Goal: Task Accomplishment & Management: Manage account settings

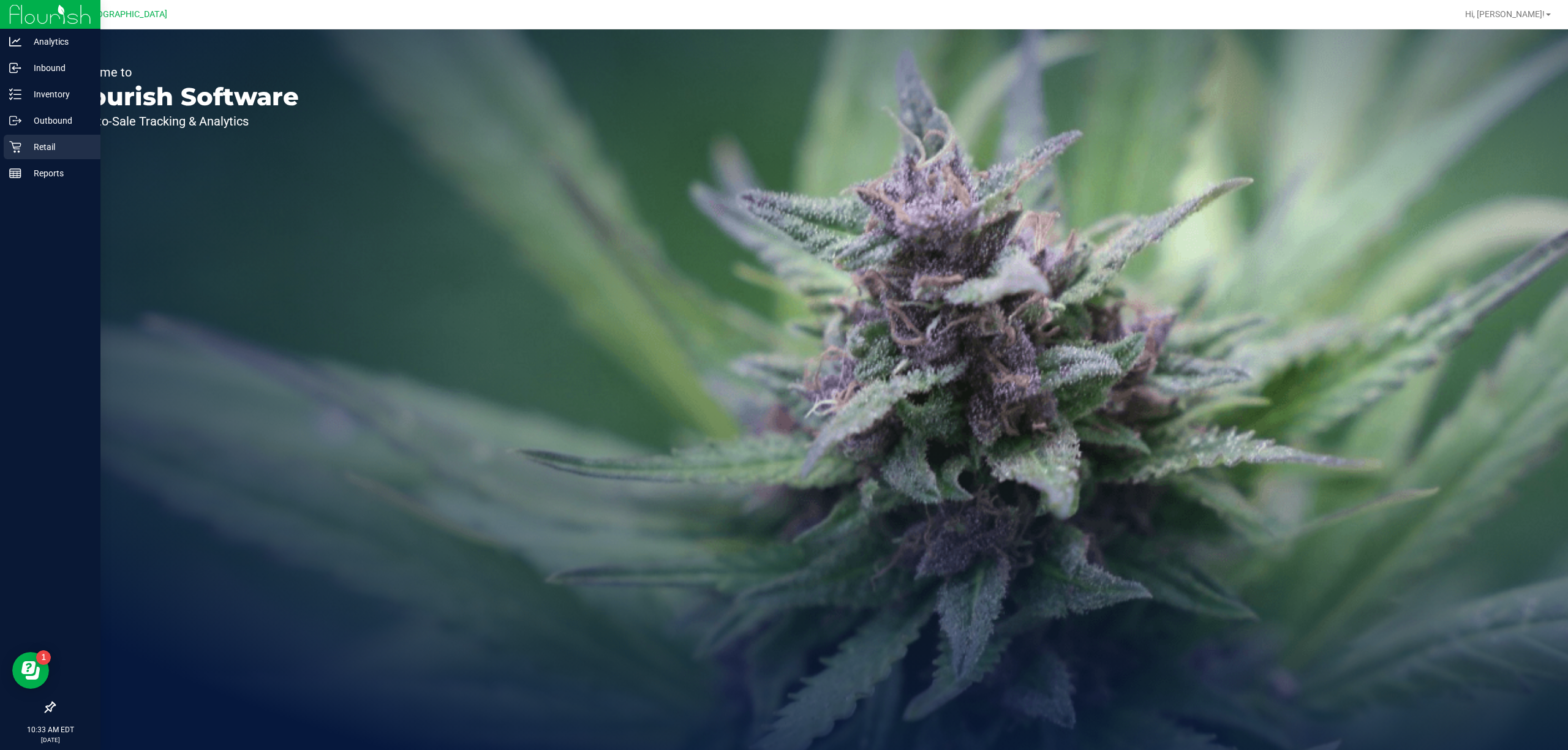
click at [26, 146] on p "Retail" at bounding box center [58, 147] width 73 height 15
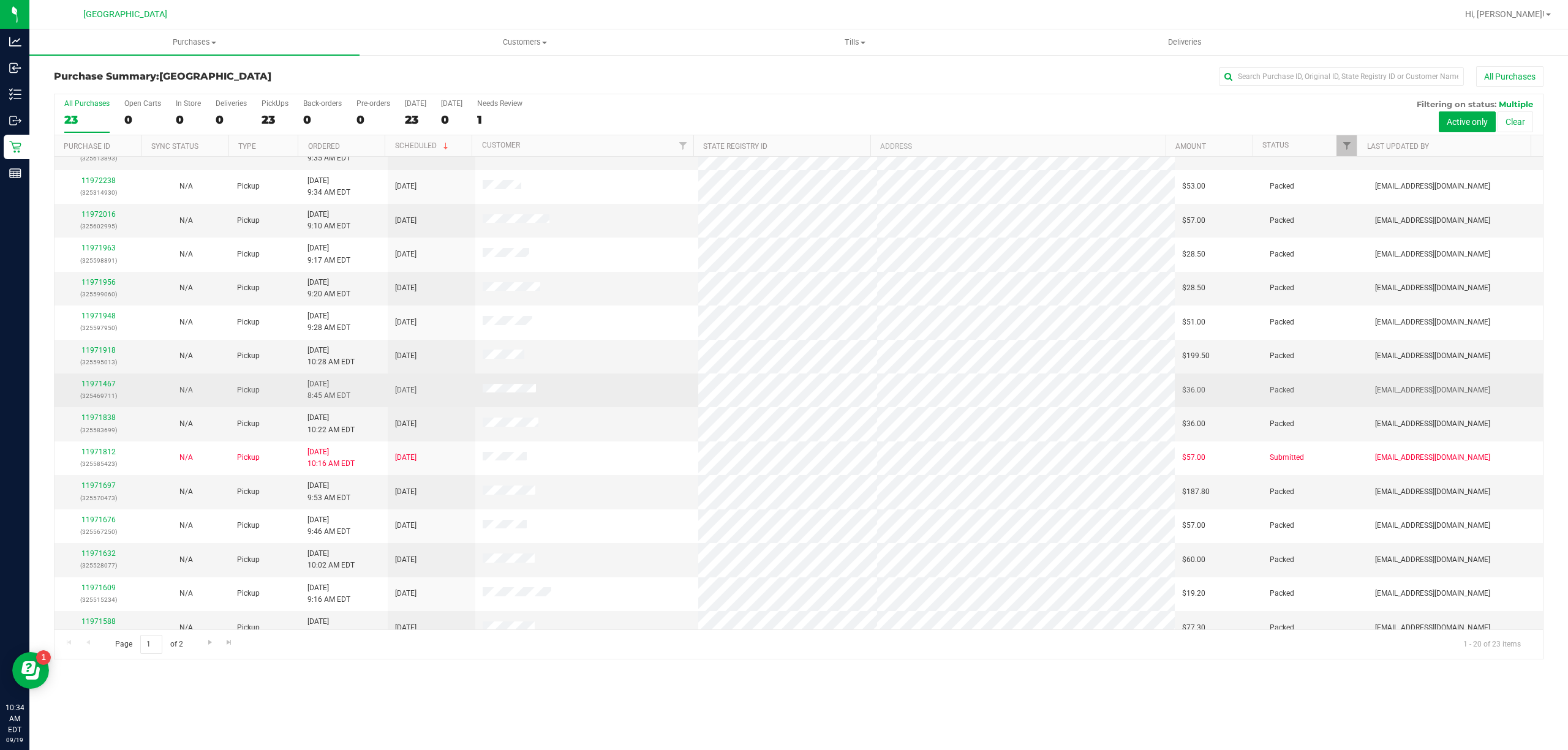
scroll to position [208, 0]
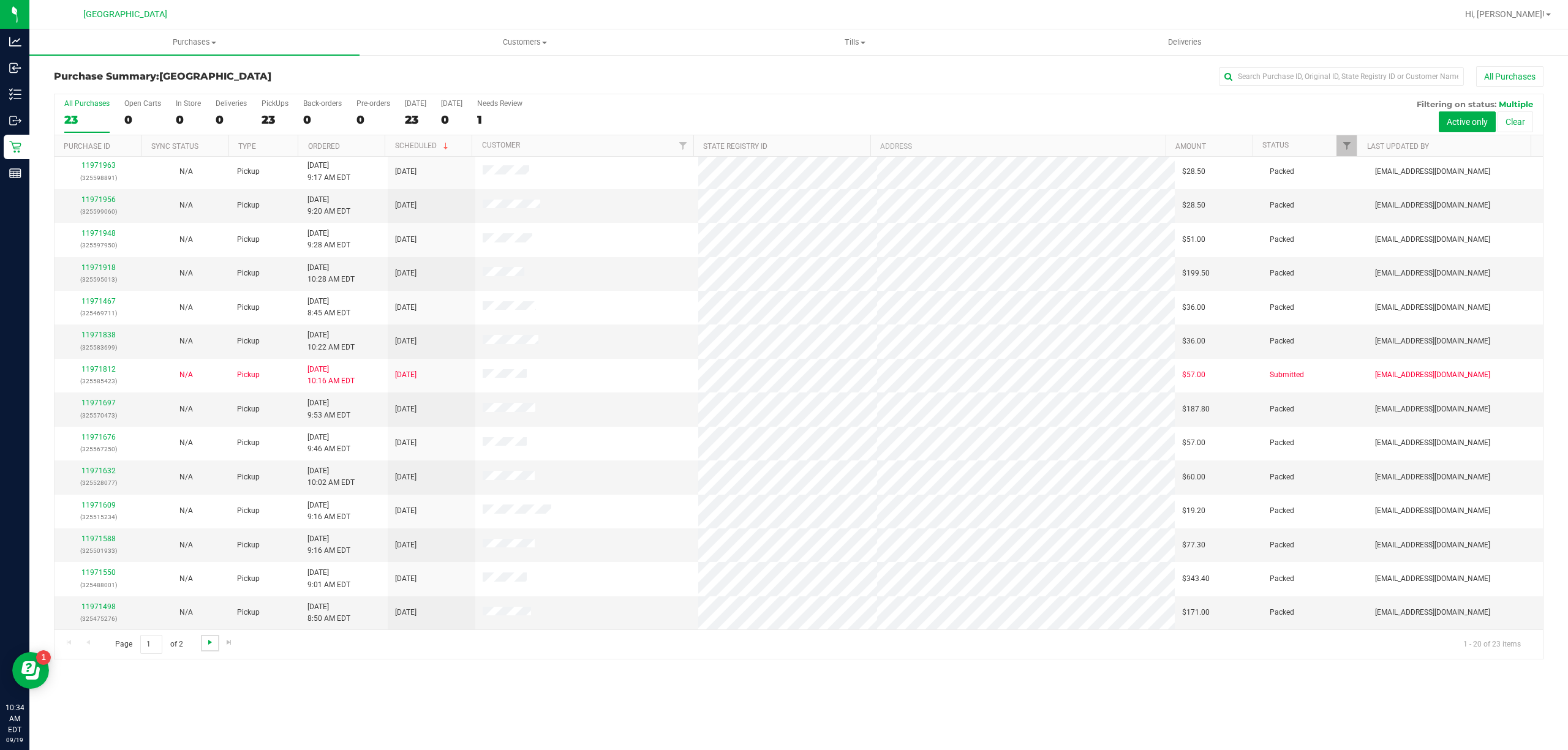
click at [209, 642] on span "Go to the next page" at bounding box center [210, 642] width 10 height 10
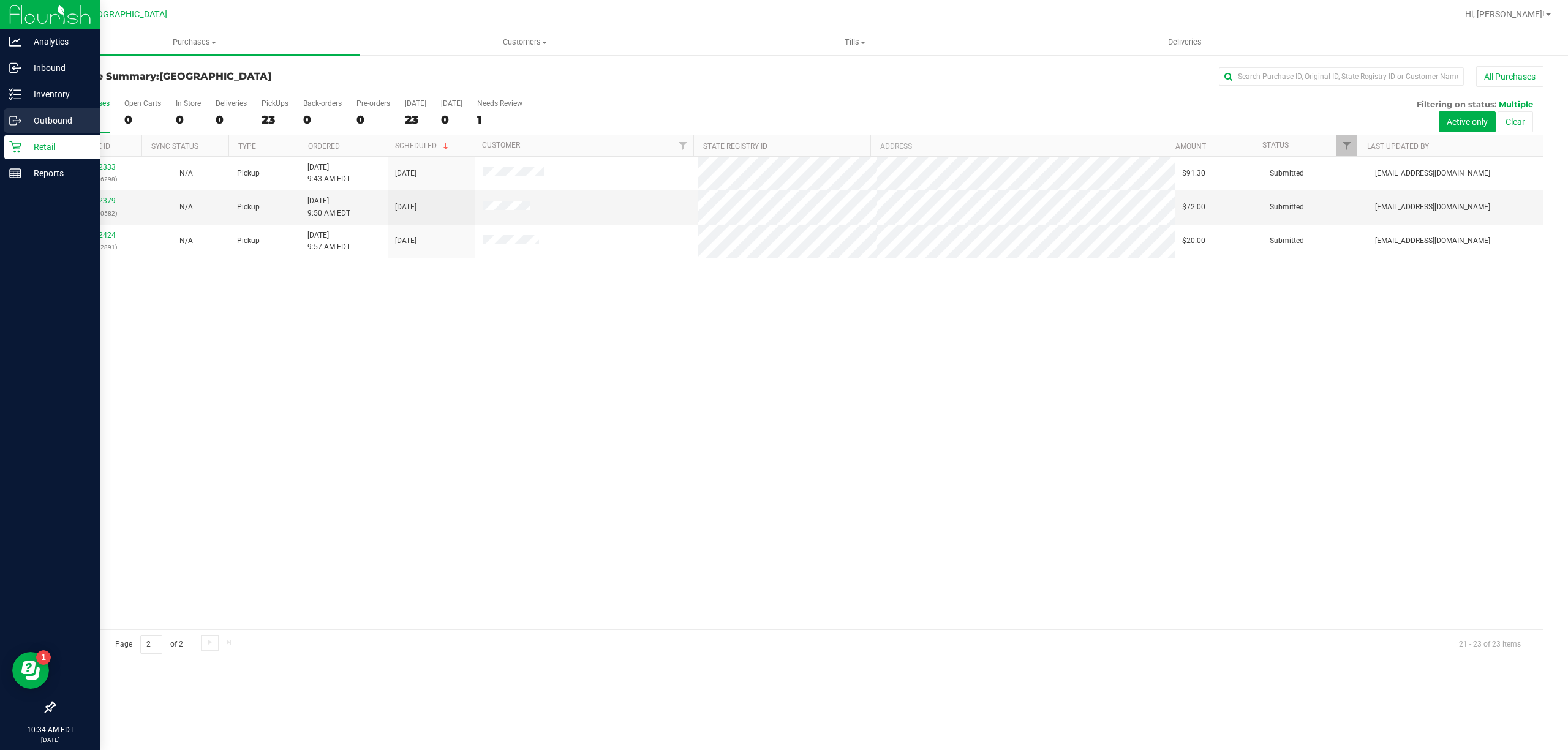
scroll to position [0, 0]
click at [52, 97] on p "Inventory" at bounding box center [58, 94] width 73 height 15
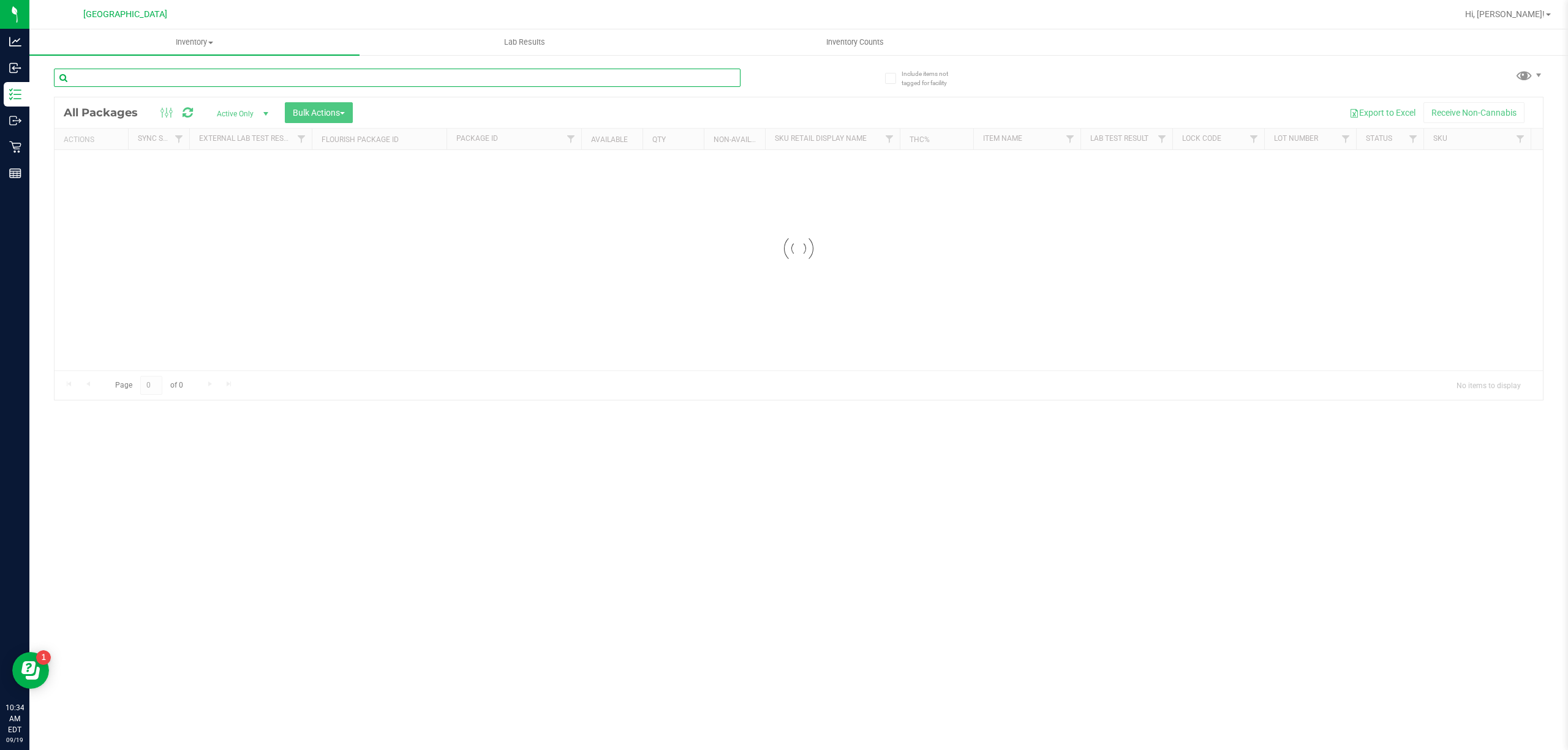
click at [180, 80] on input "text" at bounding box center [397, 78] width 686 height 18
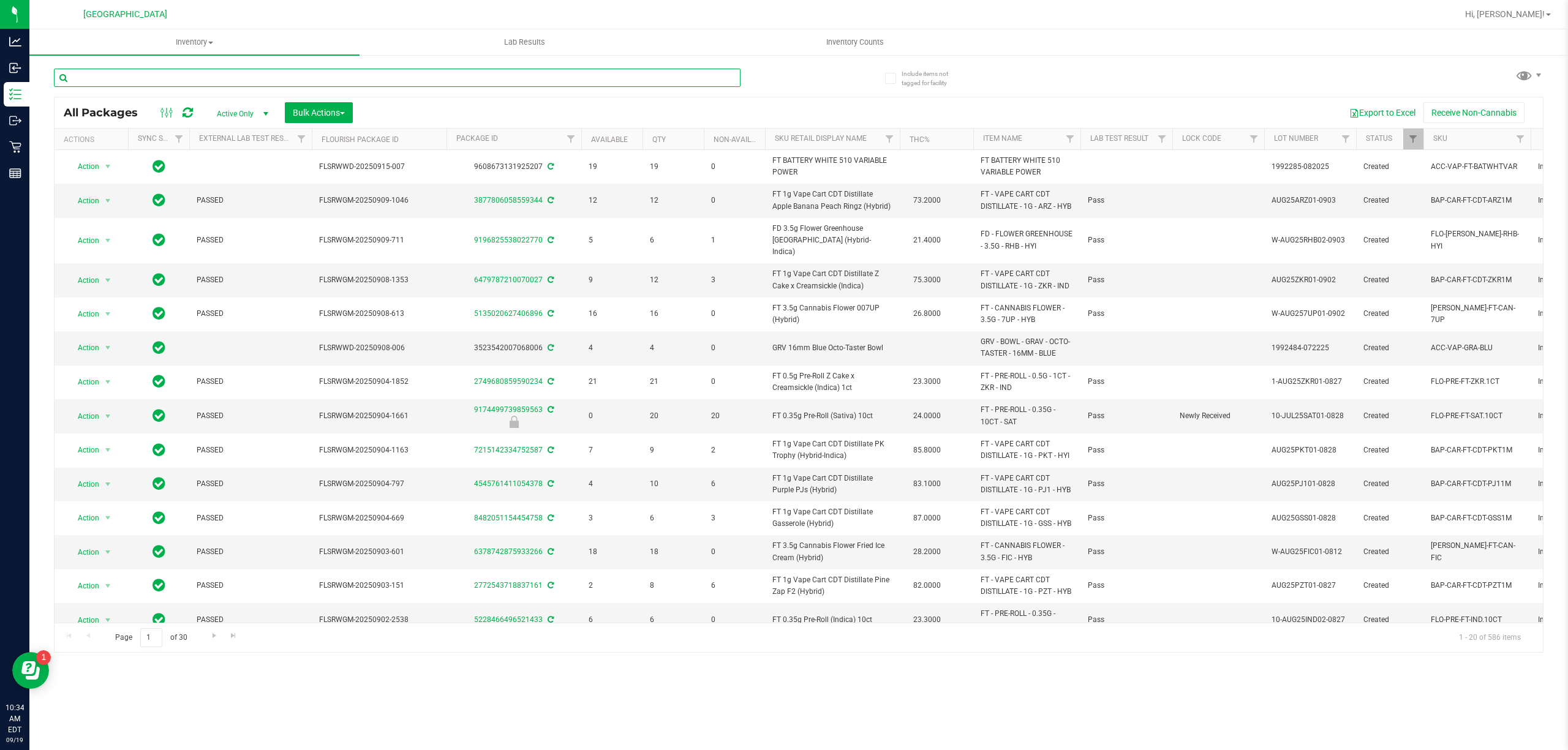
click at [223, 76] on input "text" at bounding box center [397, 78] width 686 height 18
paste input "WNA 10mg Mango Soft Chews (Sativa) 10ct"
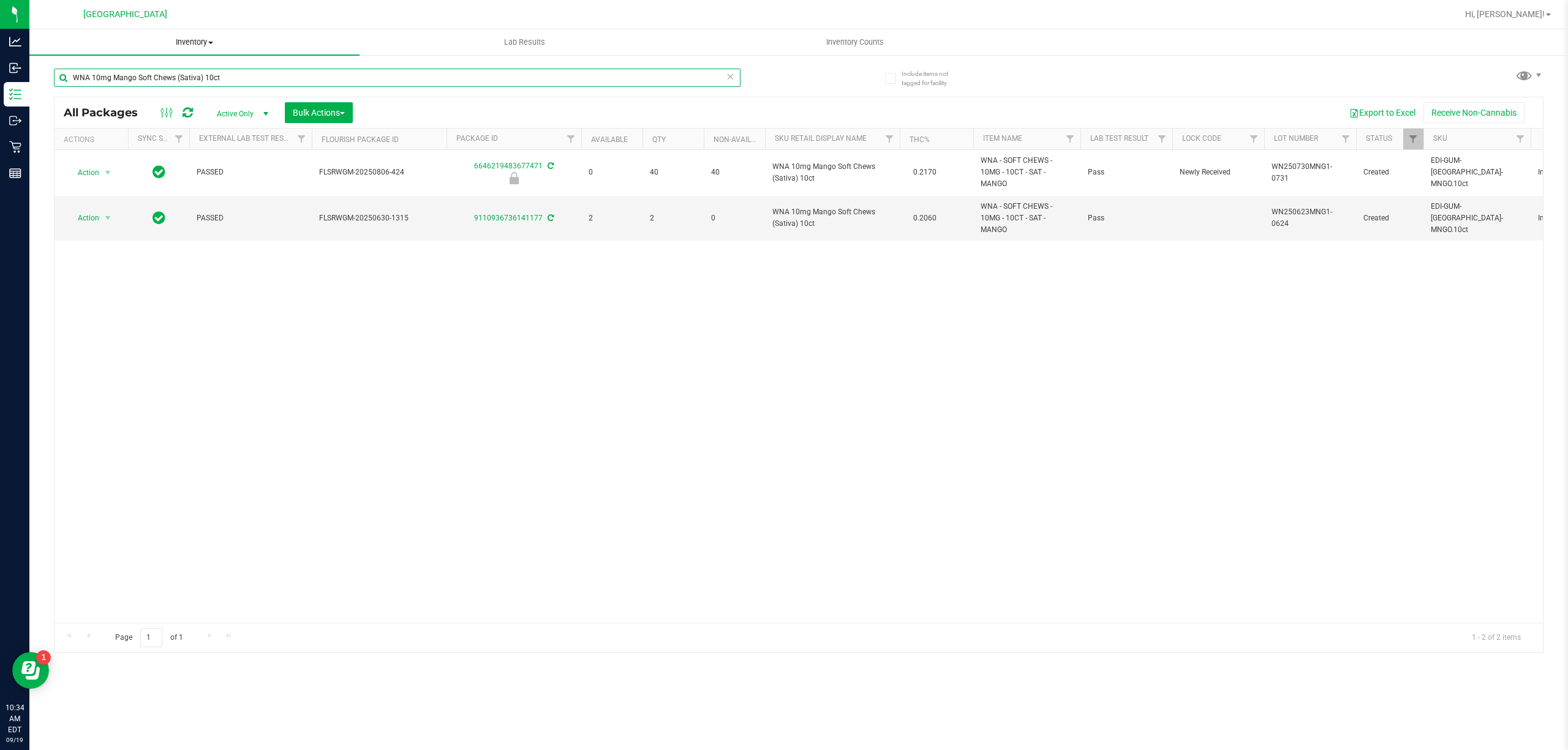
type input "WNA 10mg Mango Soft Chews (Sativa) 10ct"
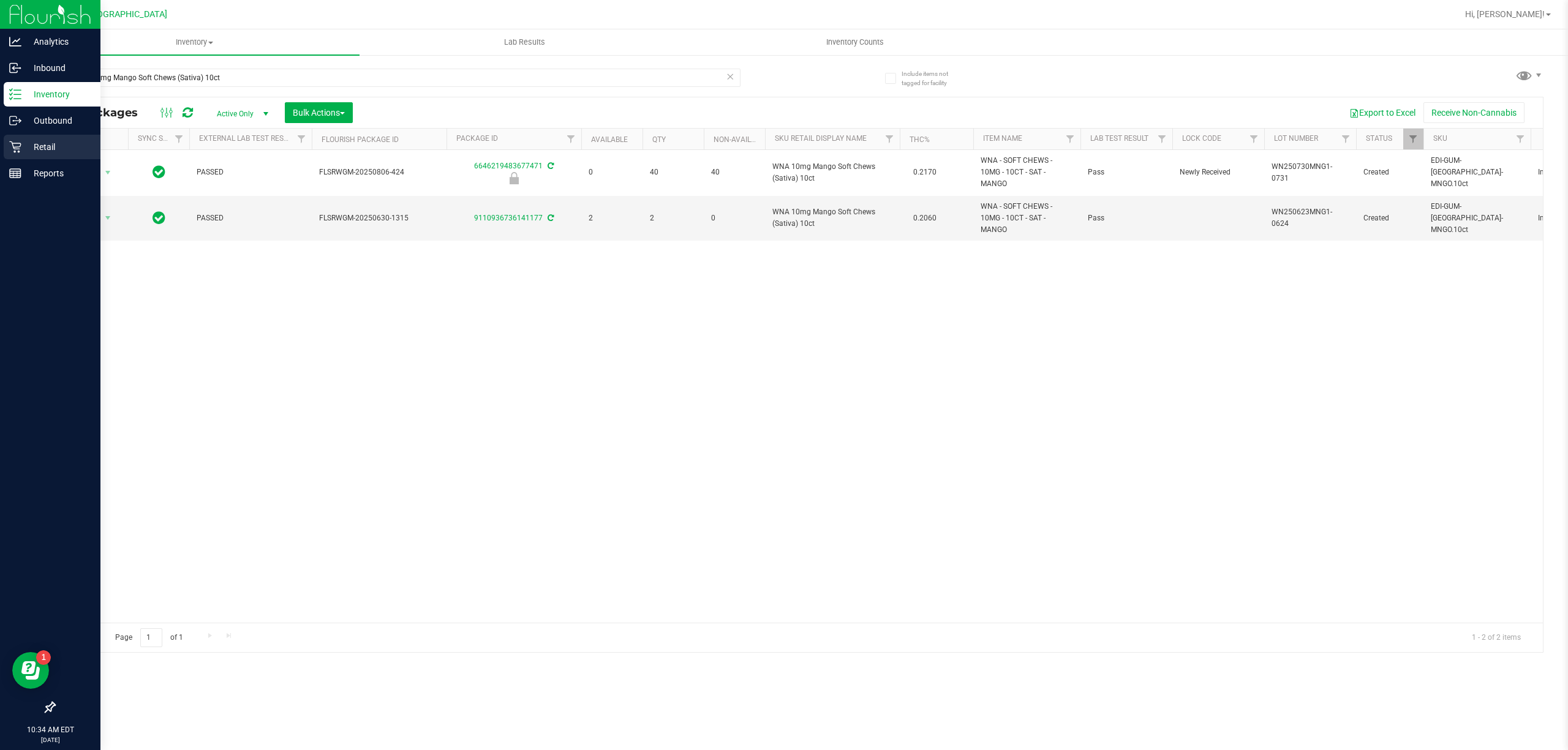
click at [32, 141] on p "Retail" at bounding box center [58, 147] width 73 height 15
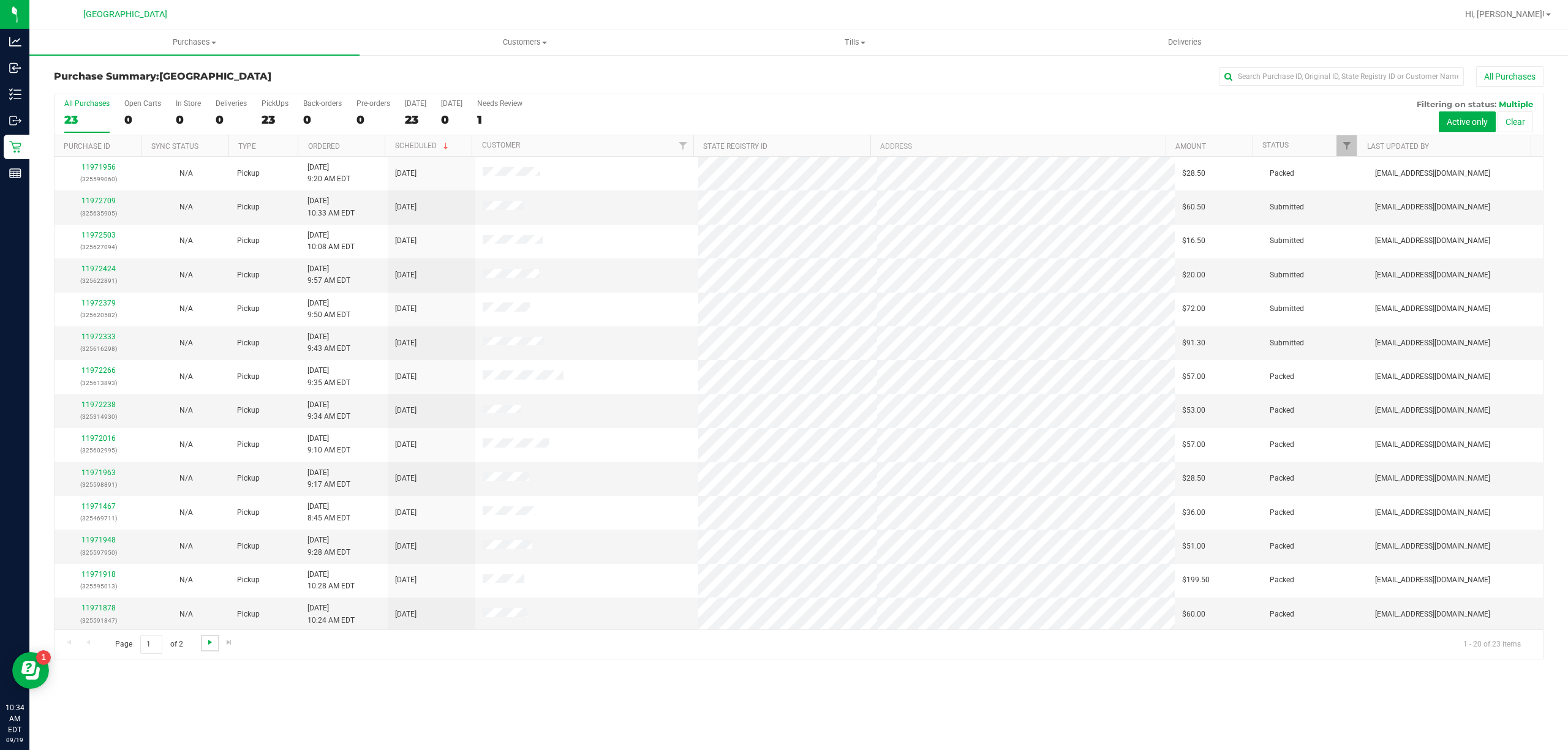
click at [205, 644] on span "Go to the next page" at bounding box center [210, 642] width 10 height 10
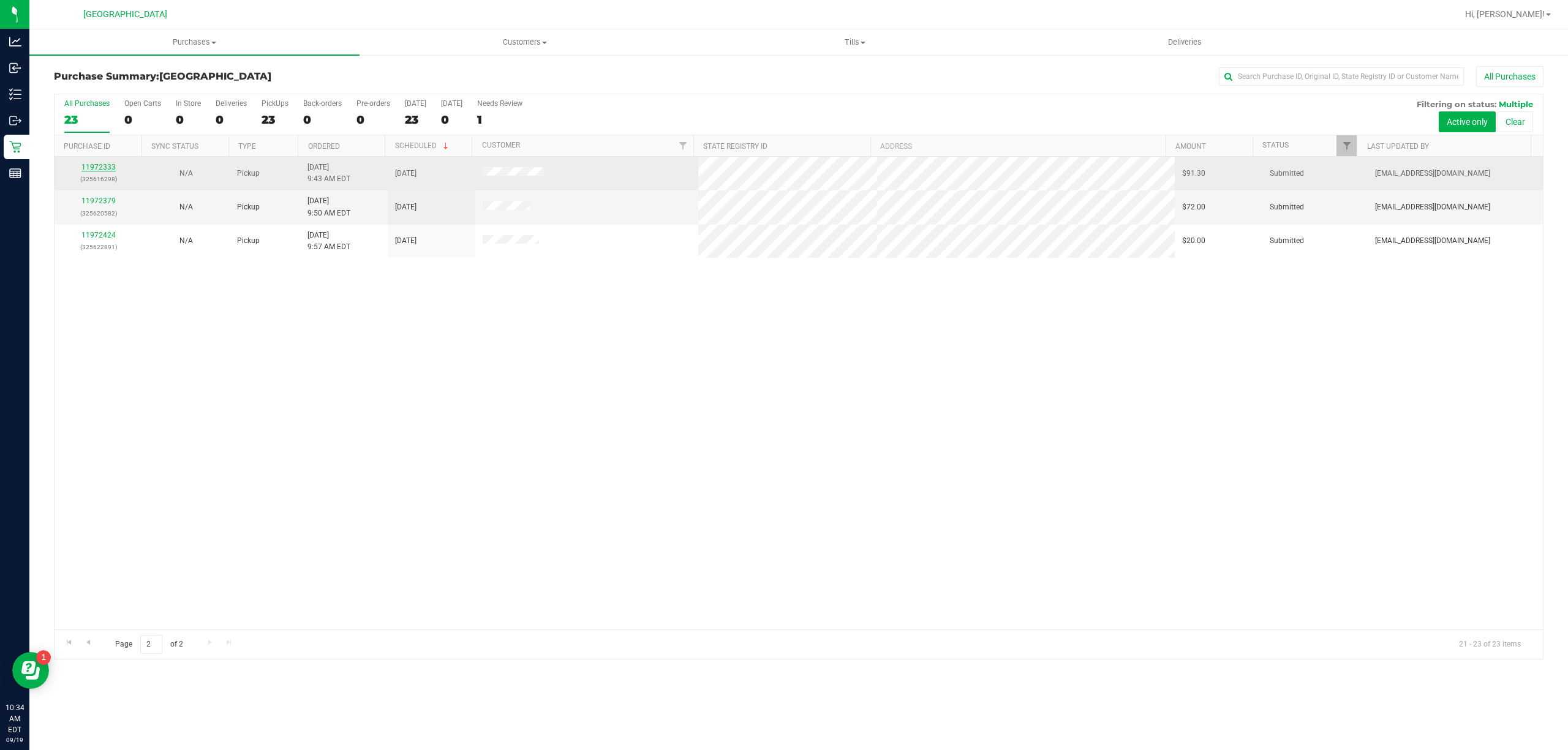
click at [86, 167] on link "11972333" at bounding box center [98, 167] width 34 height 8
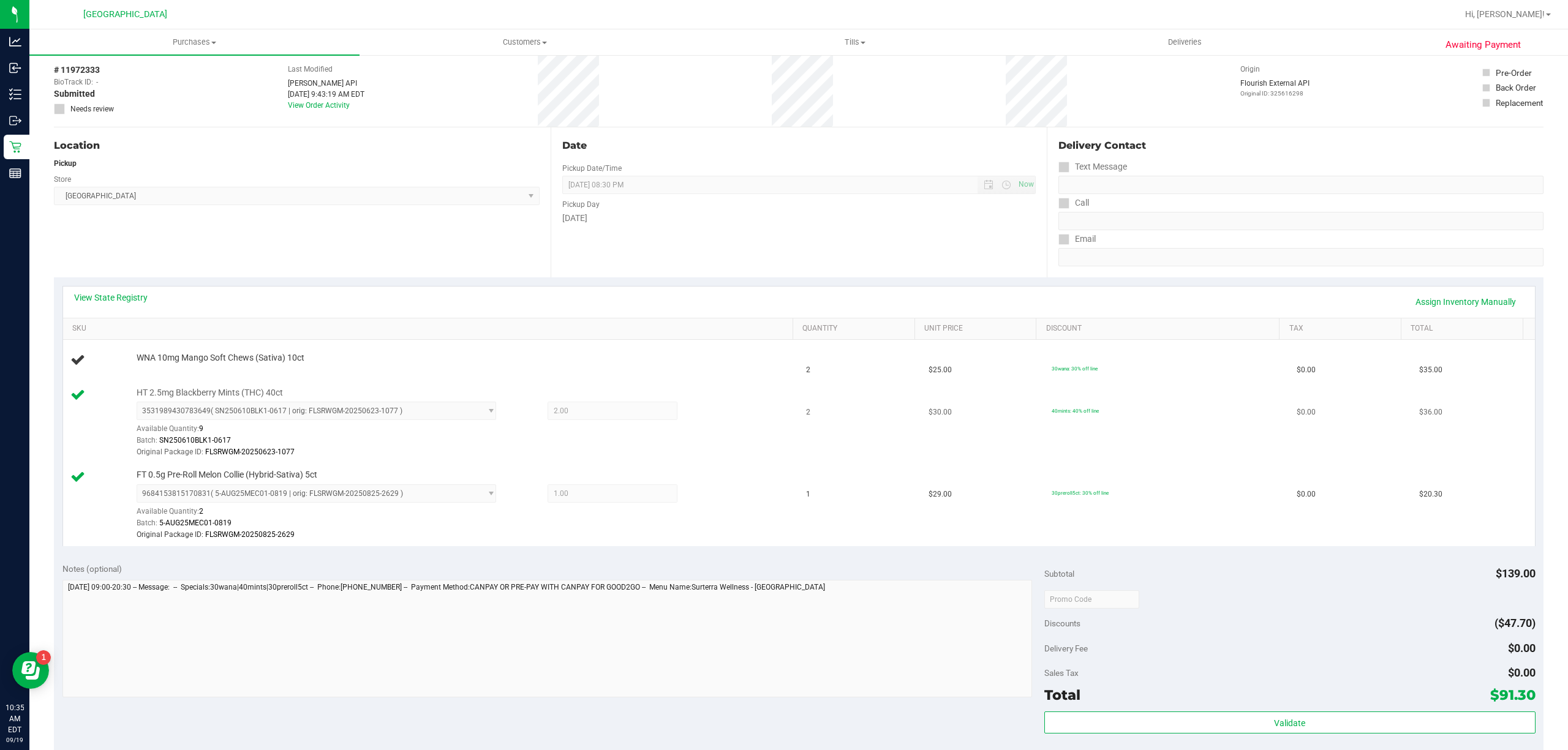
scroll to position [81, 0]
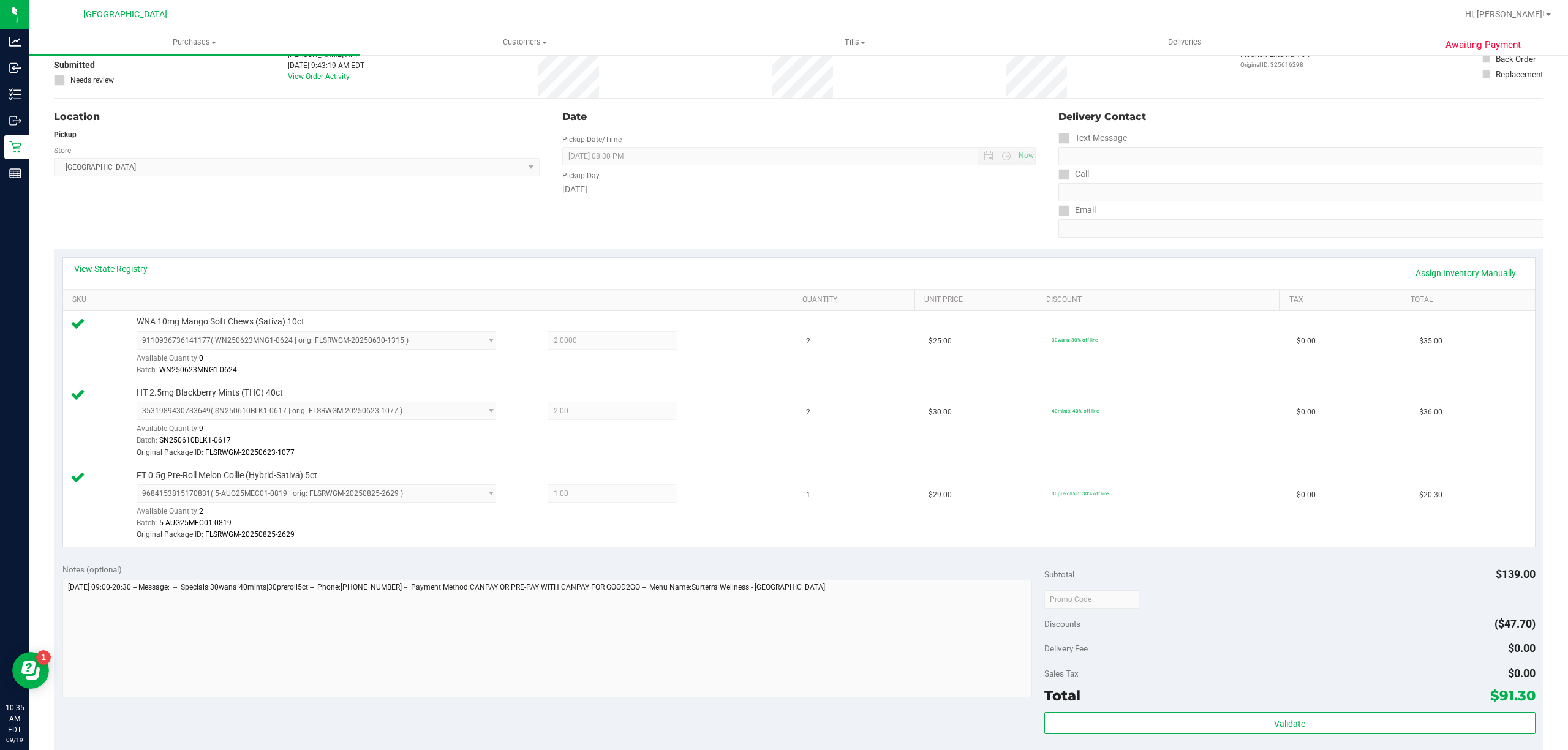
click at [655, 267] on div "View State Registry Assign Inventory Manually" at bounding box center [799, 273] width 1450 height 21
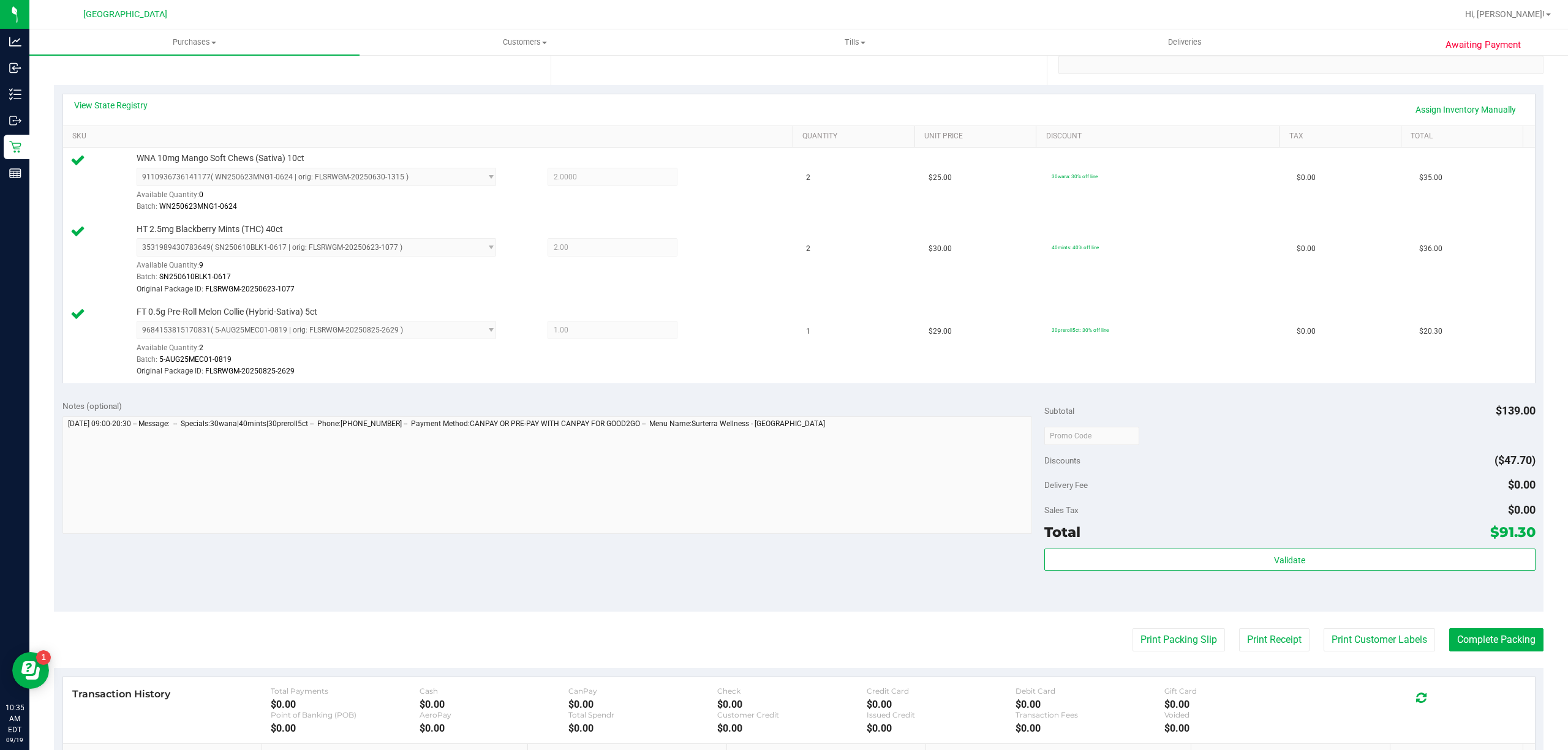
click at [1061, 637] on div "Print Packing Slip Print Receipt Print Customer Labels Complete Packing" at bounding box center [798, 639] width 1490 height 23
click at [1351, 640] on button "Print Customer Labels" at bounding box center [1378, 639] width 111 height 23
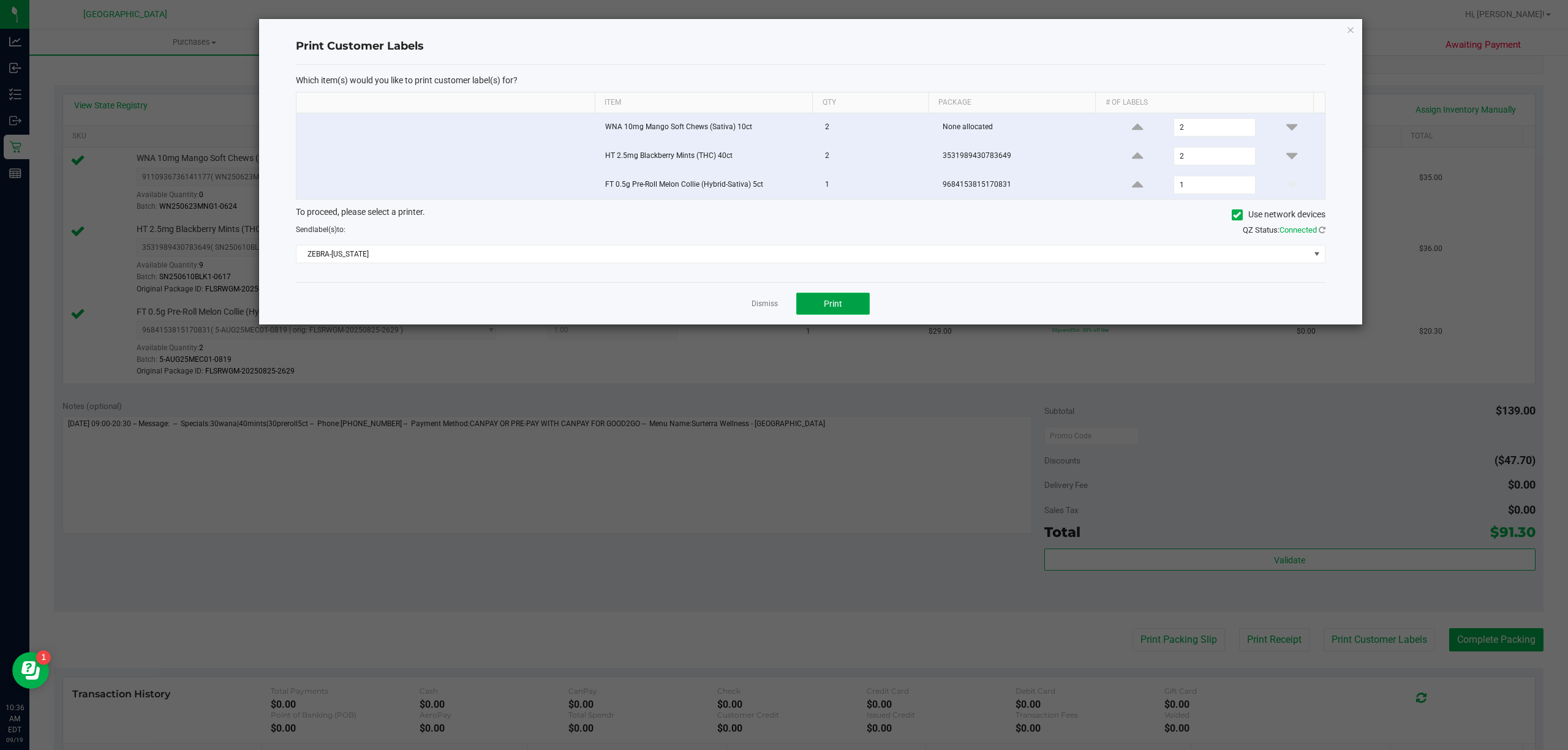
click at [845, 315] on button "Print" at bounding box center [833, 304] width 73 height 22
click at [758, 309] on link "Dismiss" at bounding box center [765, 304] width 27 height 10
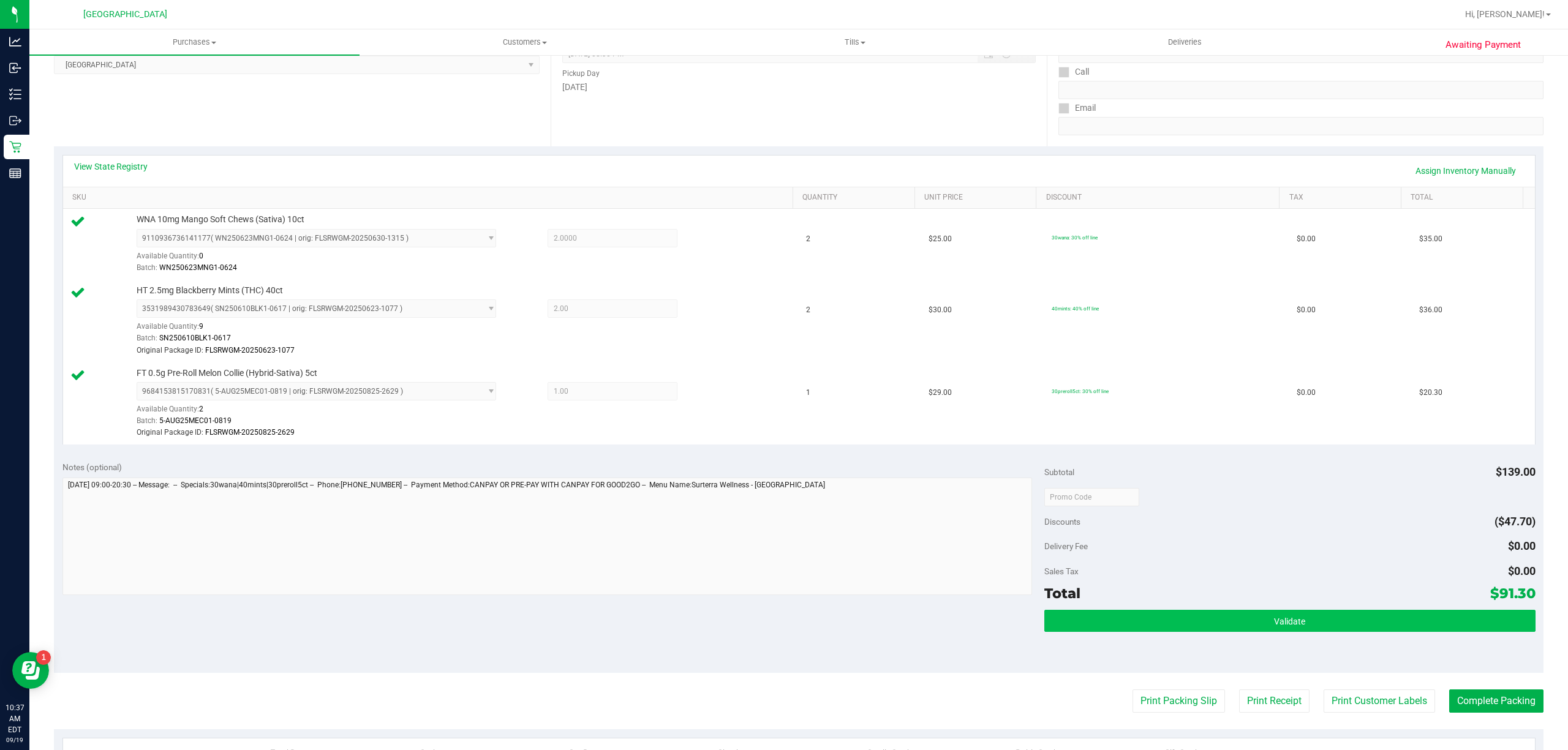
scroll to position [174, 0]
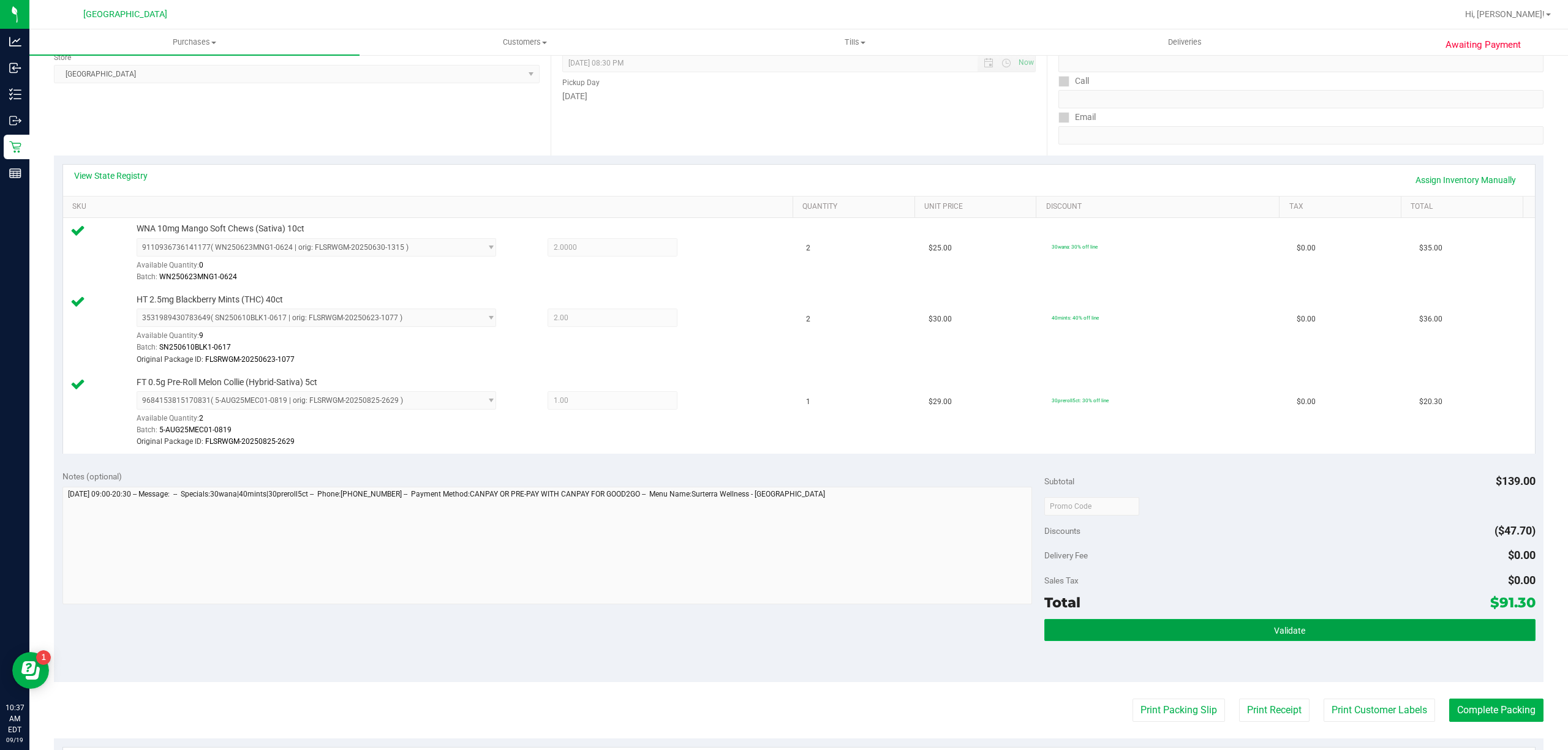
click at [1357, 635] on button "Validate" at bounding box center [1290, 630] width 491 height 22
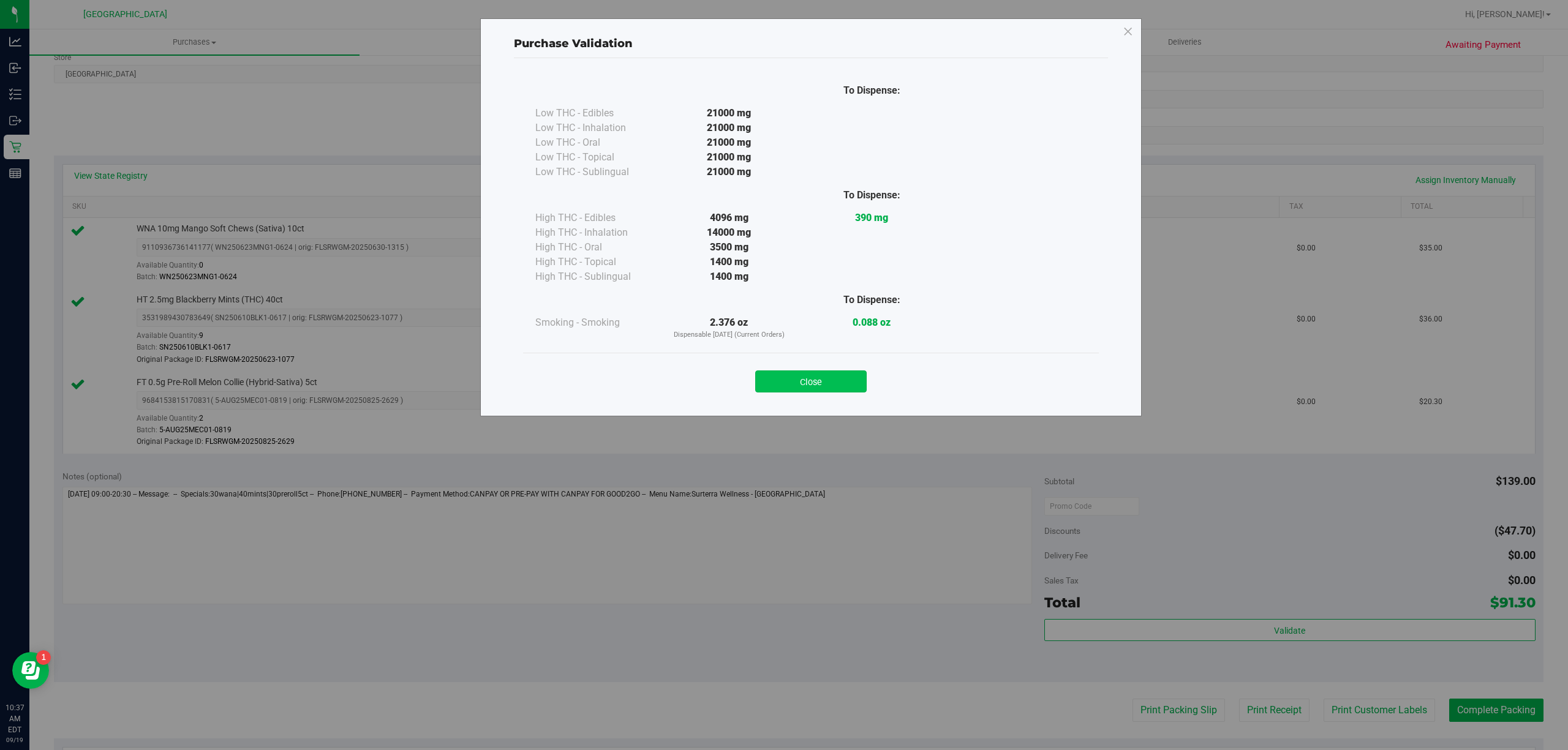
click at [812, 374] on button "Close" at bounding box center [810, 382] width 111 height 22
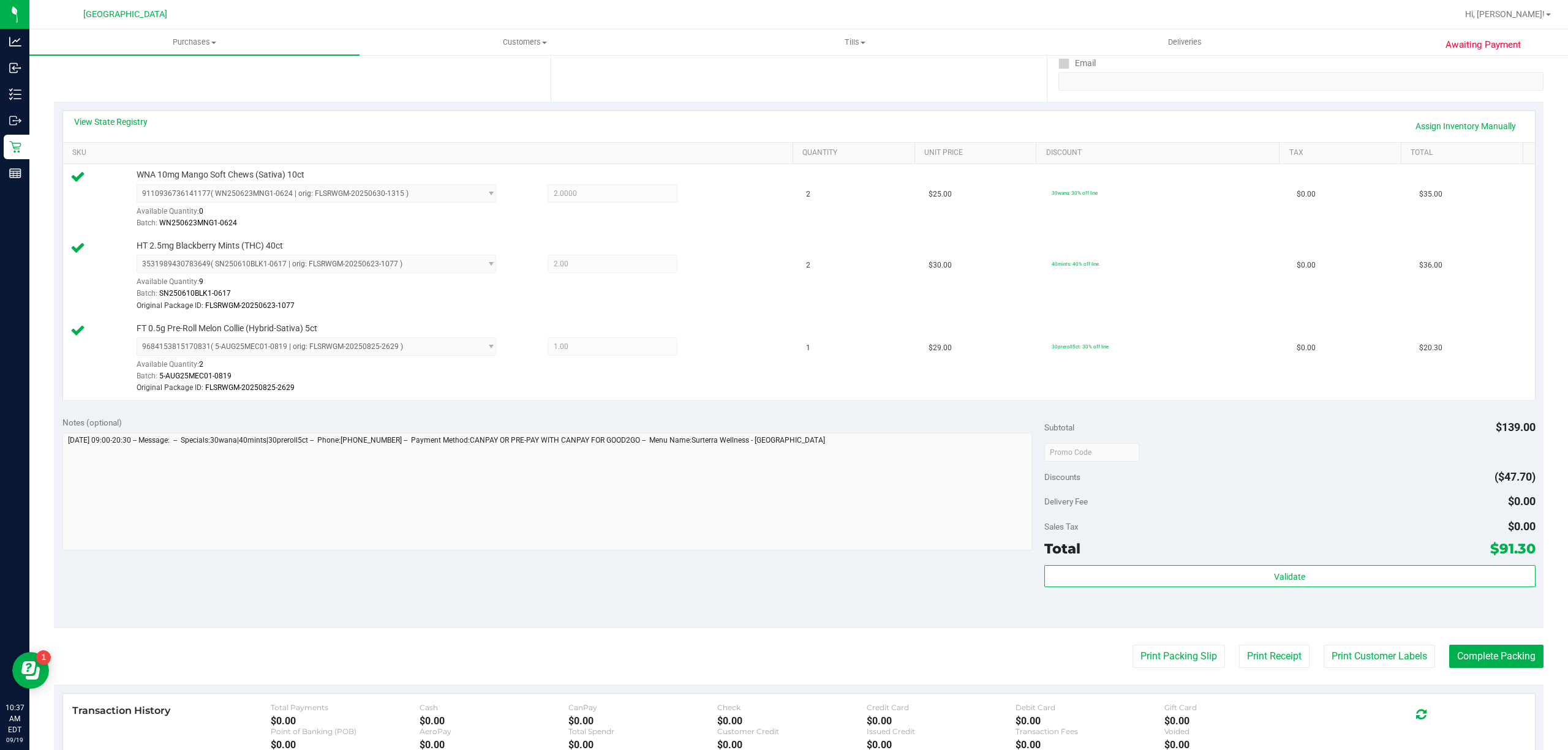
scroll to position [338, 0]
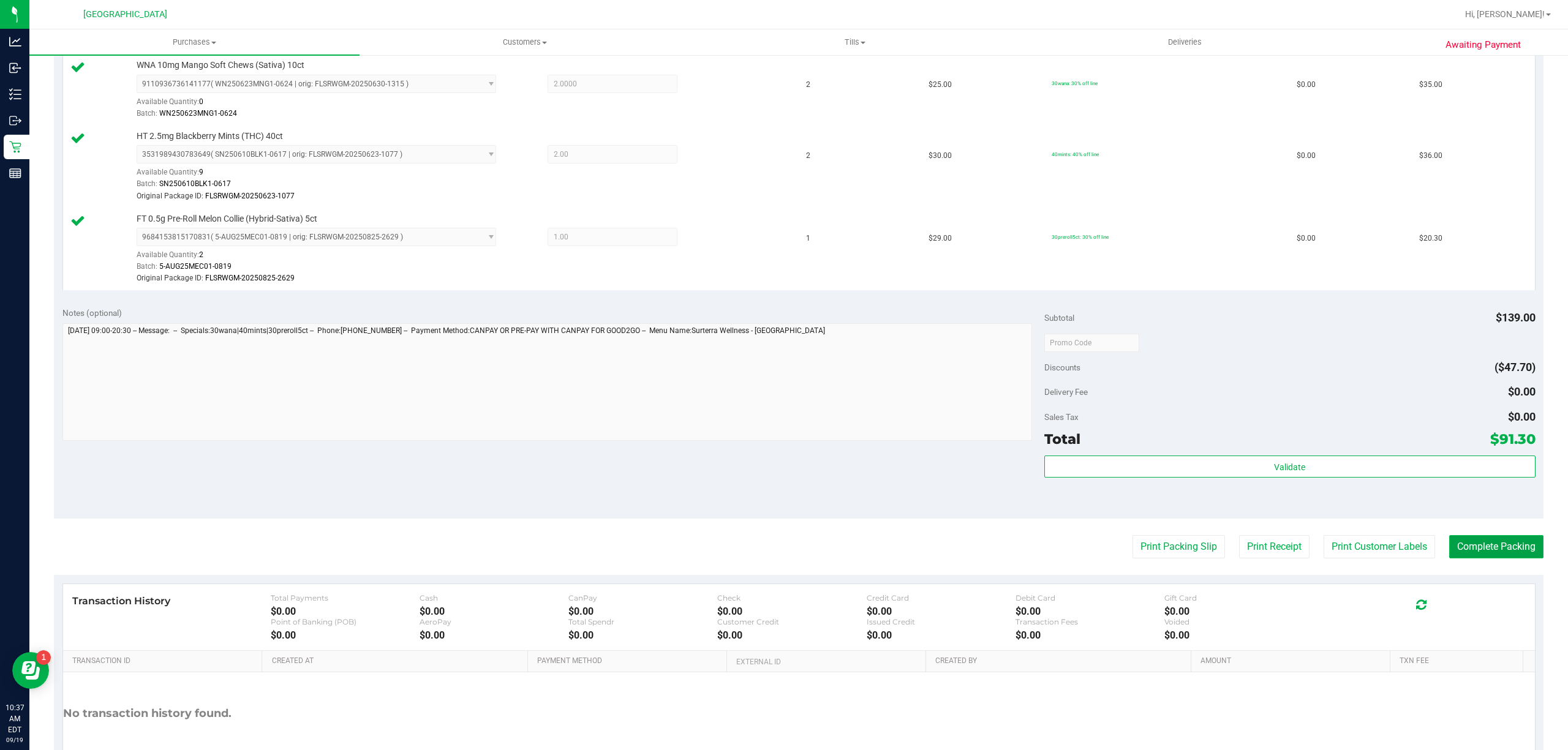
click at [1470, 553] on button "Complete Packing" at bounding box center [1496, 546] width 94 height 23
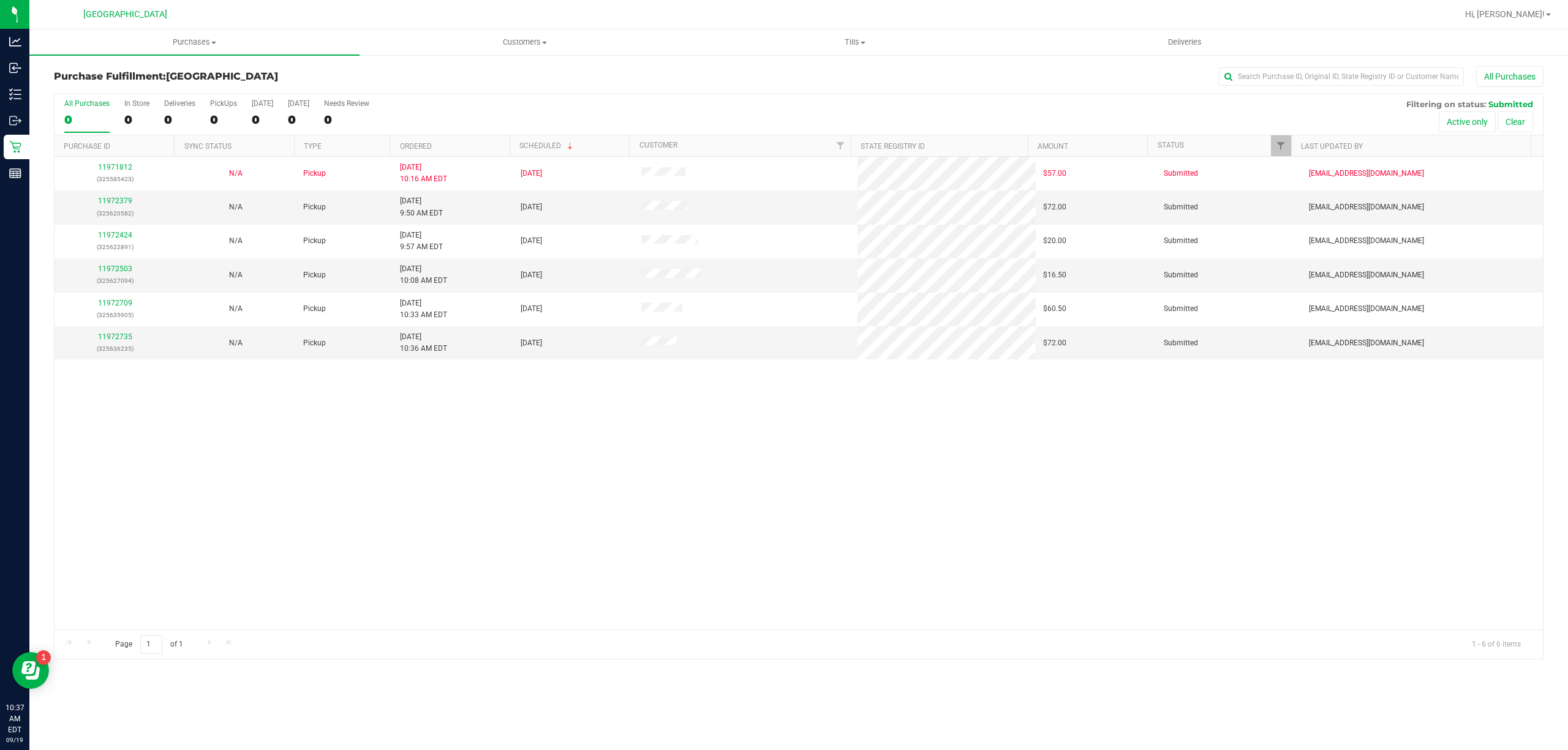
click at [701, 544] on div "11971812 (325585423) N/A Pickup [DATE] 10:16 AM EDT 9/19/2025 $57.00 Submitted …" at bounding box center [798, 393] width 1488 height 473
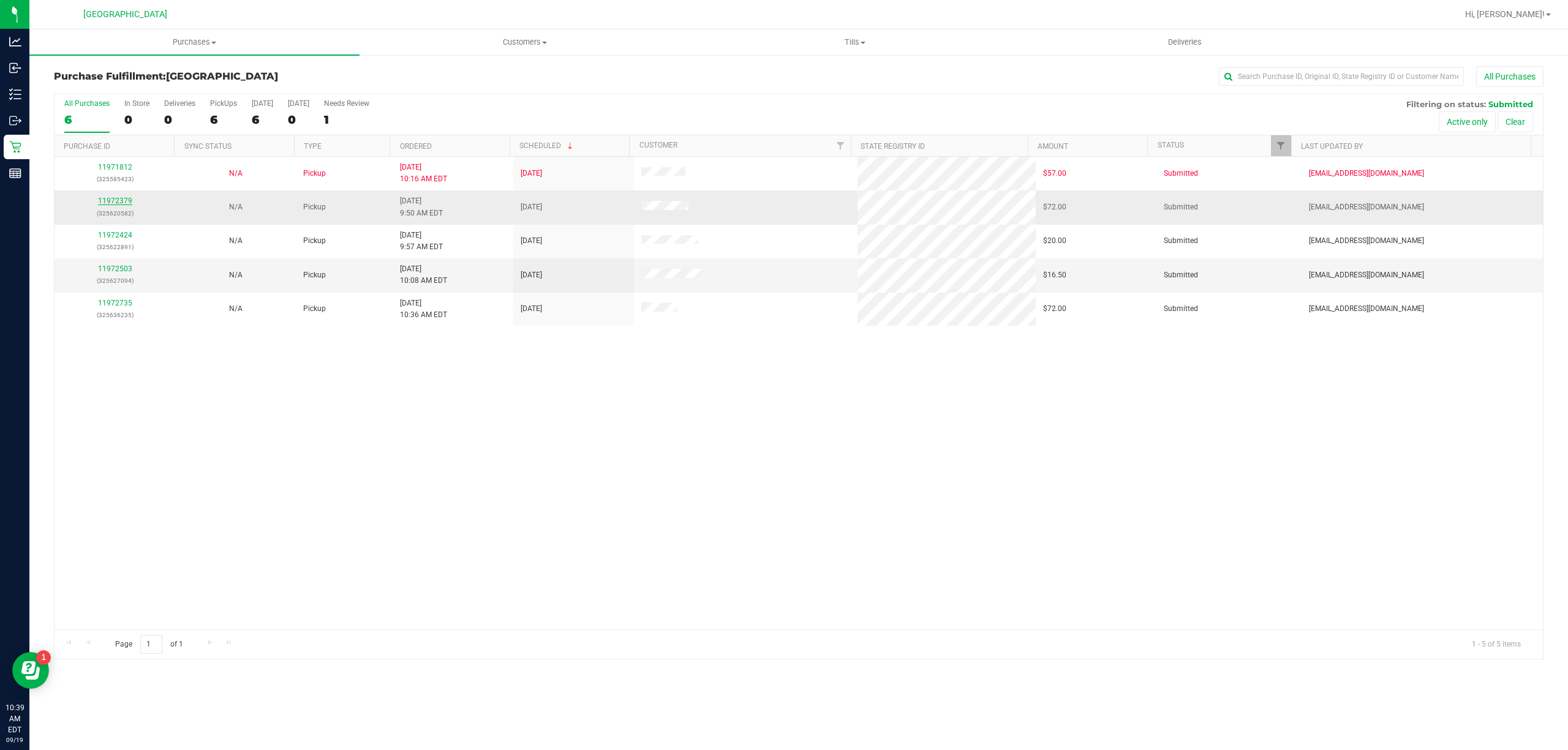
click at [113, 205] on link "11972379" at bounding box center [115, 201] width 34 height 8
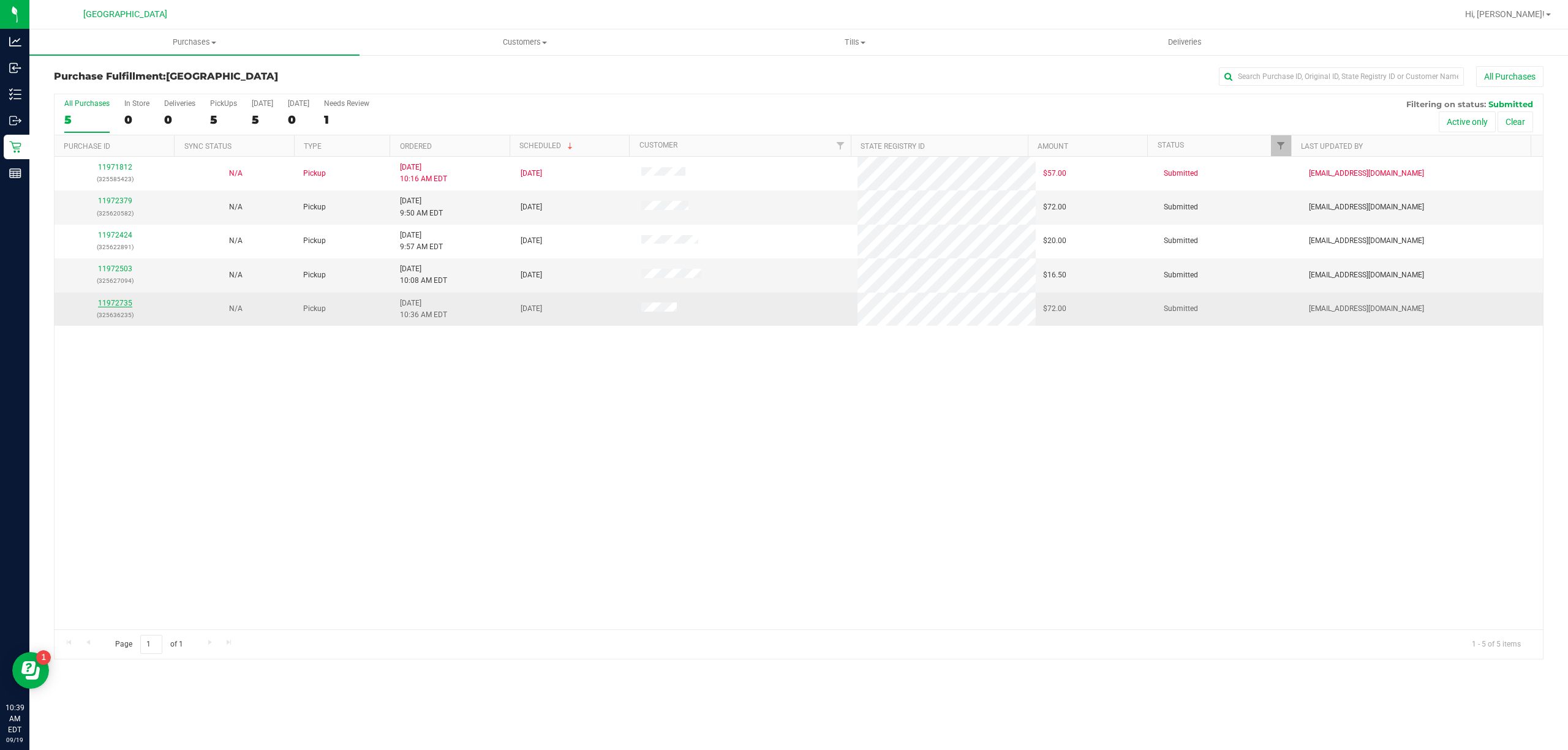
click at [109, 302] on link "11972735" at bounding box center [115, 303] width 34 height 8
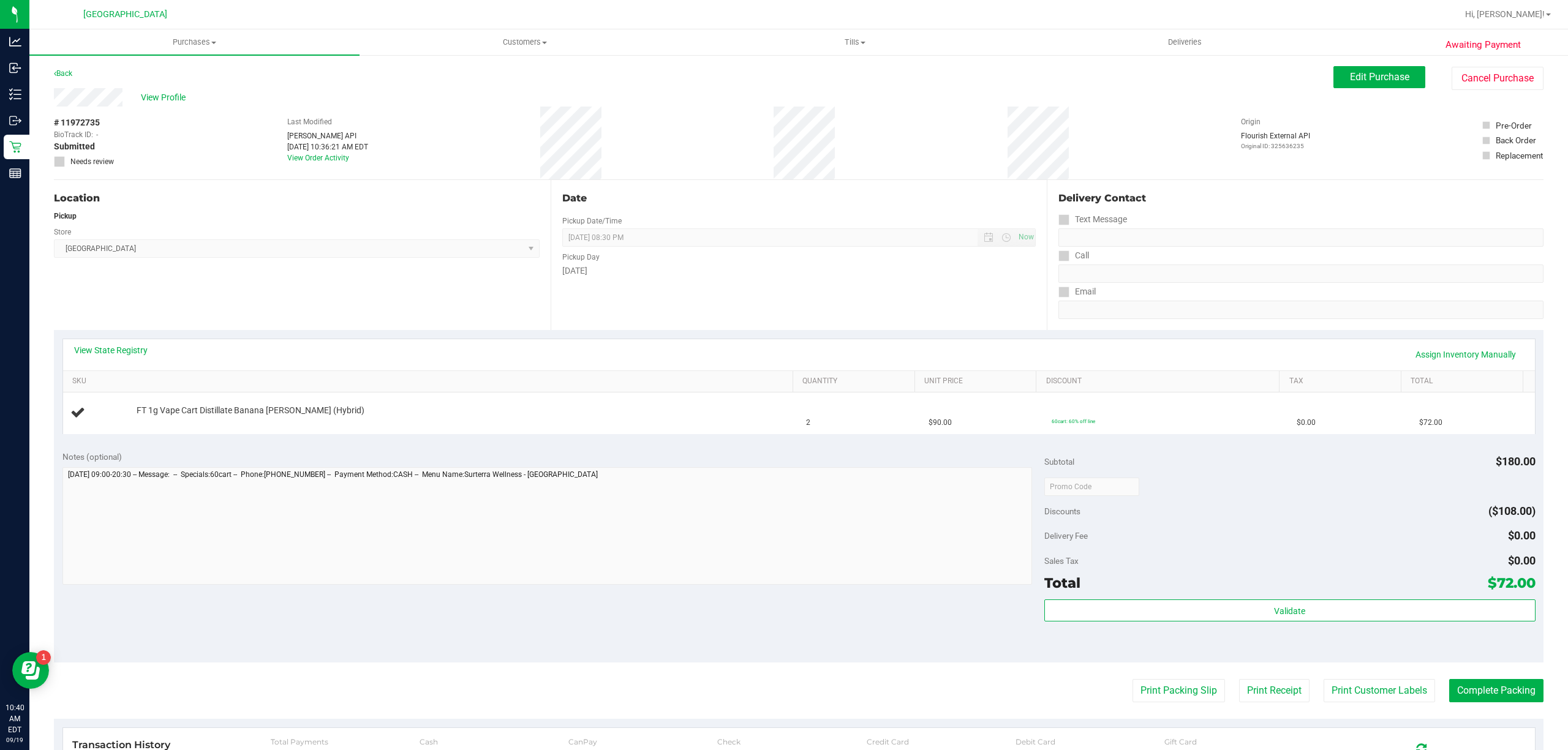
click at [591, 642] on div "Notes (optional) Subtotal $180.00 Discounts ($108.00) Delivery Fee $0.00 Sales …" at bounding box center [798, 552] width 1490 height 220
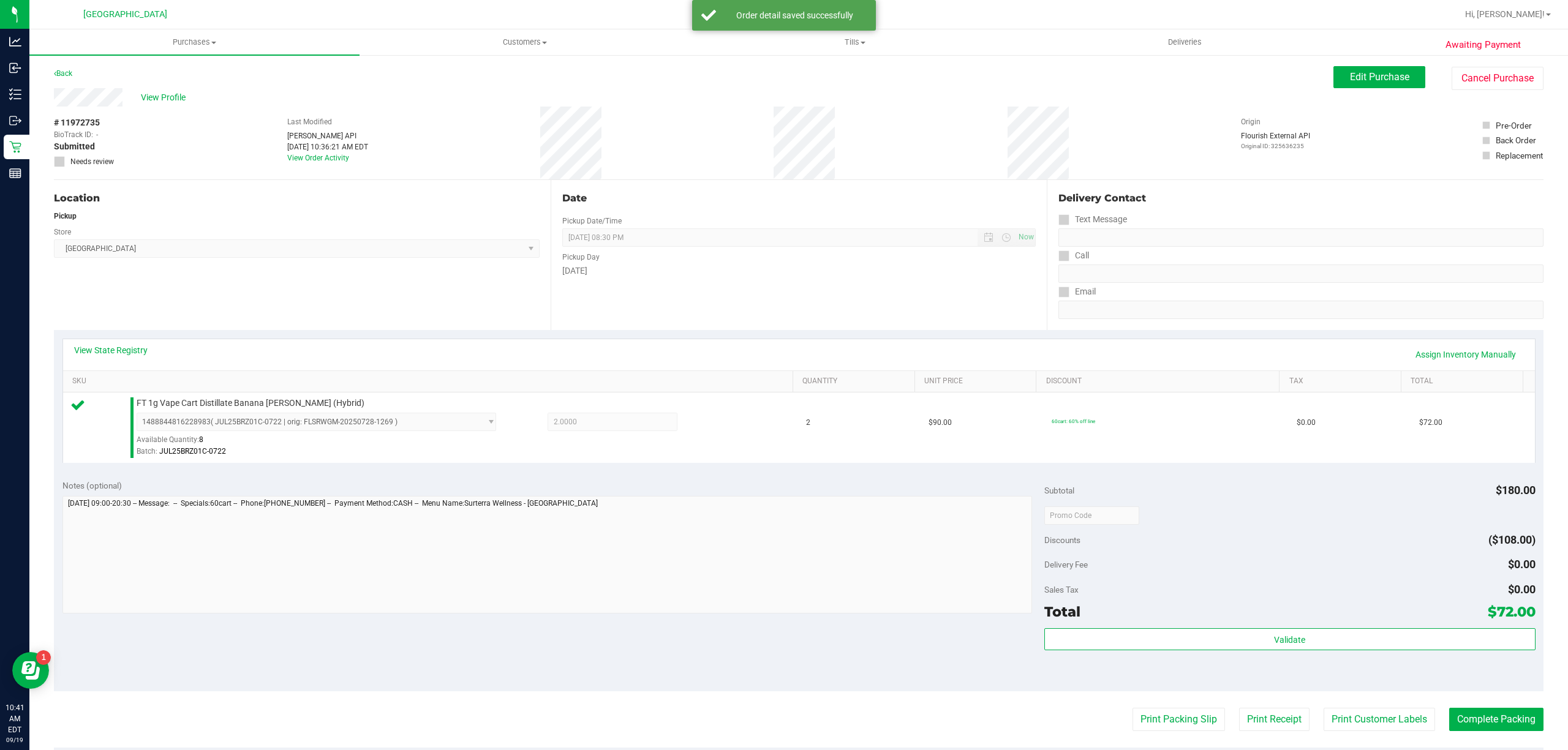
scroll to position [245, 0]
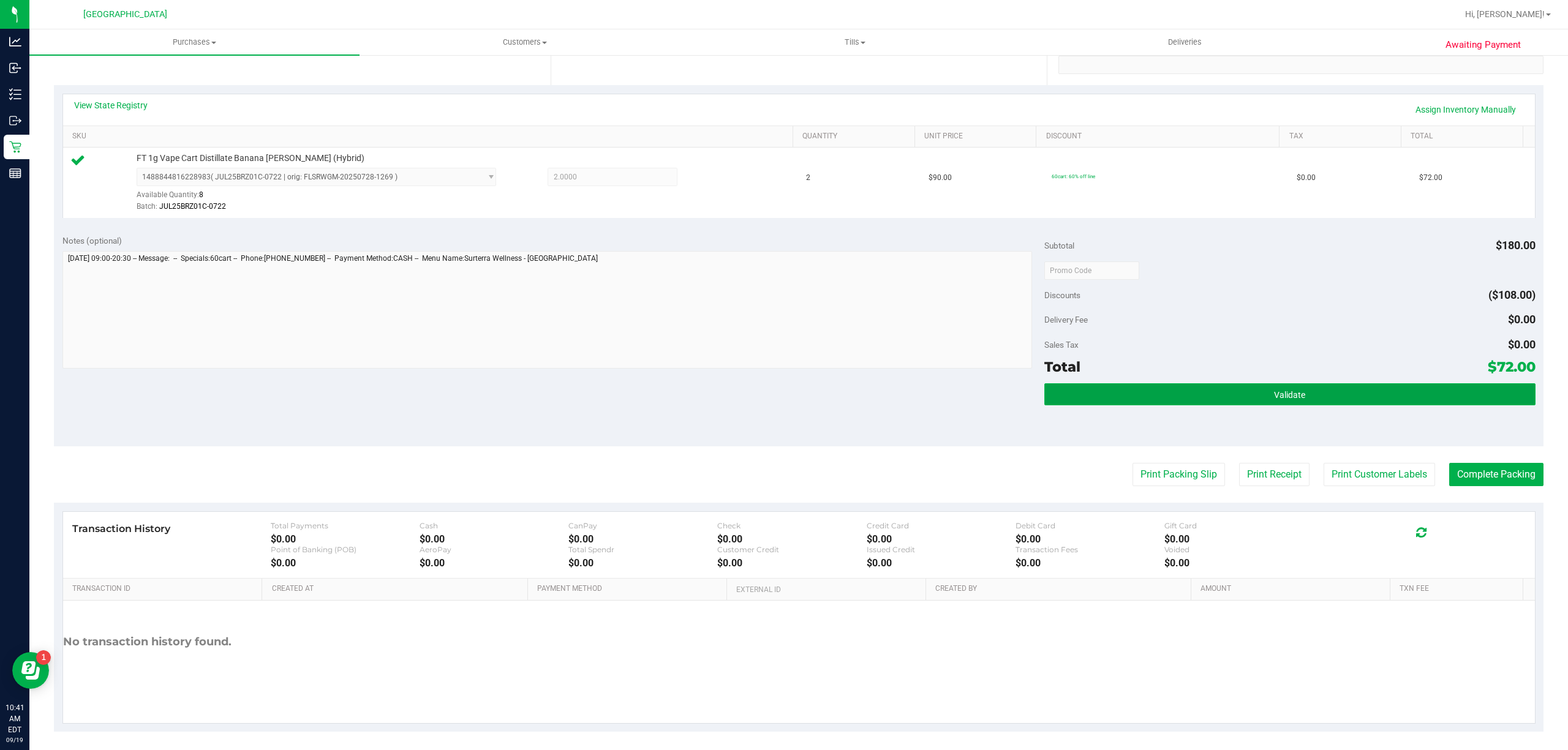
click at [1392, 399] on button "Validate" at bounding box center [1290, 395] width 491 height 22
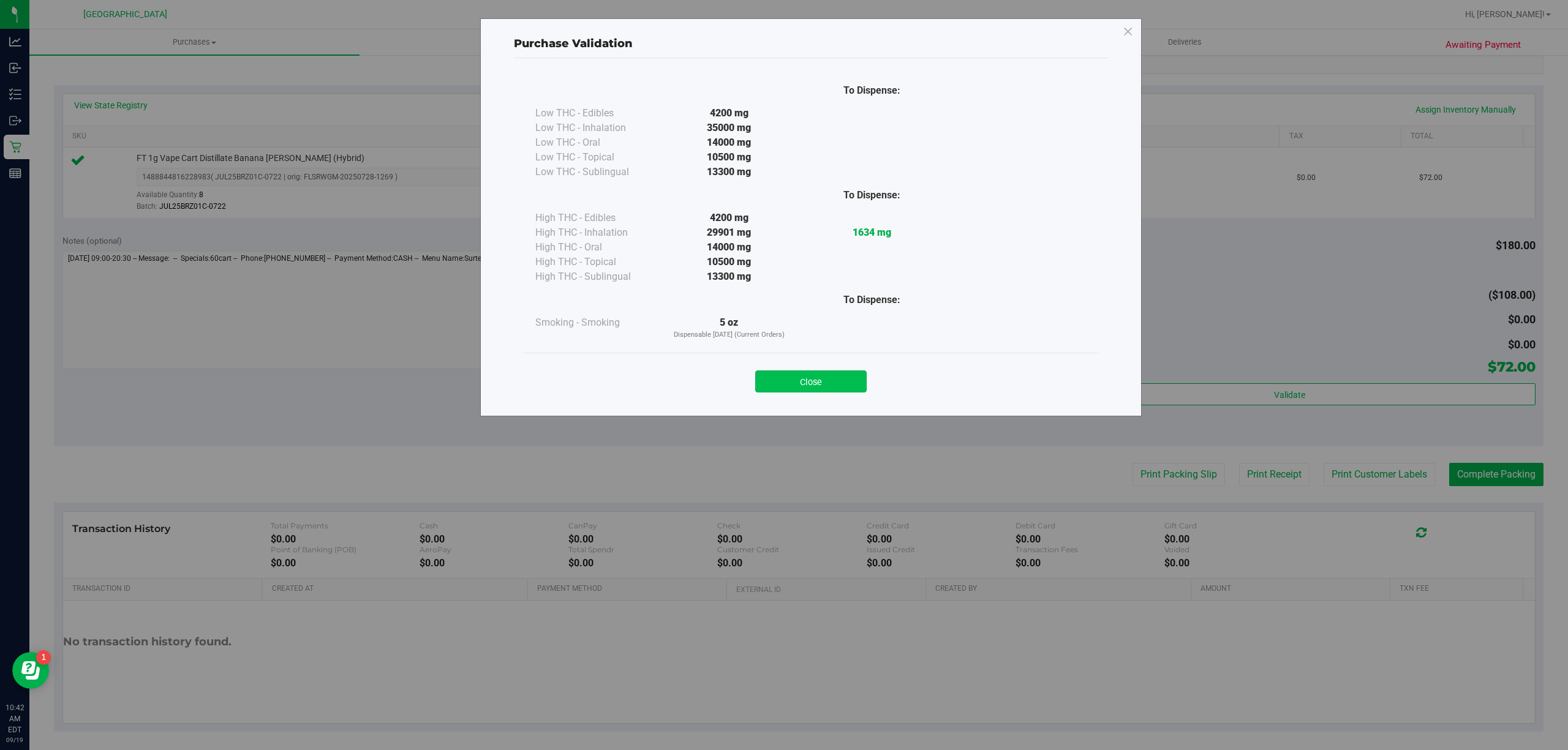
click at [824, 390] on button "Close" at bounding box center [810, 382] width 111 height 22
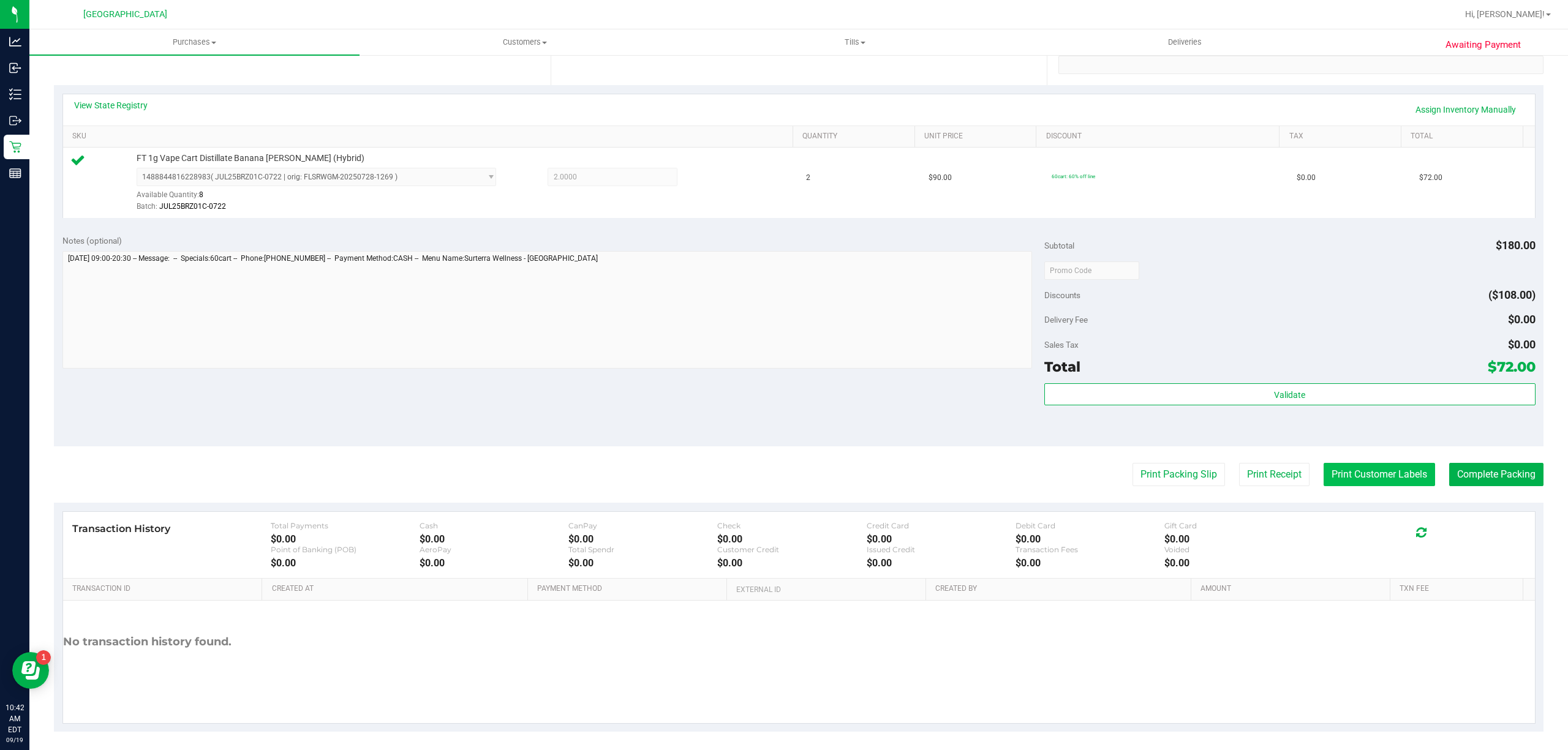
click at [1399, 472] on button "Print Customer Labels" at bounding box center [1378, 474] width 111 height 23
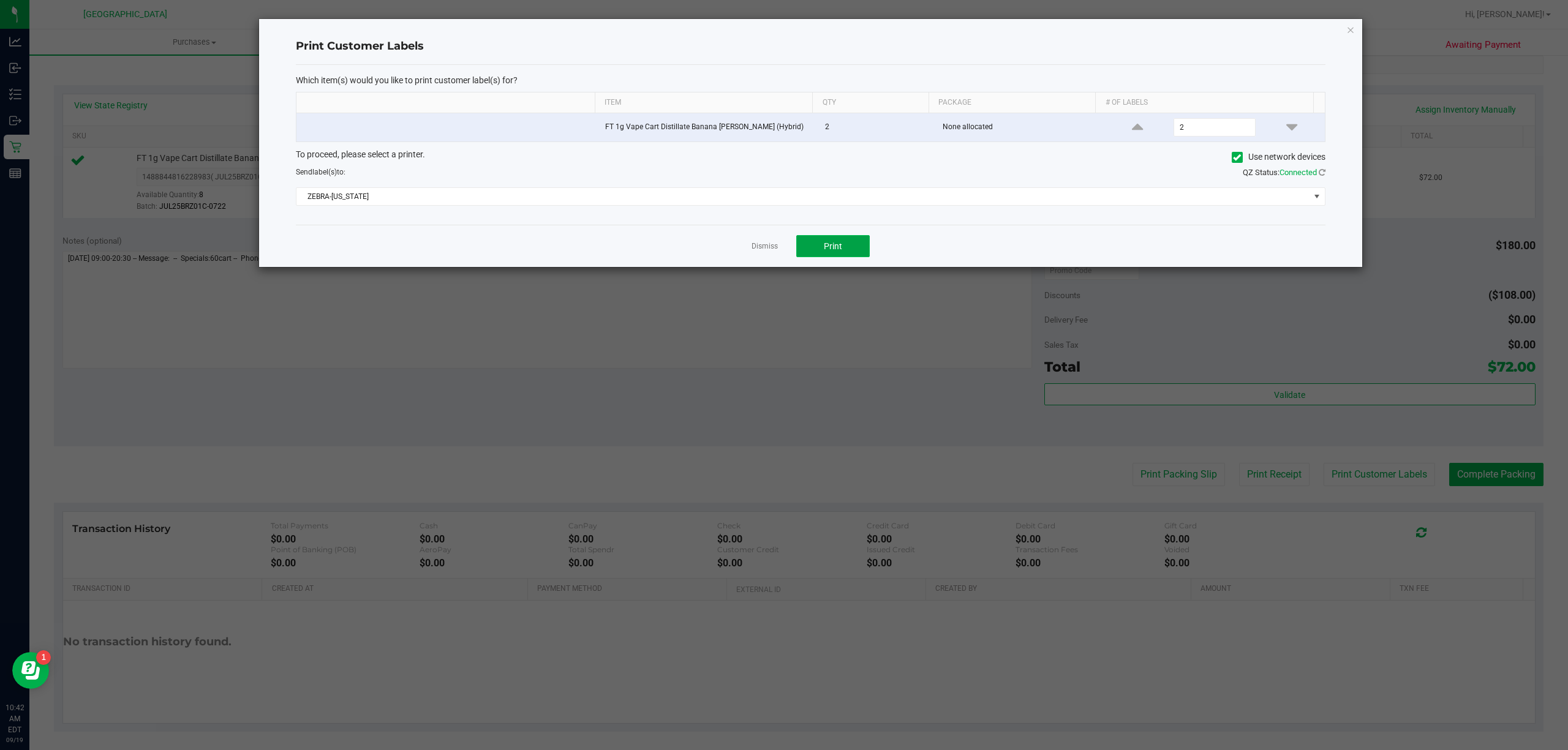
click at [833, 255] on button "Print" at bounding box center [833, 246] width 73 height 22
click at [765, 250] on link "Dismiss" at bounding box center [765, 246] width 27 height 10
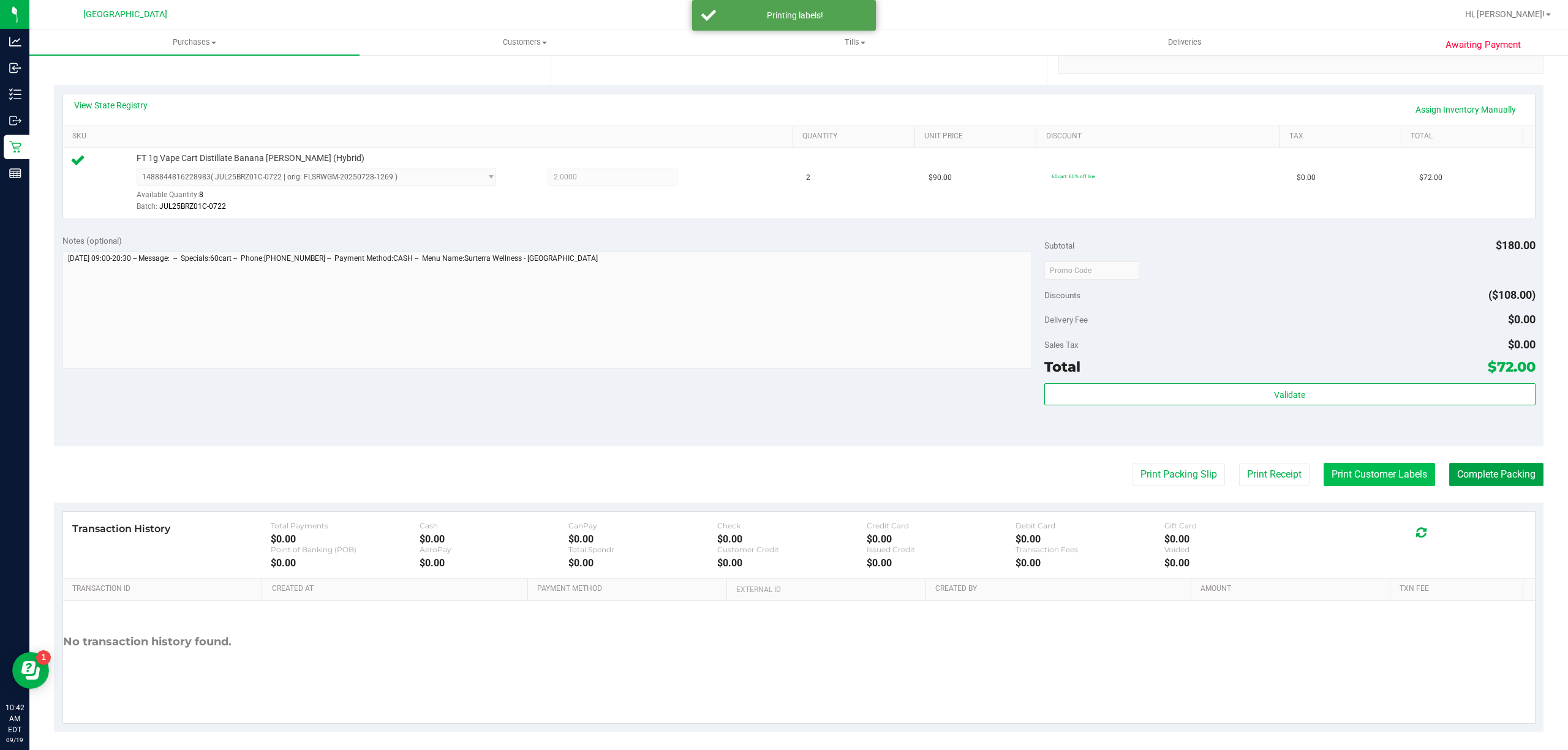
drag, startPoint x: 1498, startPoint y: 471, endPoint x: 1343, endPoint y: 474, distance: 155.0
click at [1497, 471] on button "Complete Packing" at bounding box center [1496, 474] width 94 height 23
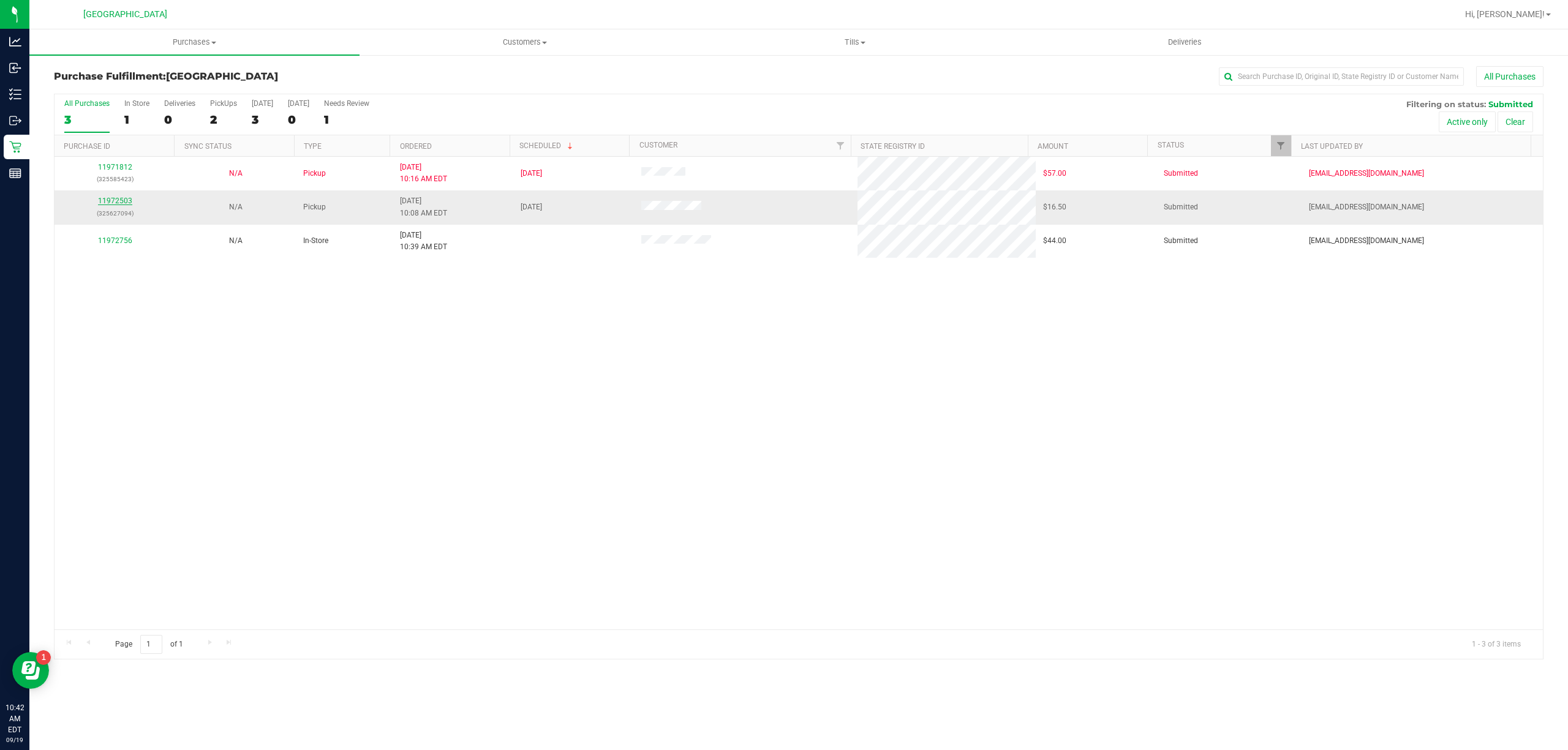
click at [104, 201] on link "11972503" at bounding box center [115, 201] width 34 height 8
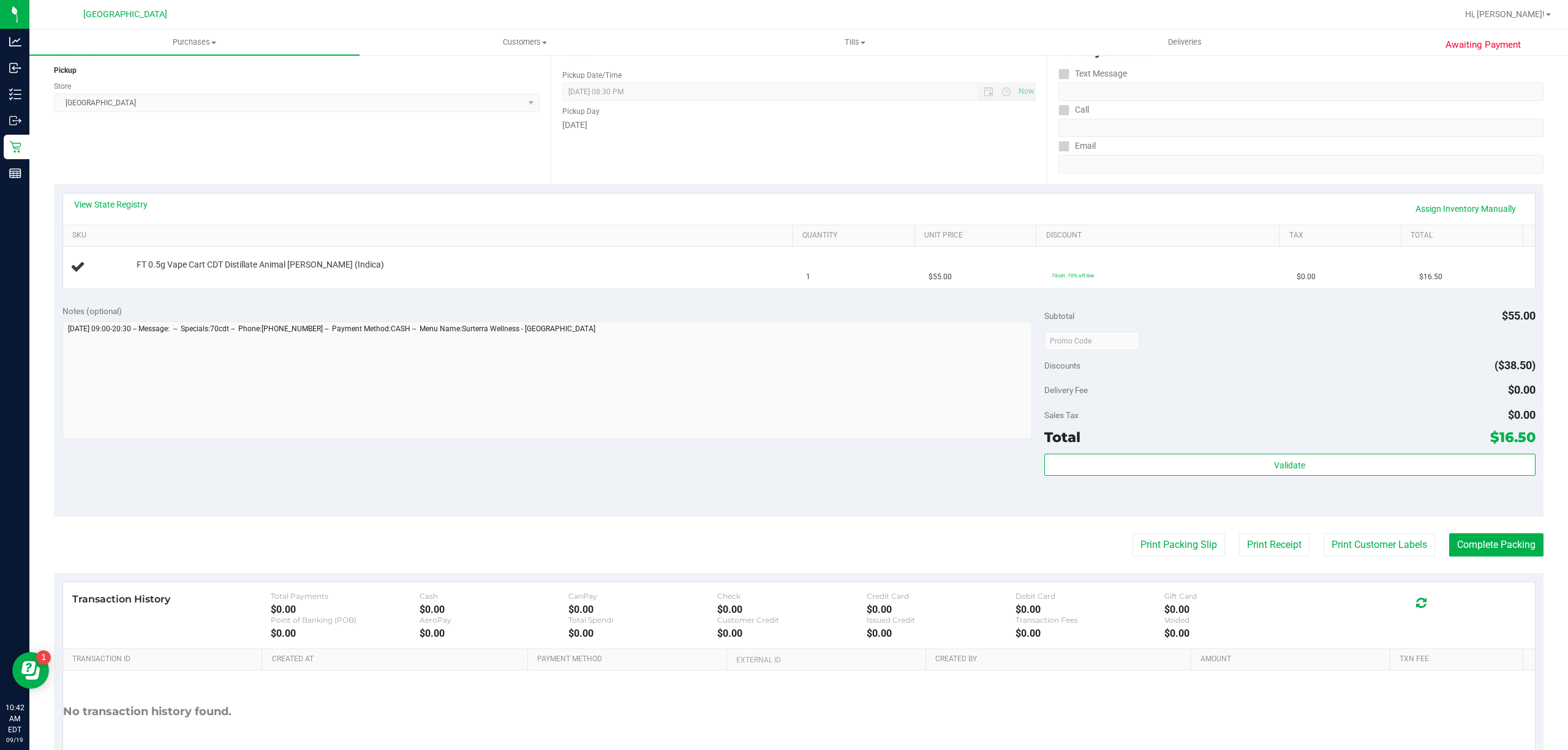
scroll to position [163, 0]
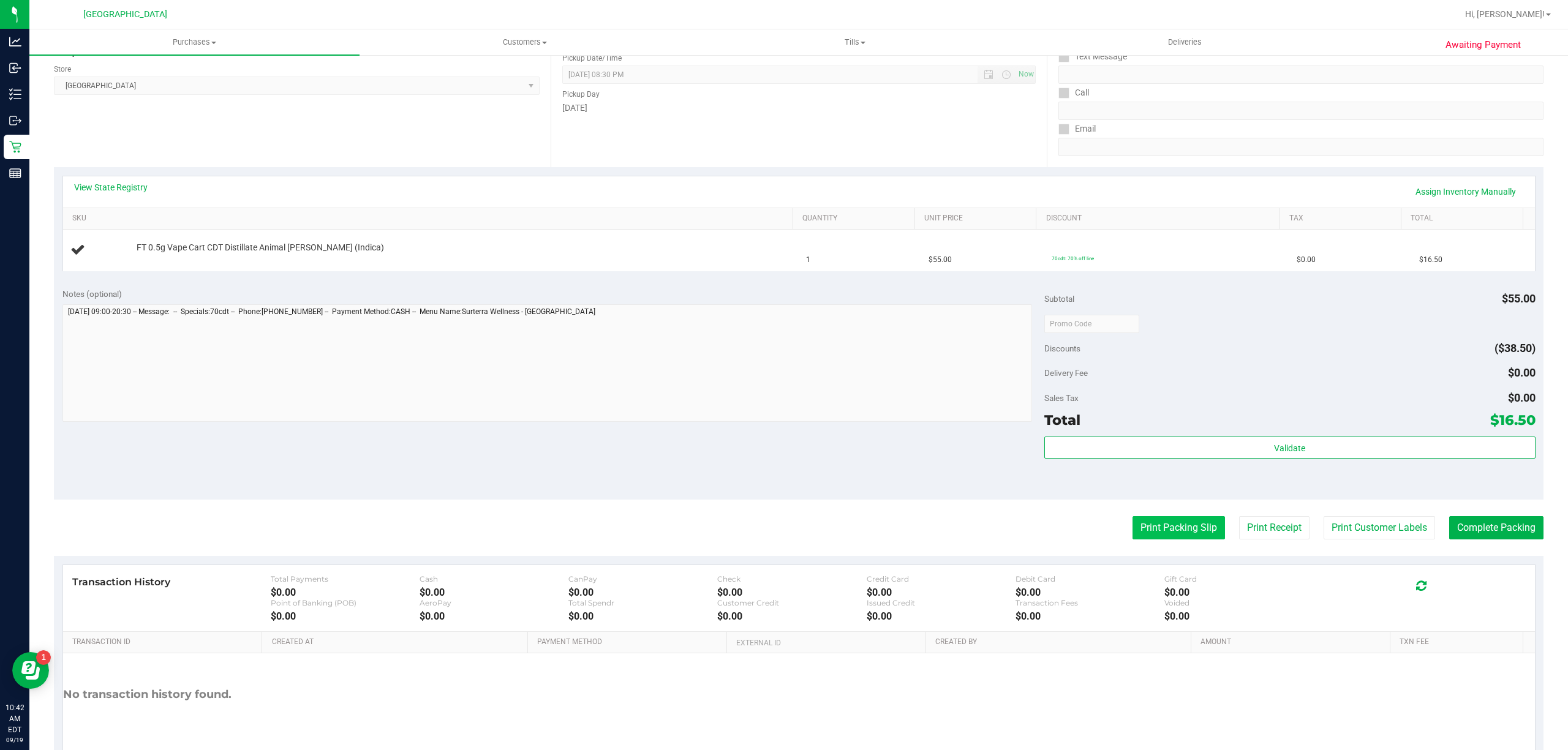
click at [1161, 539] on button "Print Packing Slip" at bounding box center [1178, 528] width 92 height 23
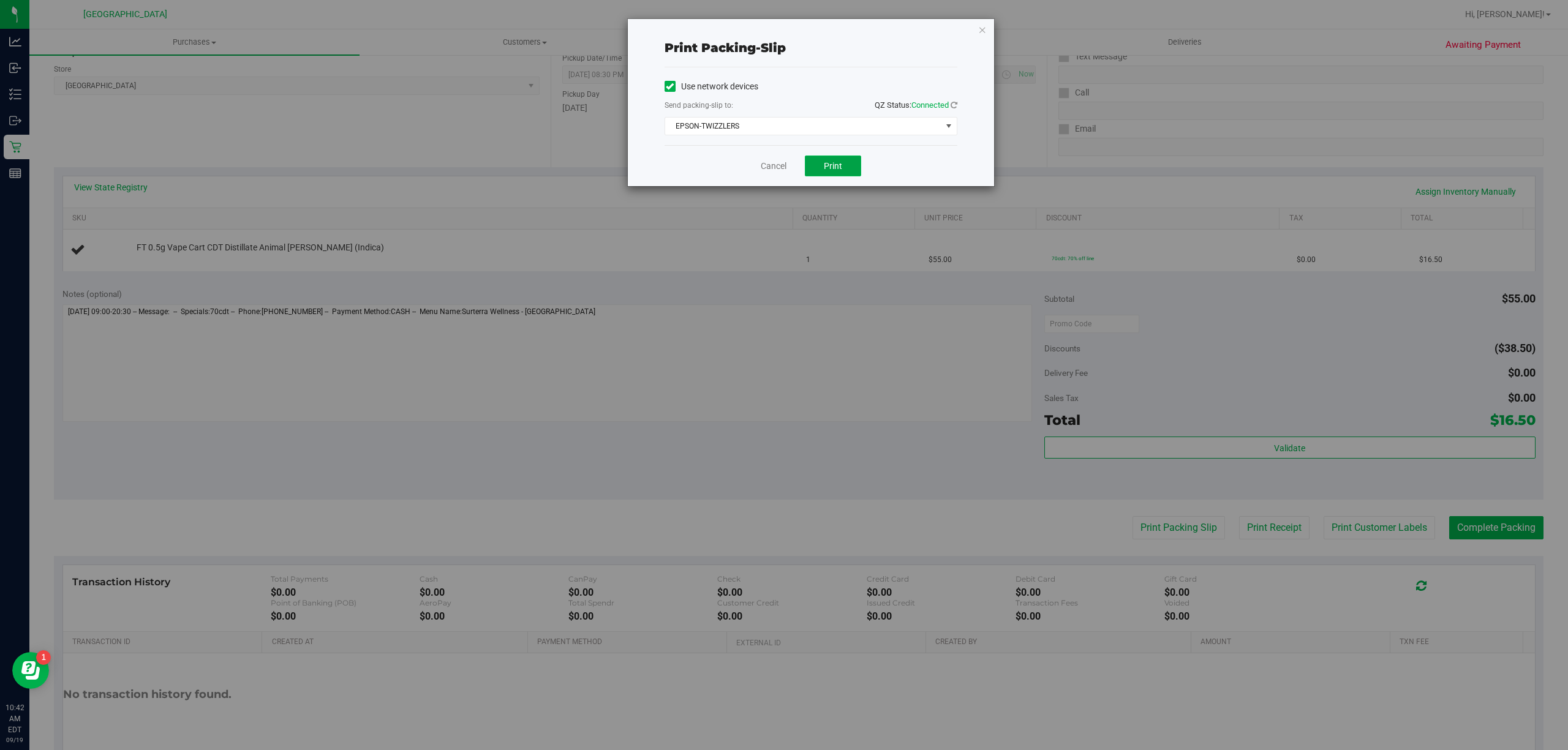
click at [854, 160] on button "Print" at bounding box center [833, 166] width 57 height 21
click at [785, 167] on link "Cancel" at bounding box center [773, 166] width 26 height 13
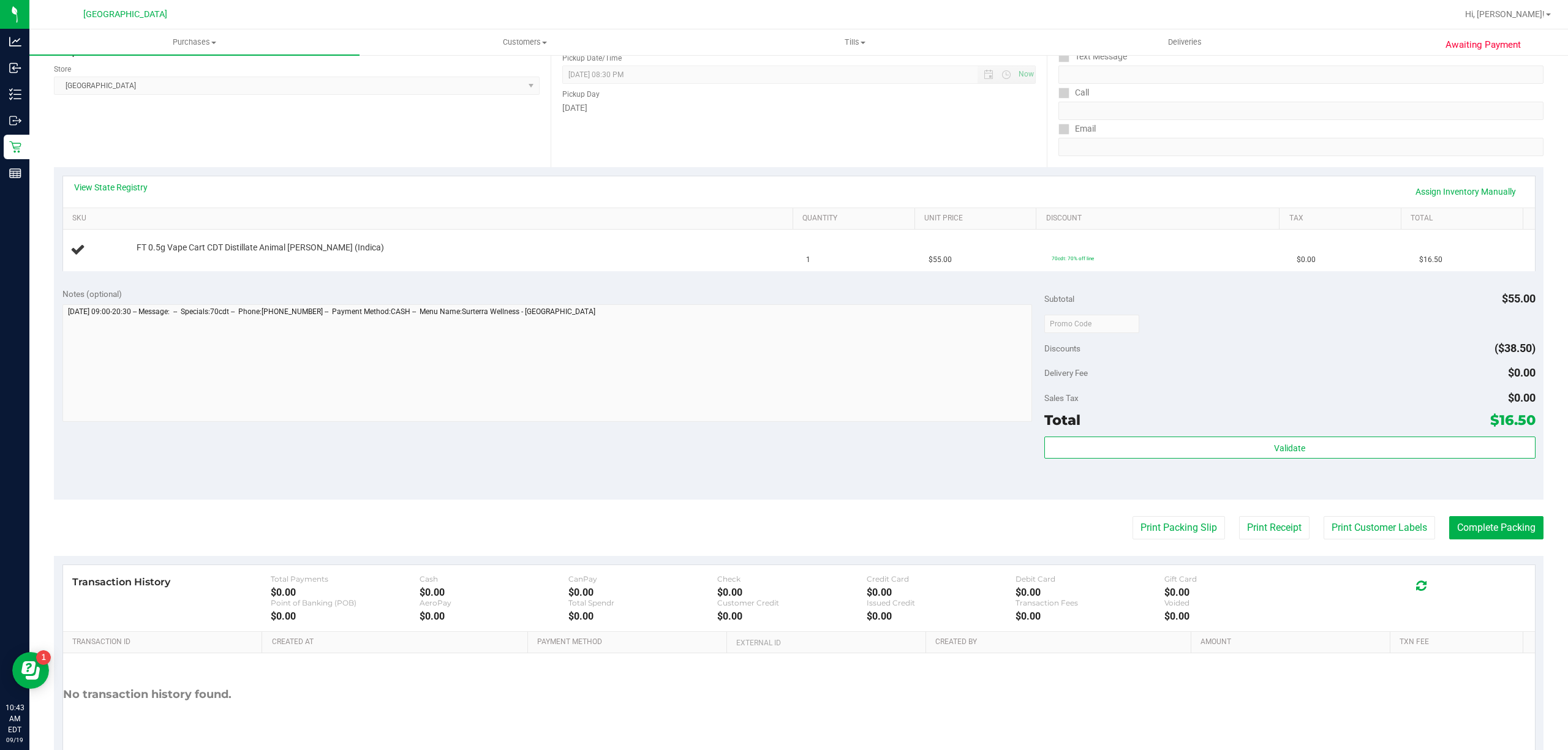
click at [709, 461] on div "Notes (optional) Subtotal $55.00 Discounts ($38.50) Delivery Fee $0.00 Sales Ta…" at bounding box center [798, 389] width 1490 height 220
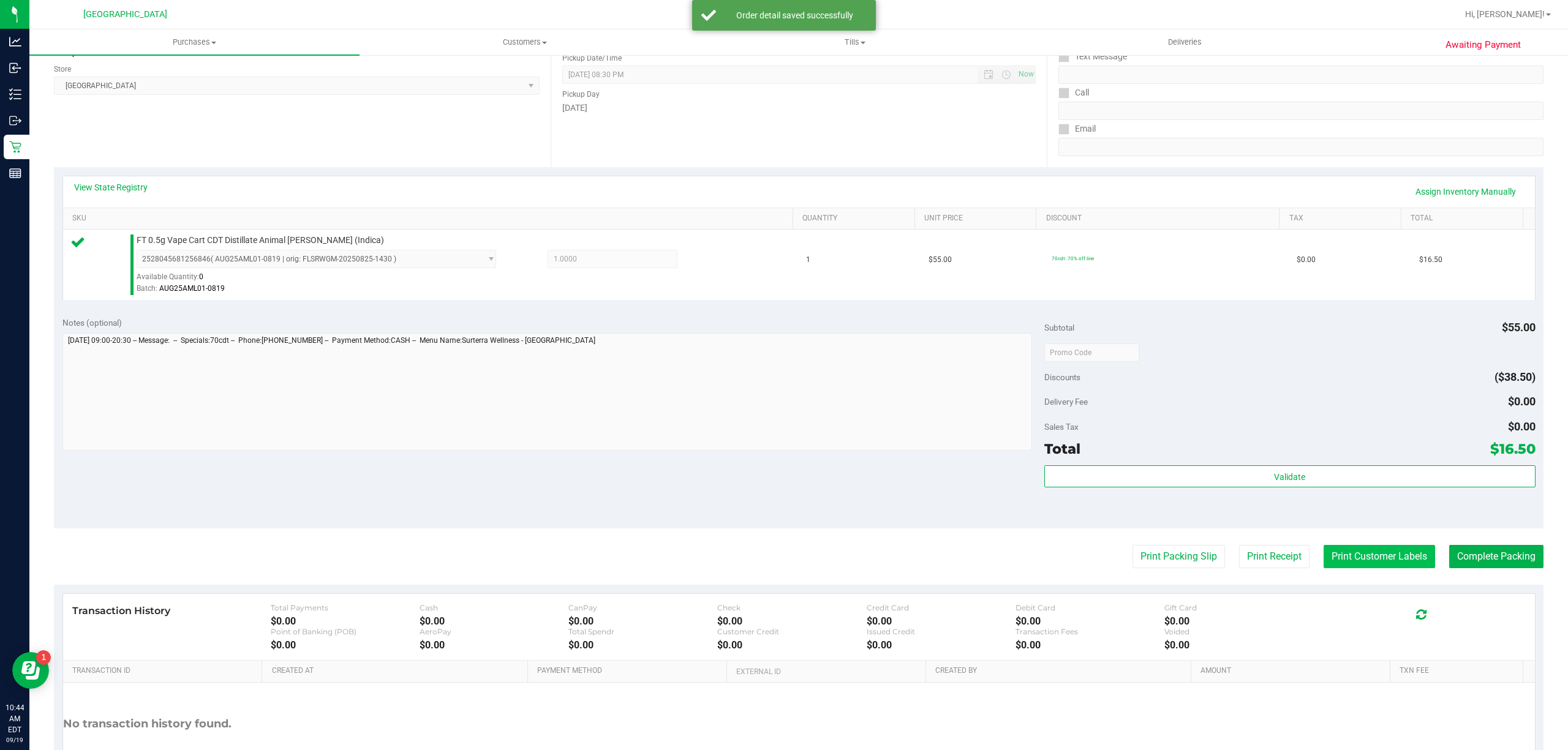
click at [1367, 557] on button "Print Customer Labels" at bounding box center [1378, 556] width 111 height 23
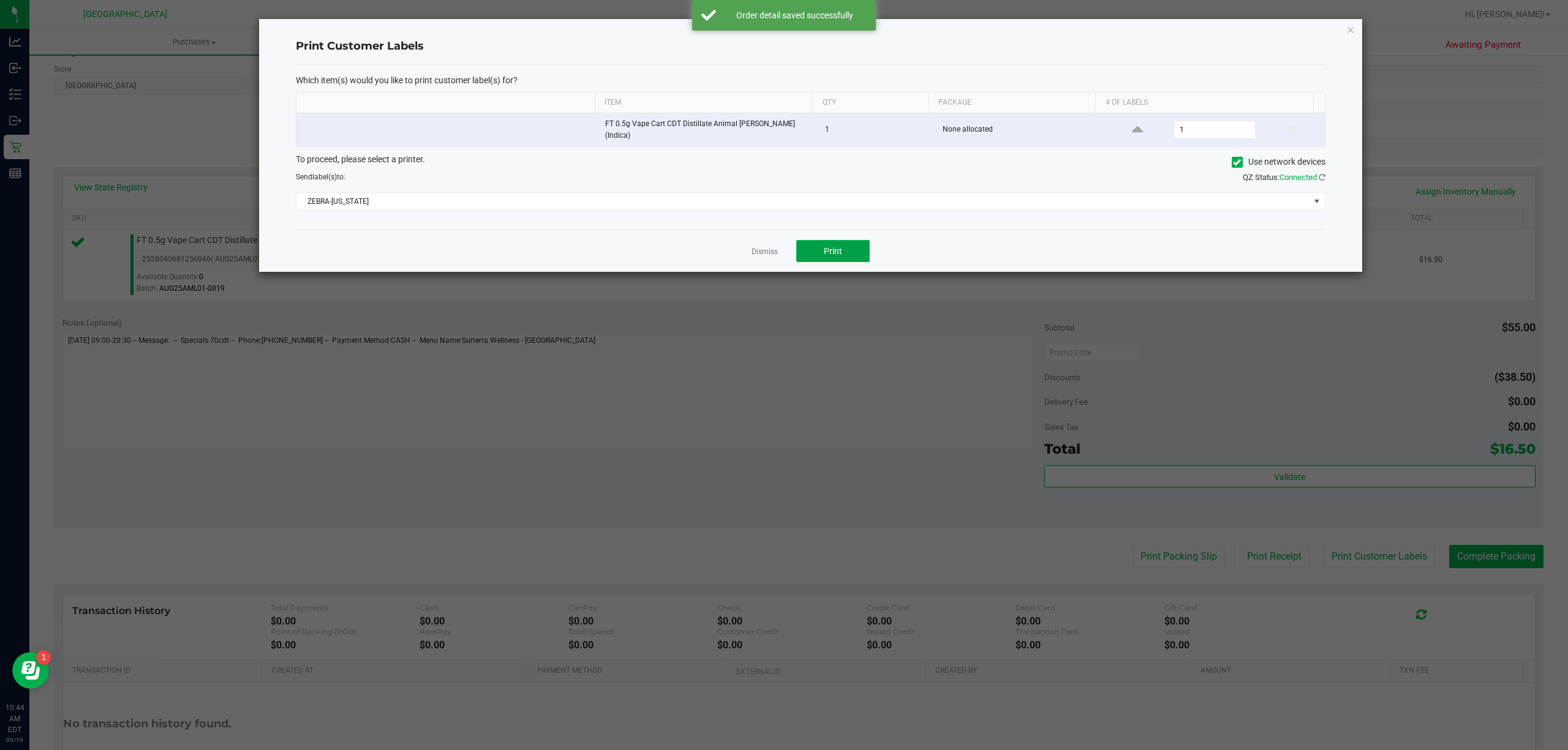
click at [839, 246] on span "Print" at bounding box center [833, 251] width 18 height 10
click at [782, 250] on div "Dismiss Print" at bounding box center [810, 250] width 1029 height 42
click at [778, 250] on div "Dismiss Print" at bounding box center [810, 250] width 1029 height 42
click at [762, 250] on link "Dismiss" at bounding box center [765, 252] width 27 height 10
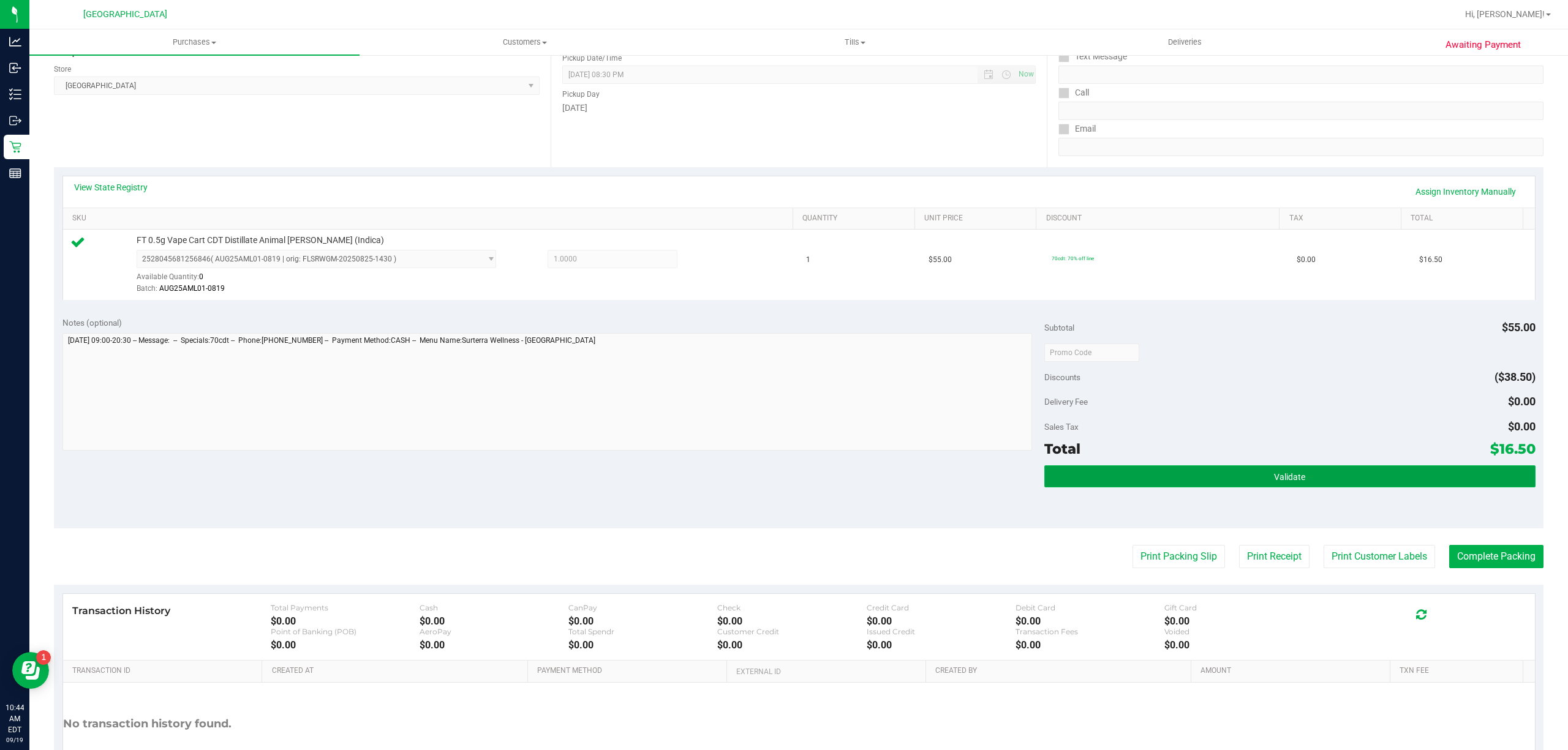
click at [1308, 478] on button "Validate" at bounding box center [1290, 476] width 491 height 22
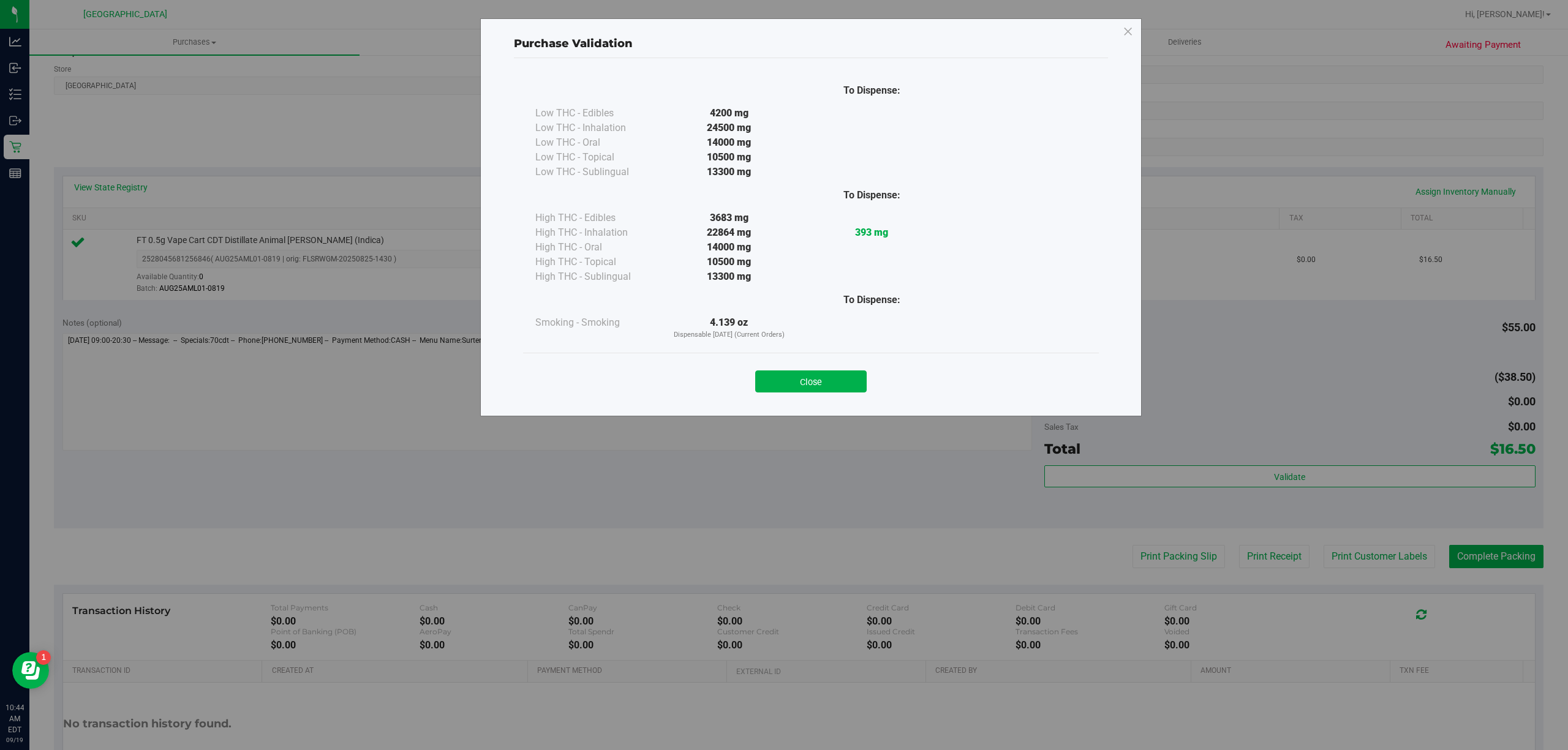
click at [792, 364] on div "Close" at bounding box center [811, 378] width 557 height 31
click at [792, 380] on button "Close" at bounding box center [810, 382] width 111 height 22
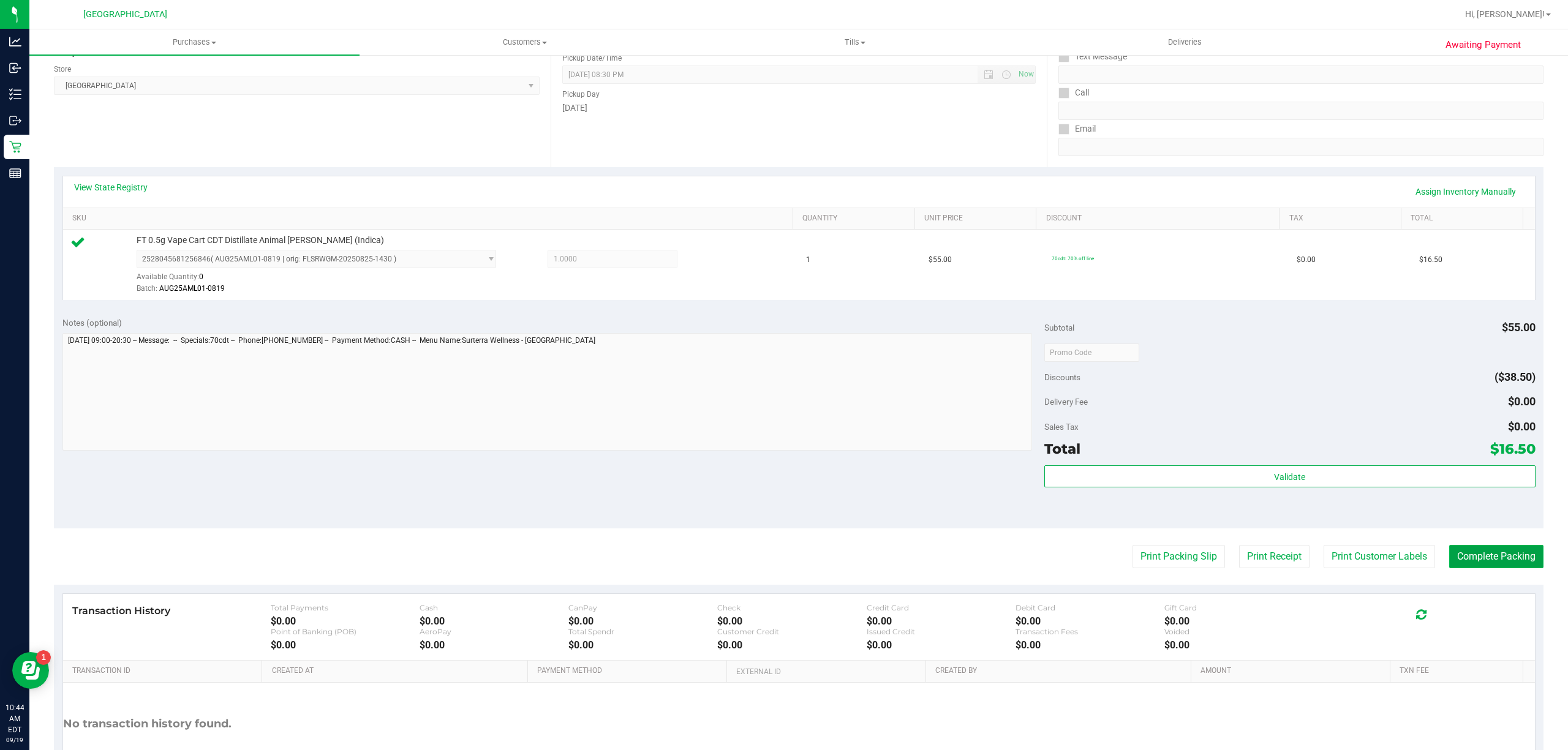
click at [1450, 552] on button "Complete Packing" at bounding box center [1496, 556] width 94 height 23
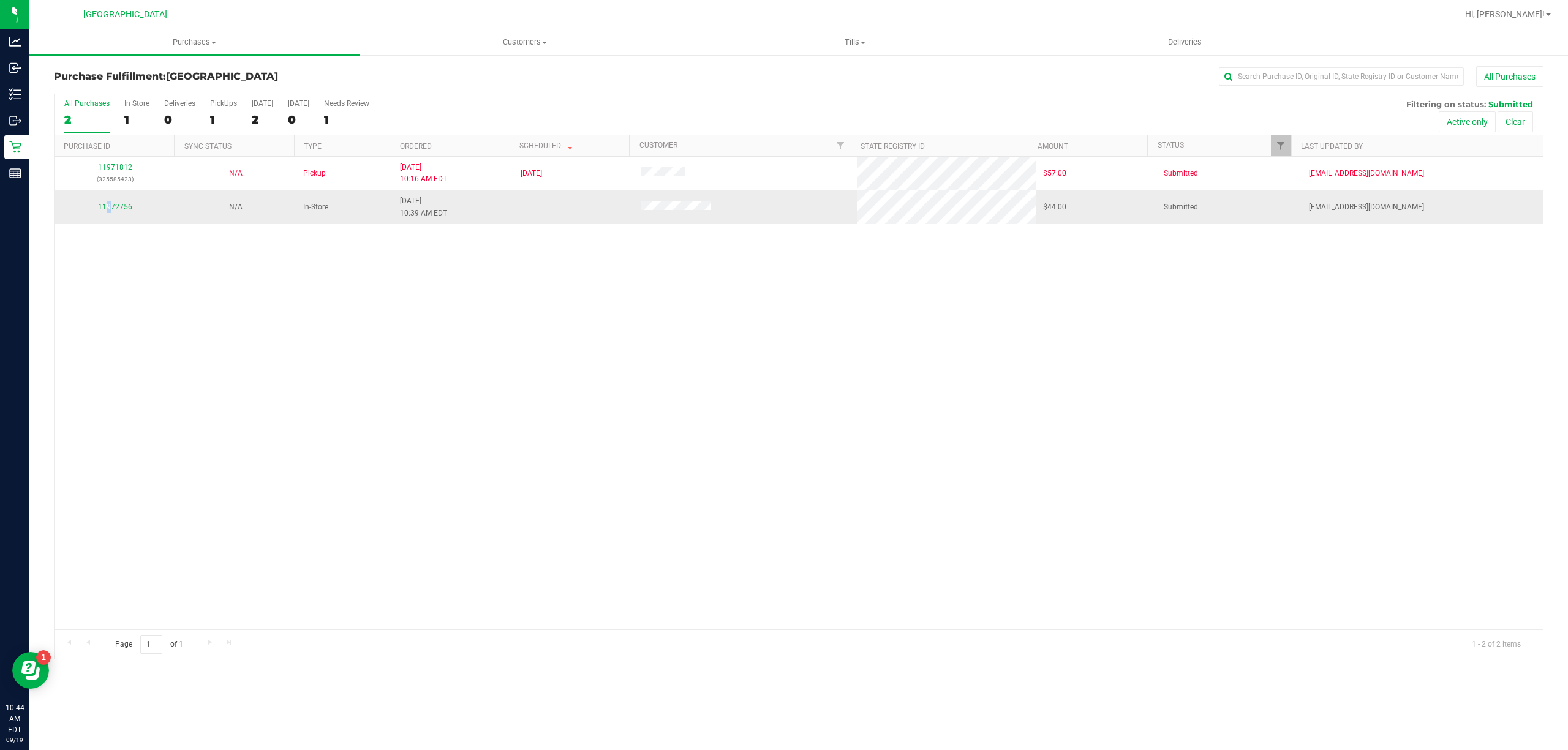
drag, startPoint x: 106, startPoint y: 201, endPoint x: 111, endPoint y: 209, distance: 9.4
click at [111, 206] on td "11972756" at bounding box center [115, 206] width 120 height 33
click at [120, 204] on link "11972756" at bounding box center [115, 207] width 34 height 8
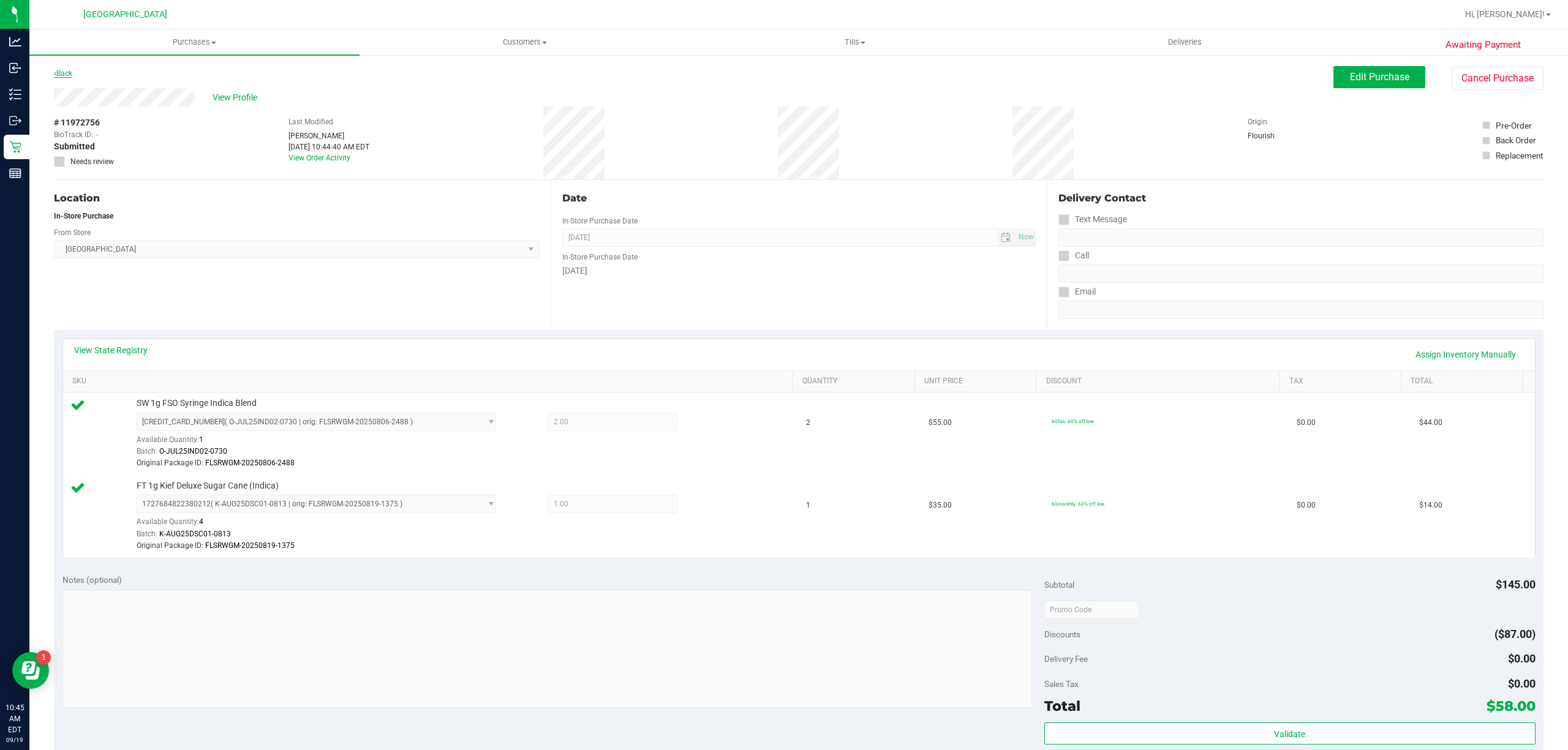
click at [71, 75] on link "Back" at bounding box center [63, 73] width 18 height 8
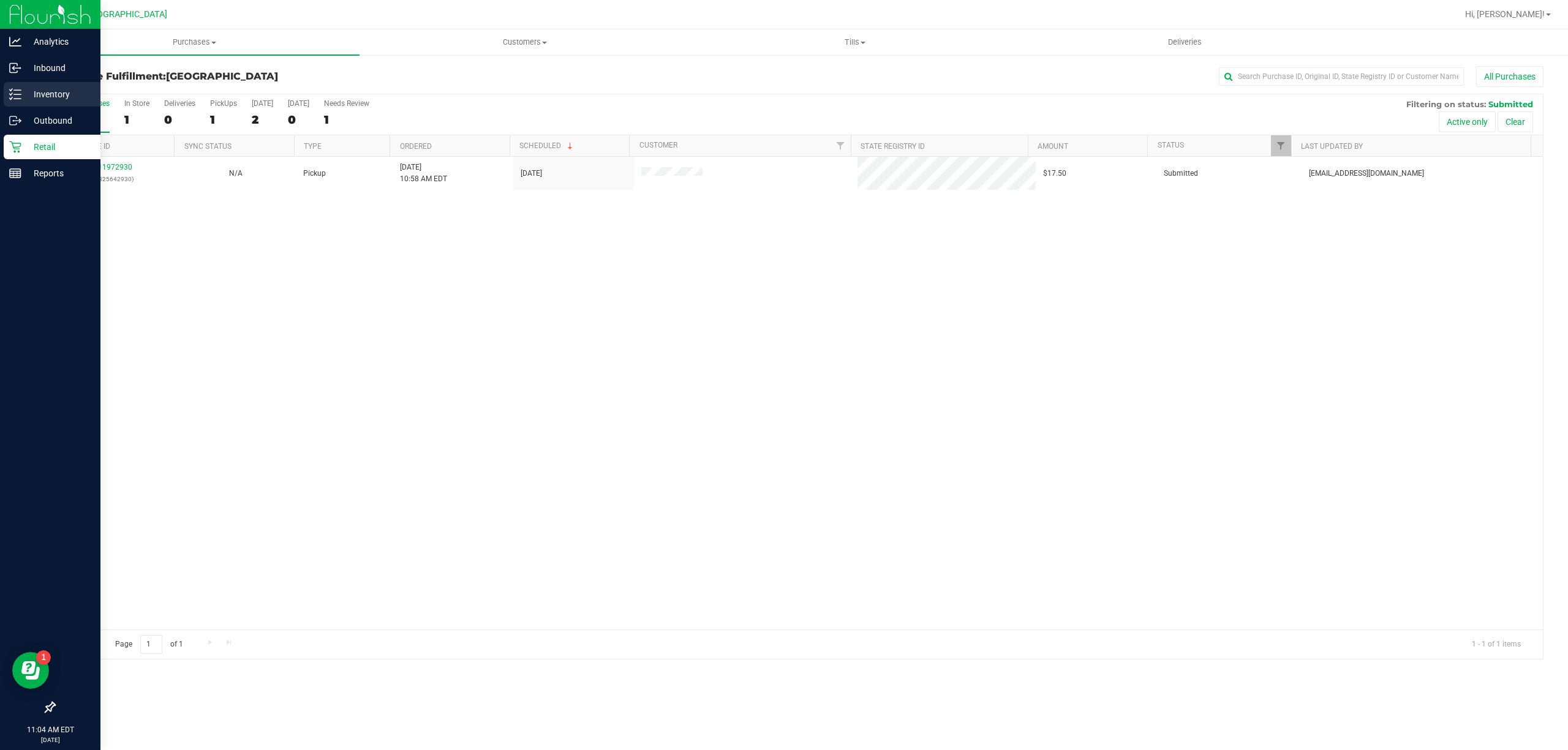
click at [39, 90] on p "Inventory" at bounding box center [58, 94] width 73 height 15
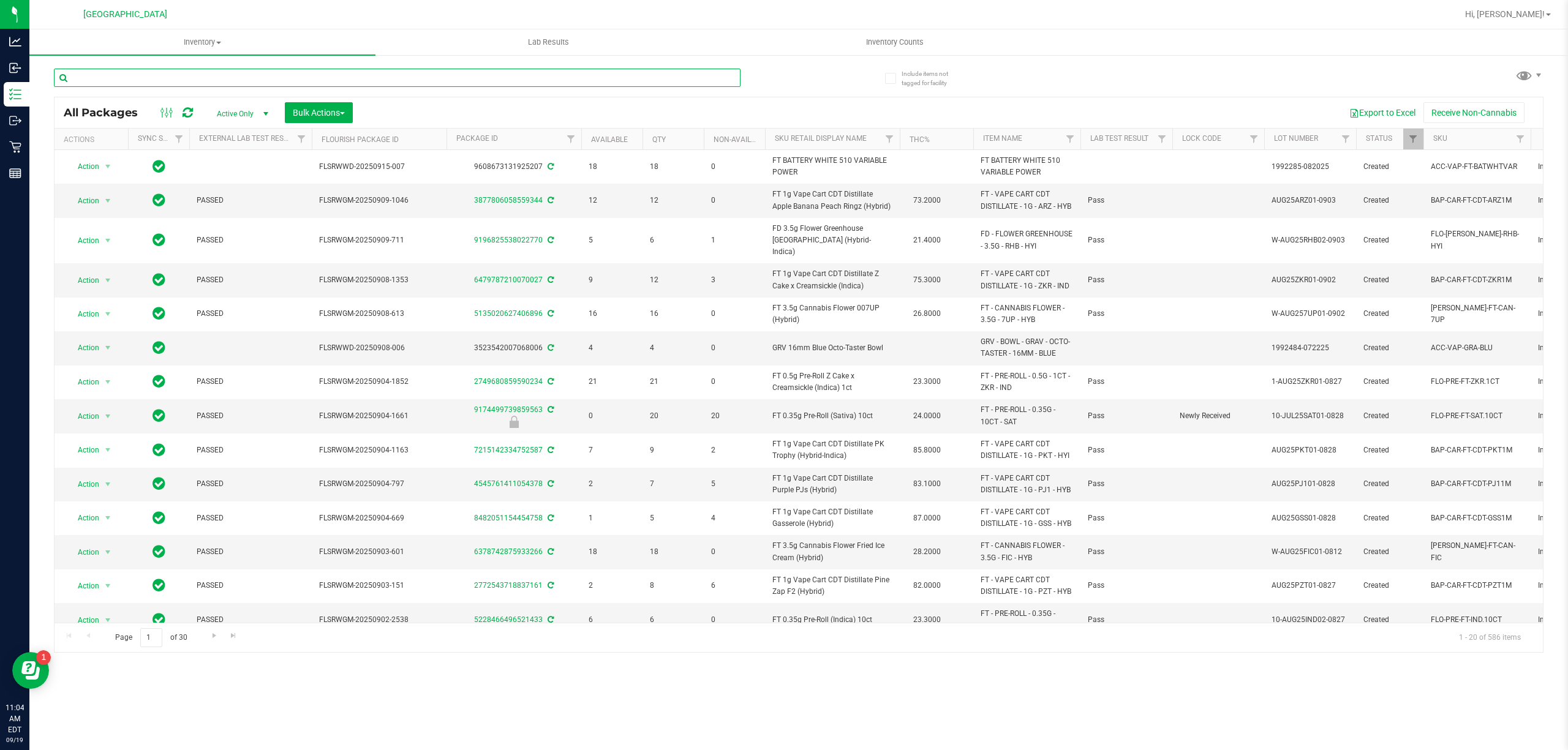
click at [241, 69] on input "text" at bounding box center [397, 78] width 686 height 18
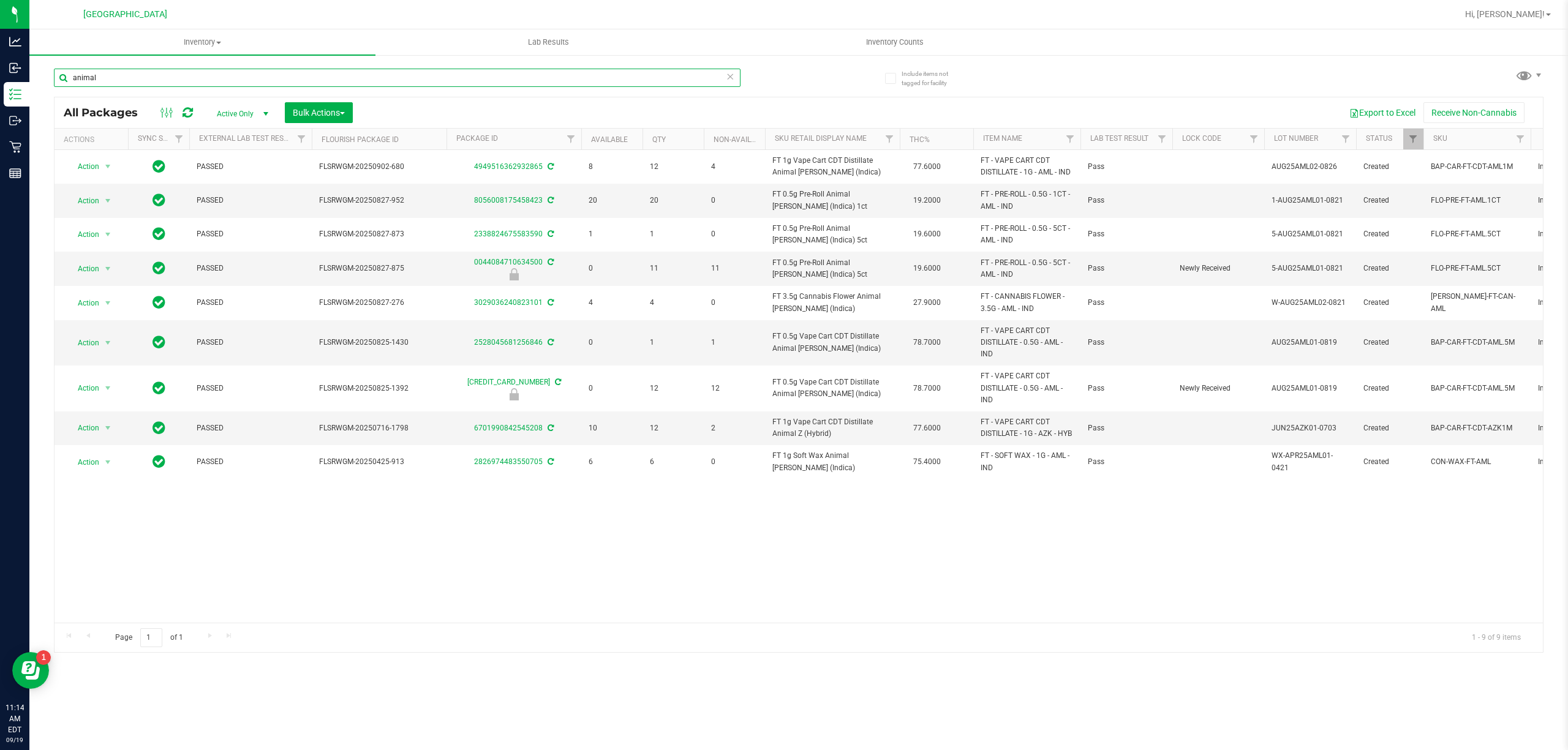
type input "animal"
click at [290, 91] on div "animal" at bounding box center [397, 83] width 686 height 28
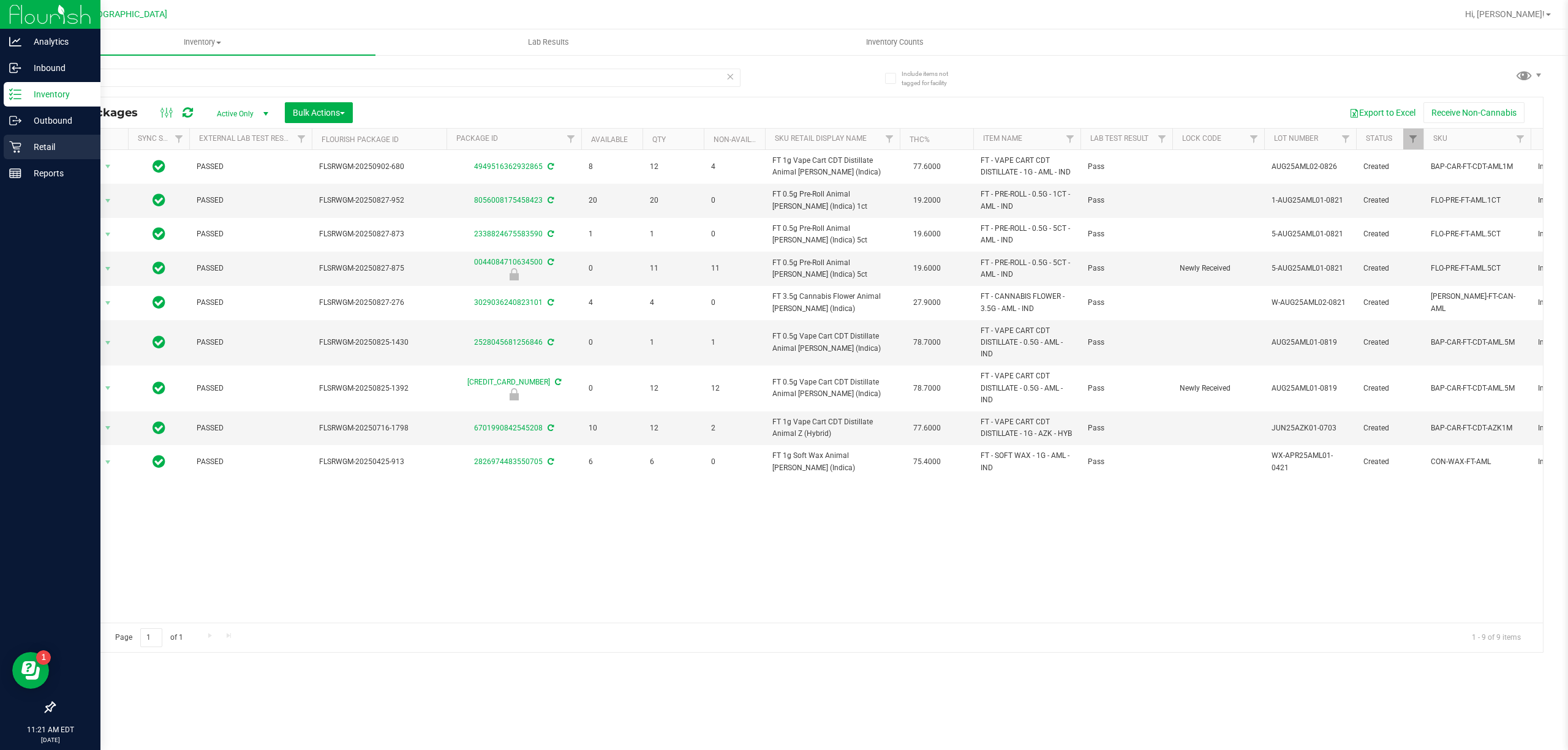
click at [45, 140] on p "Retail" at bounding box center [58, 147] width 73 height 15
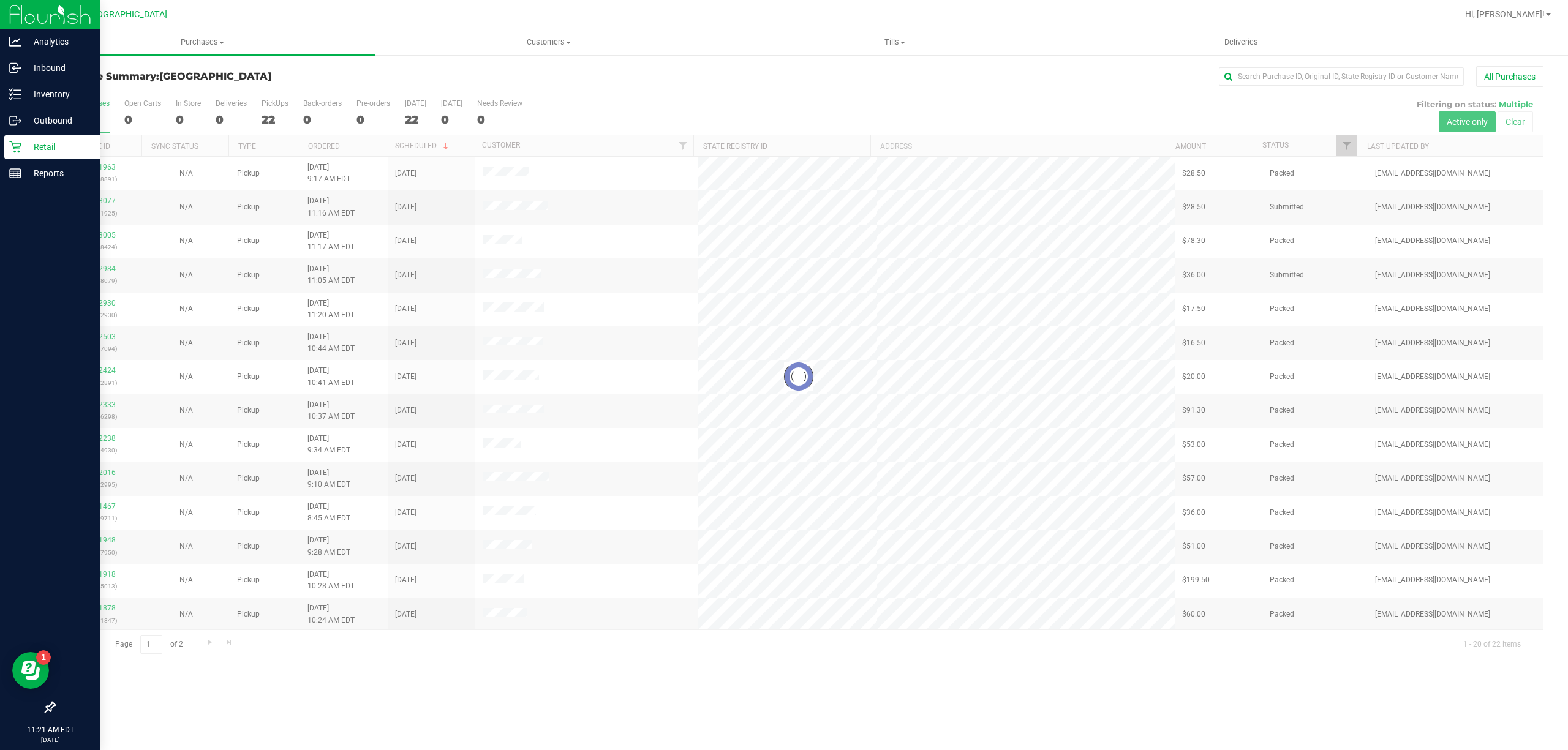
click at [1346, 145] on div at bounding box center [798, 376] width 1488 height 565
click at [1339, 143] on link "Filter" at bounding box center [1346, 146] width 20 height 21
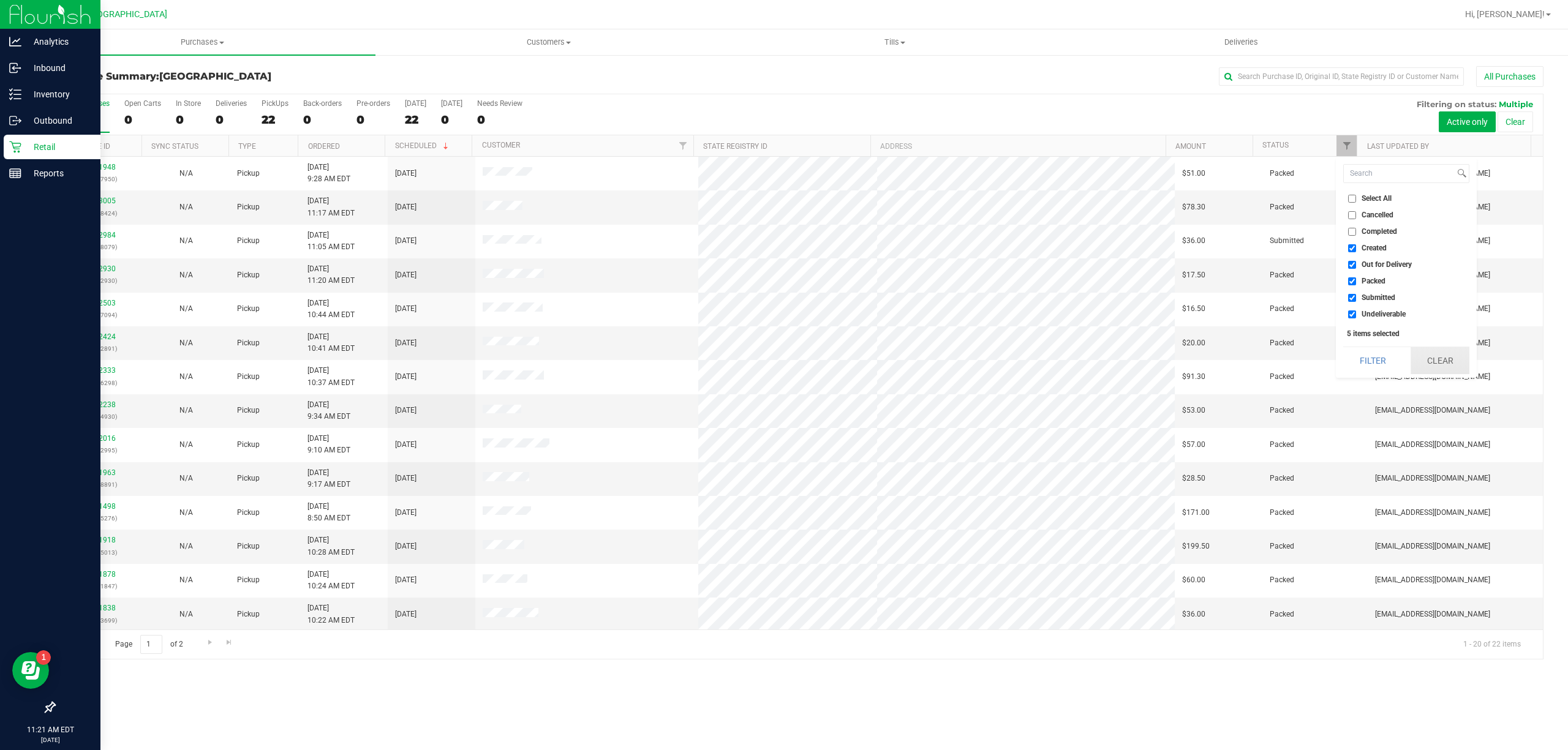
click at [1441, 358] on button "Clear" at bounding box center [1440, 360] width 59 height 27
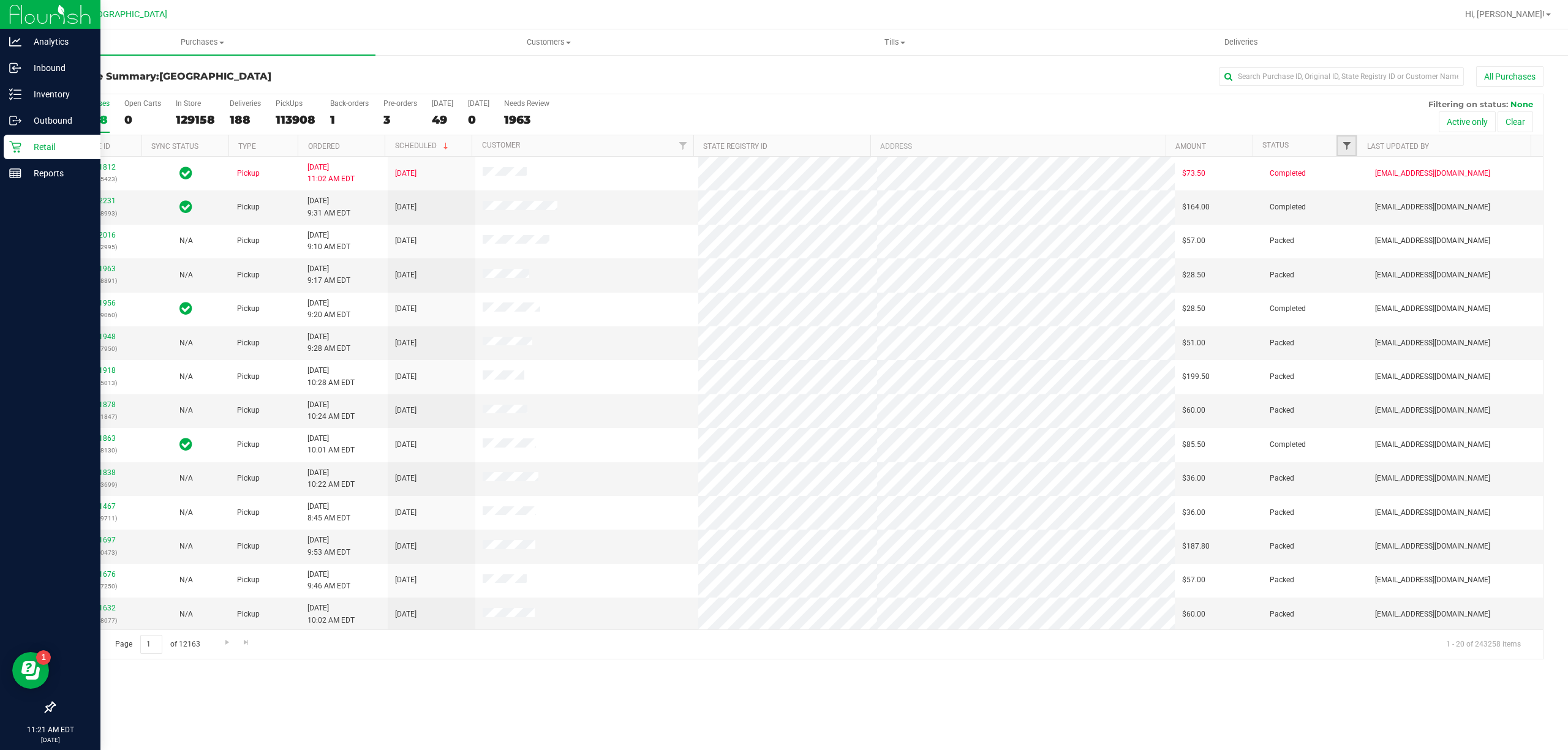
click at [1343, 147] on span "Filter" at bounding box center [1347, 146] width 10 height 10
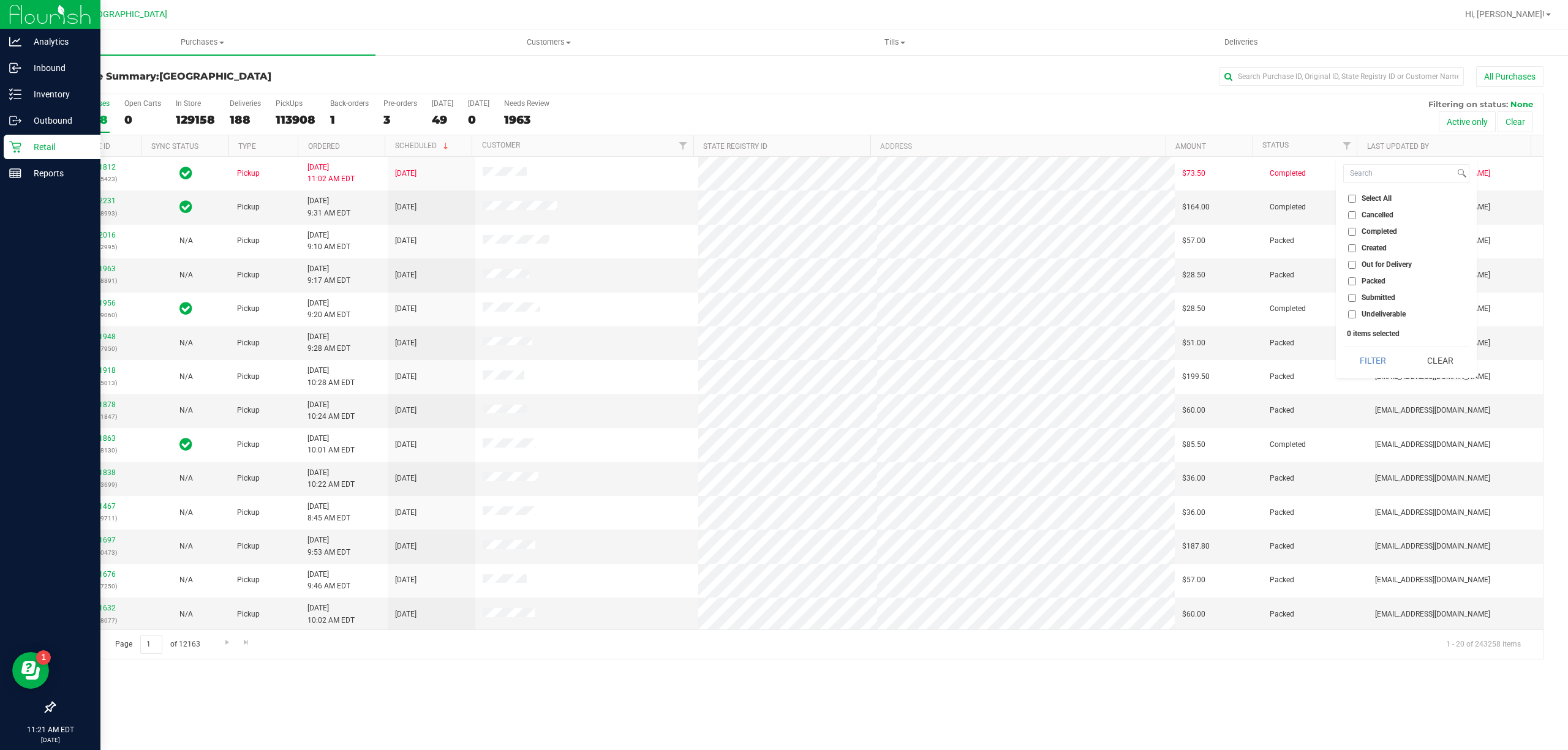
click at [1353, 297] on input "Submitted" at bounding box center [1351, 297] width 8 height 8
checkbox input "true"
click at [1382, 358] on button "Filter" at bounding box center [1372, 360] width 59 height 27
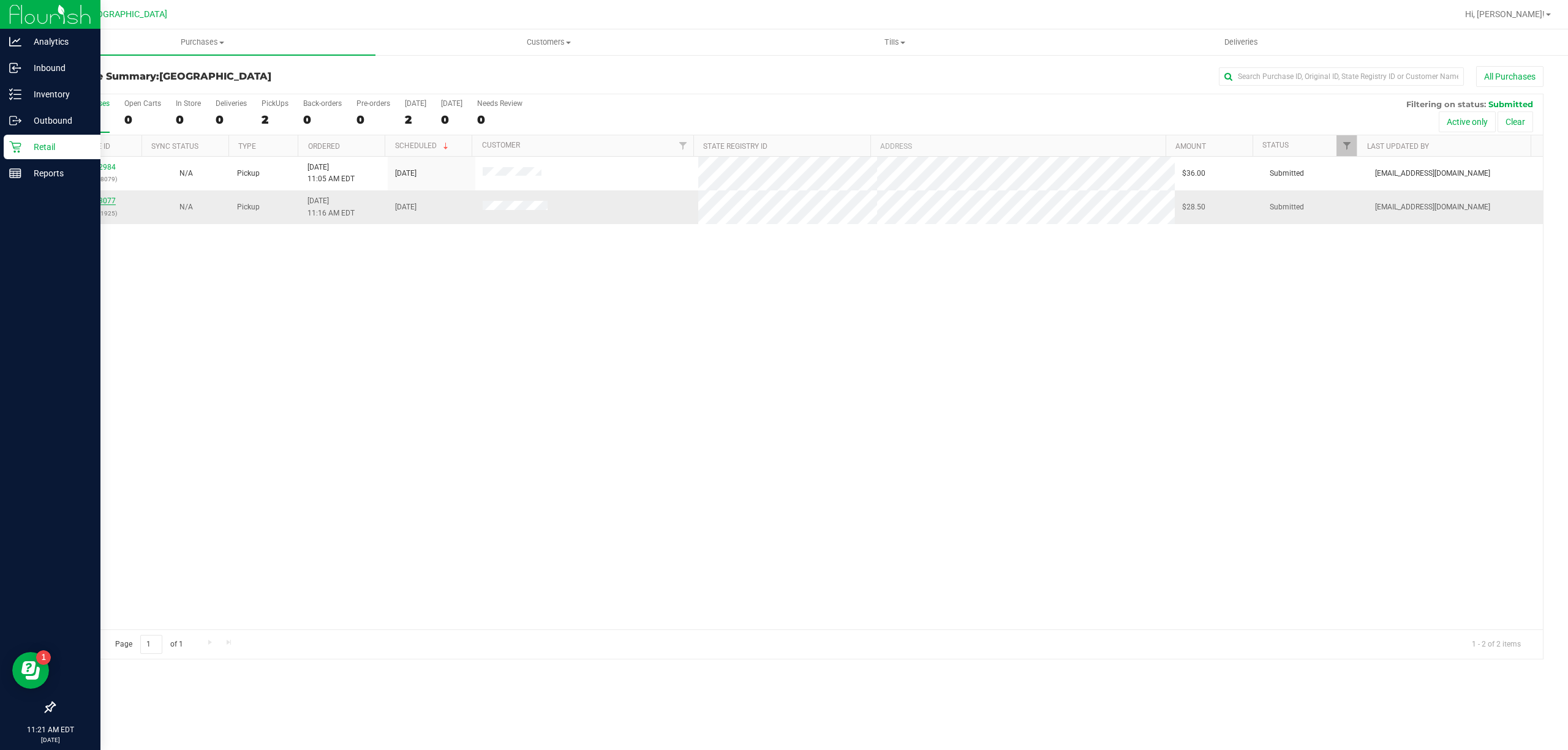
click at [101, 201] on link "11973077" at bounding box center [98, 201] width 34 height 8
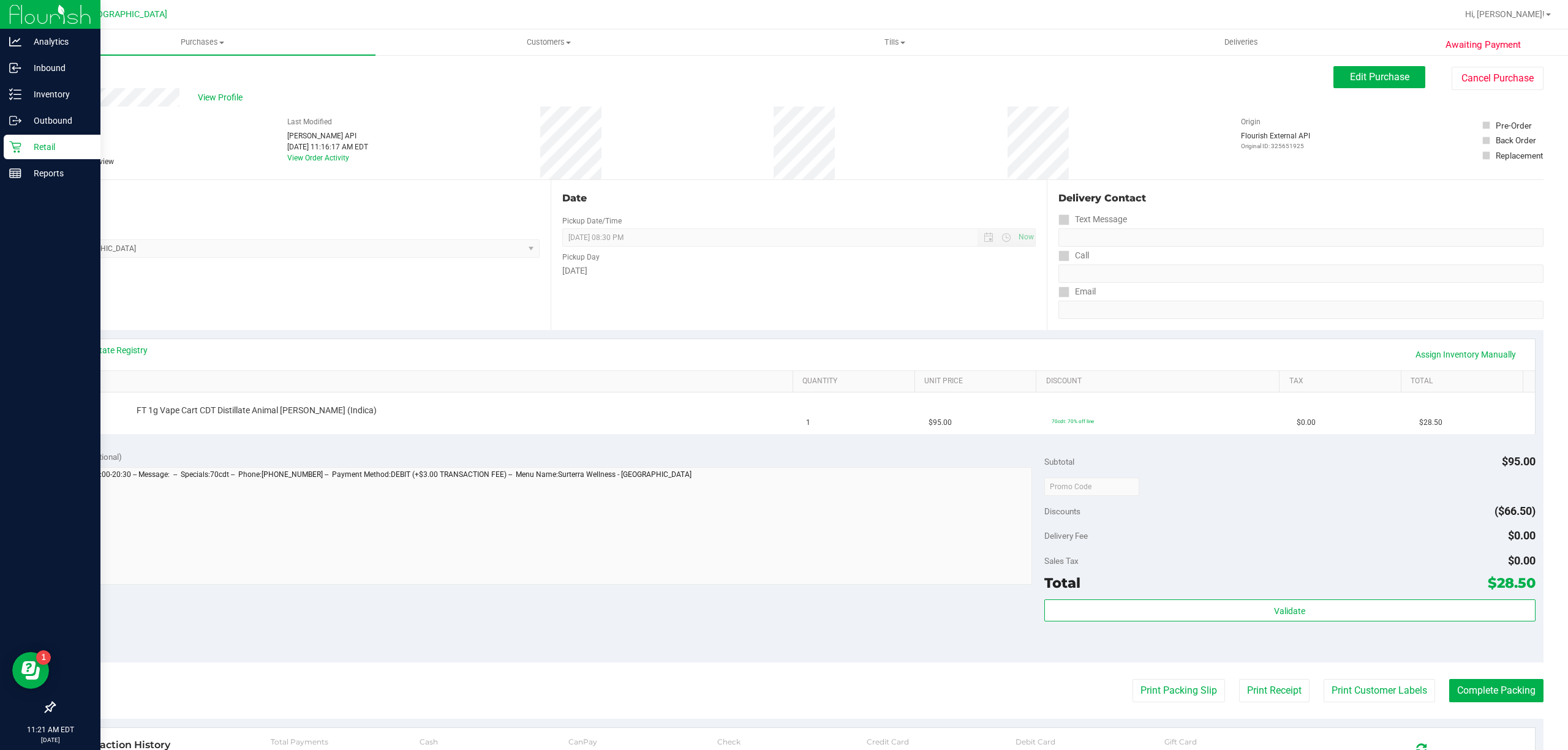
scroll to position [223, 0]
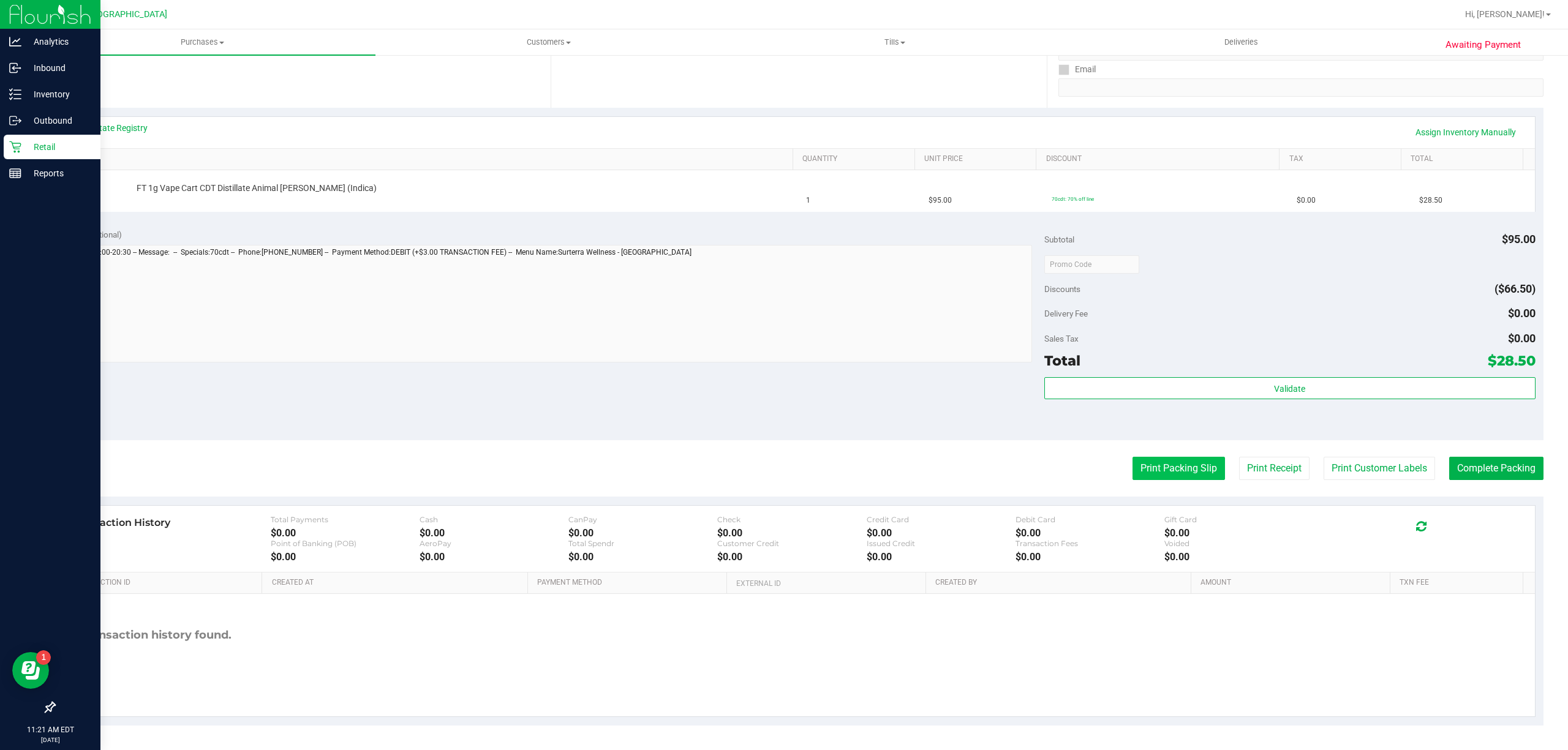
click at [1173, 470] on button "Print Packing Slip" at bounding box center [1178, 468] width 92 height 23
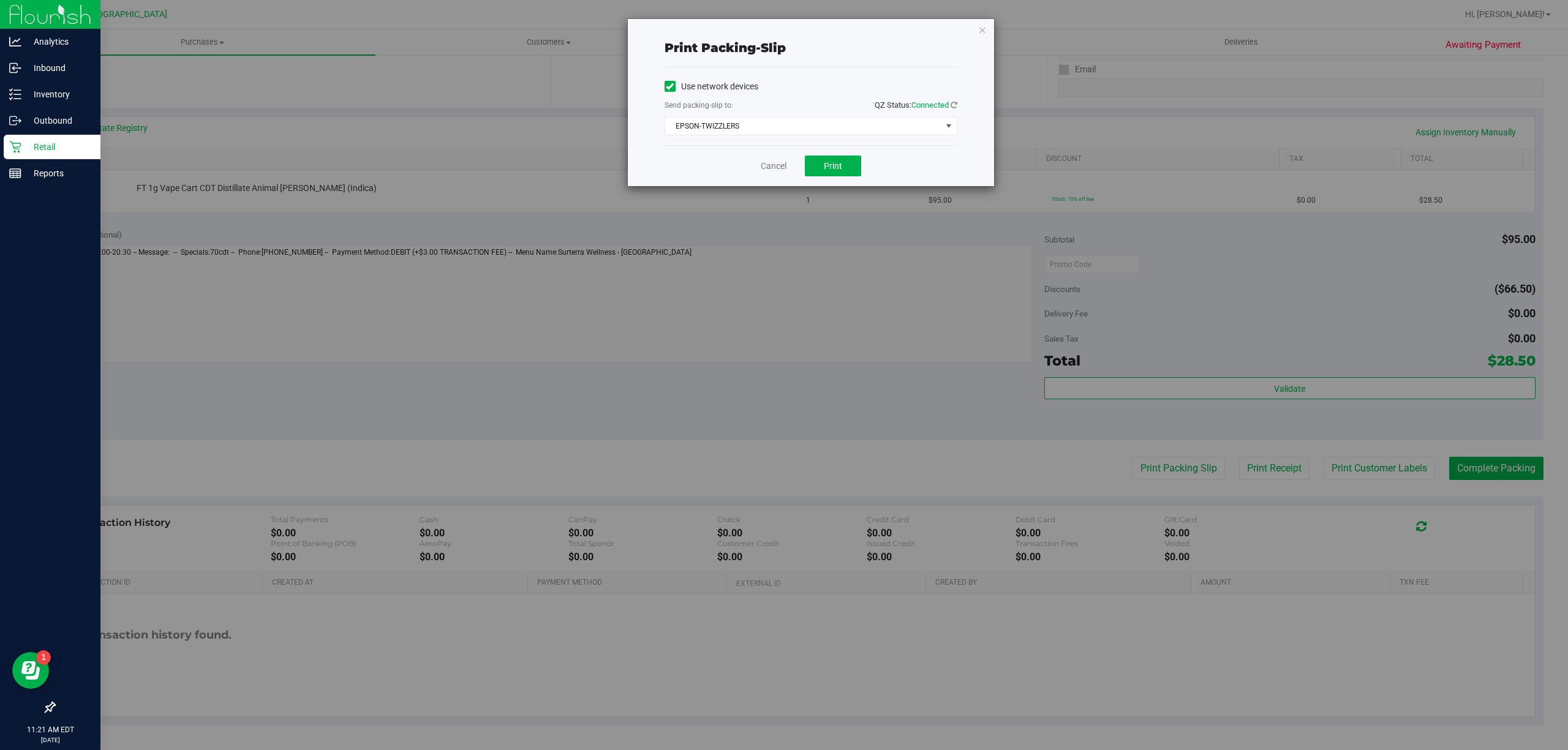
click at [841, 184] on div "Cancel Print" at bounding box center [811, 165] width 292 height 41
click at [838, 162] on span "Print" at bounding box center [833, 166] width 18 height 10
click at [772, 169] on link "Cancel" at bounding box center [773, 166] width 26 height 13
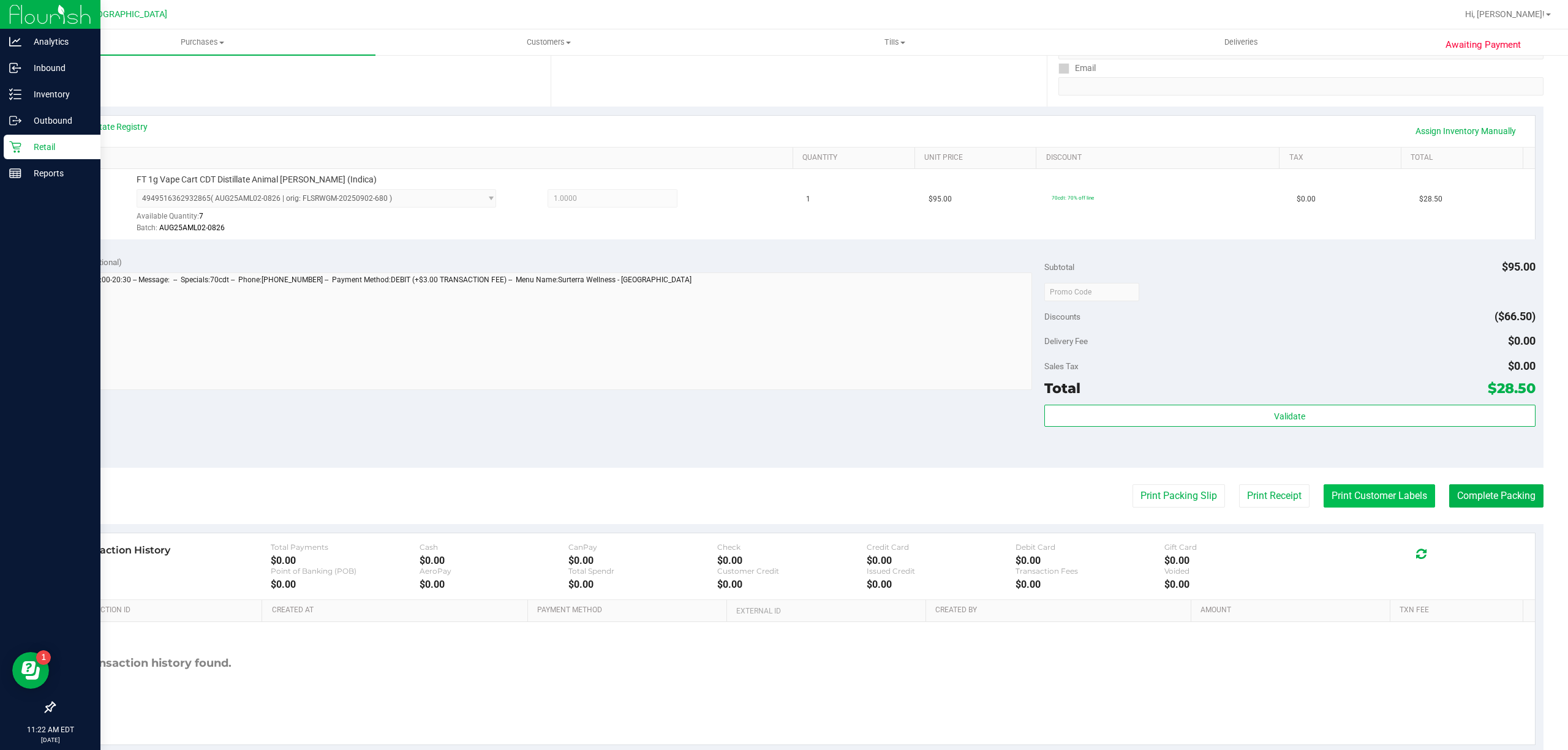
click at [1346, 500] on button "Print Customer Labels" at bounding box center [1378, 495] width 111 height 23
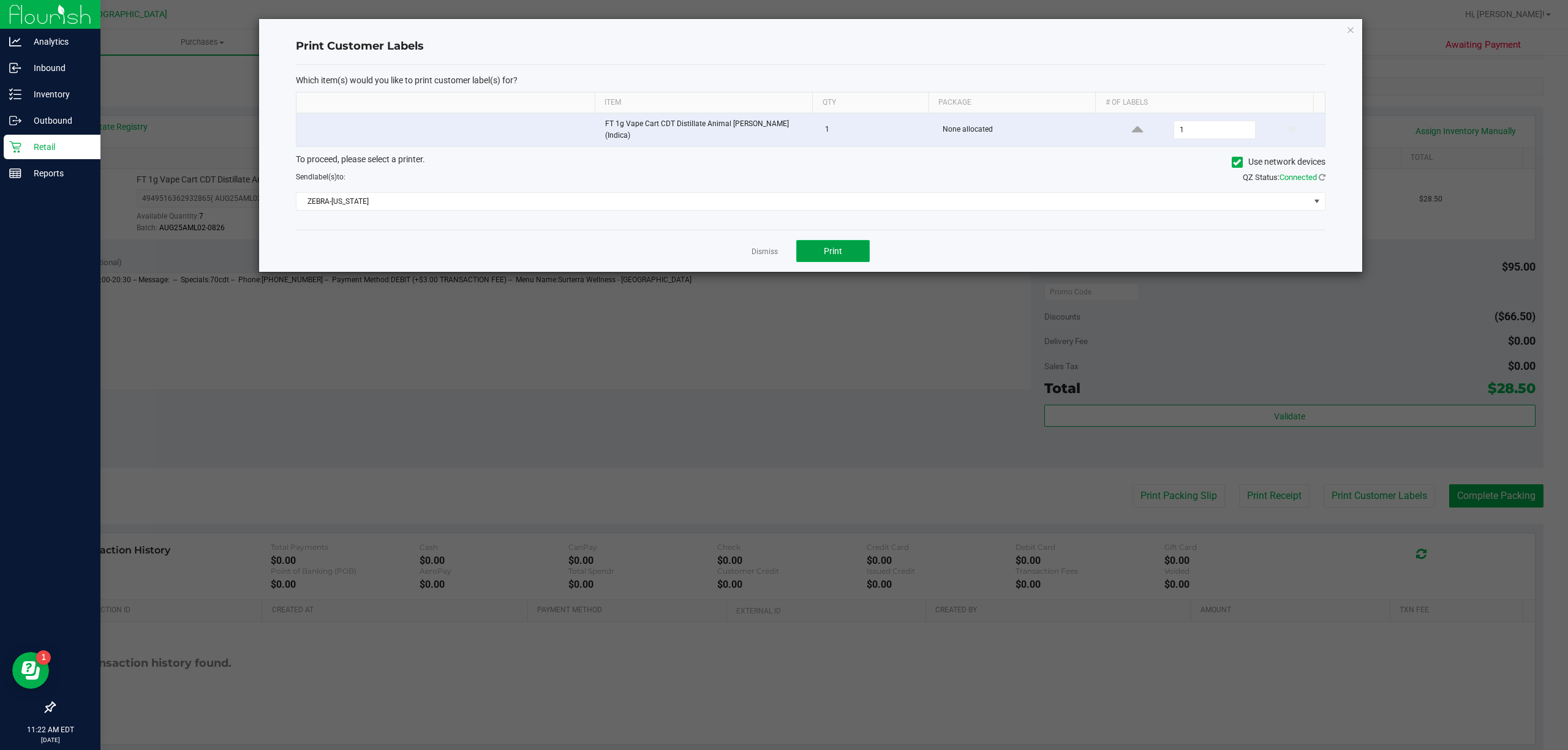
click at [859, 240] on button "Print" at bounding box center [833, 251] width 73 height 22
click at [757, 247] on link "Dismiss" at bounding box center [765, 252] width 27 height 10
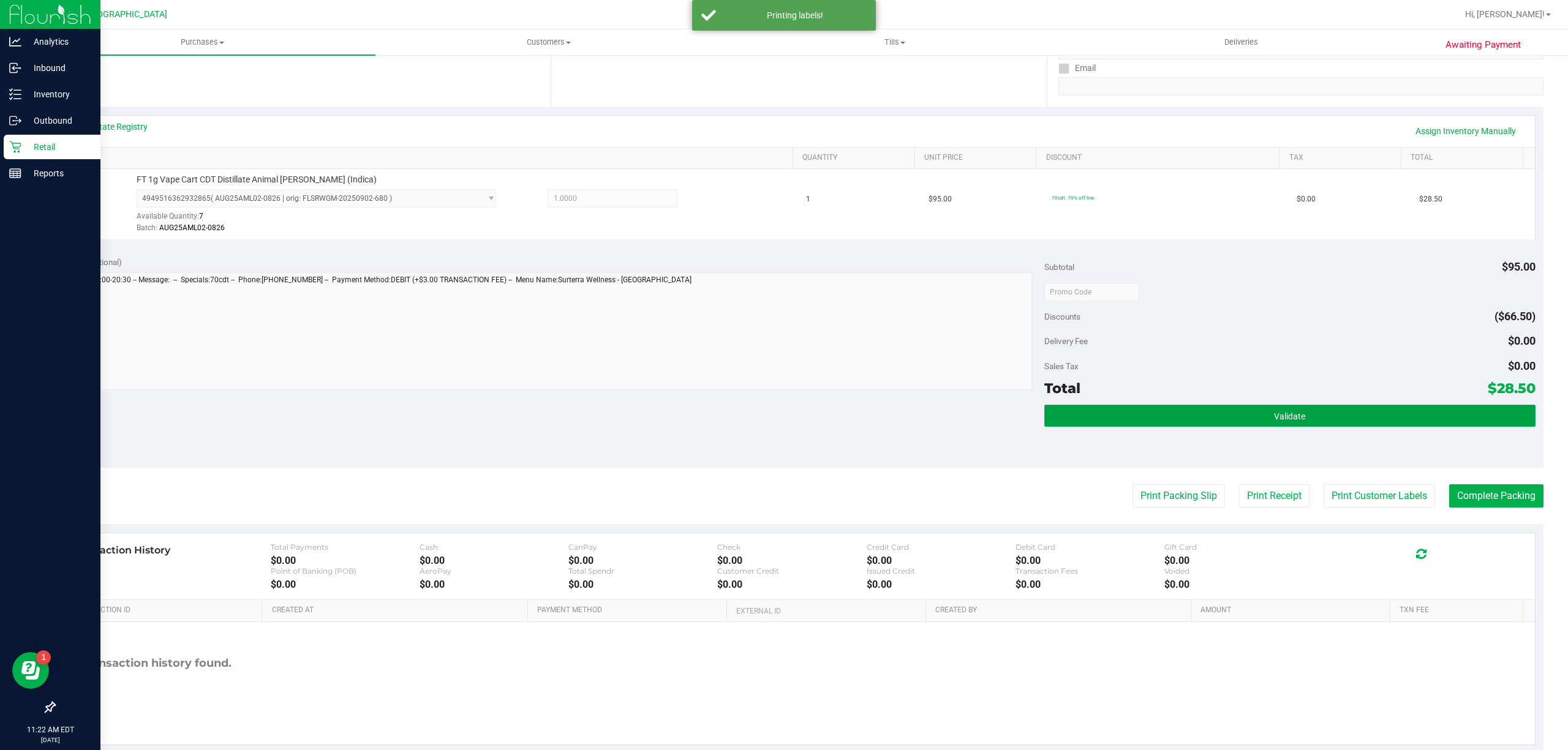
click at [1284, 425] on button "Validate" at bounding box center [1290, 416] width 491 height 22
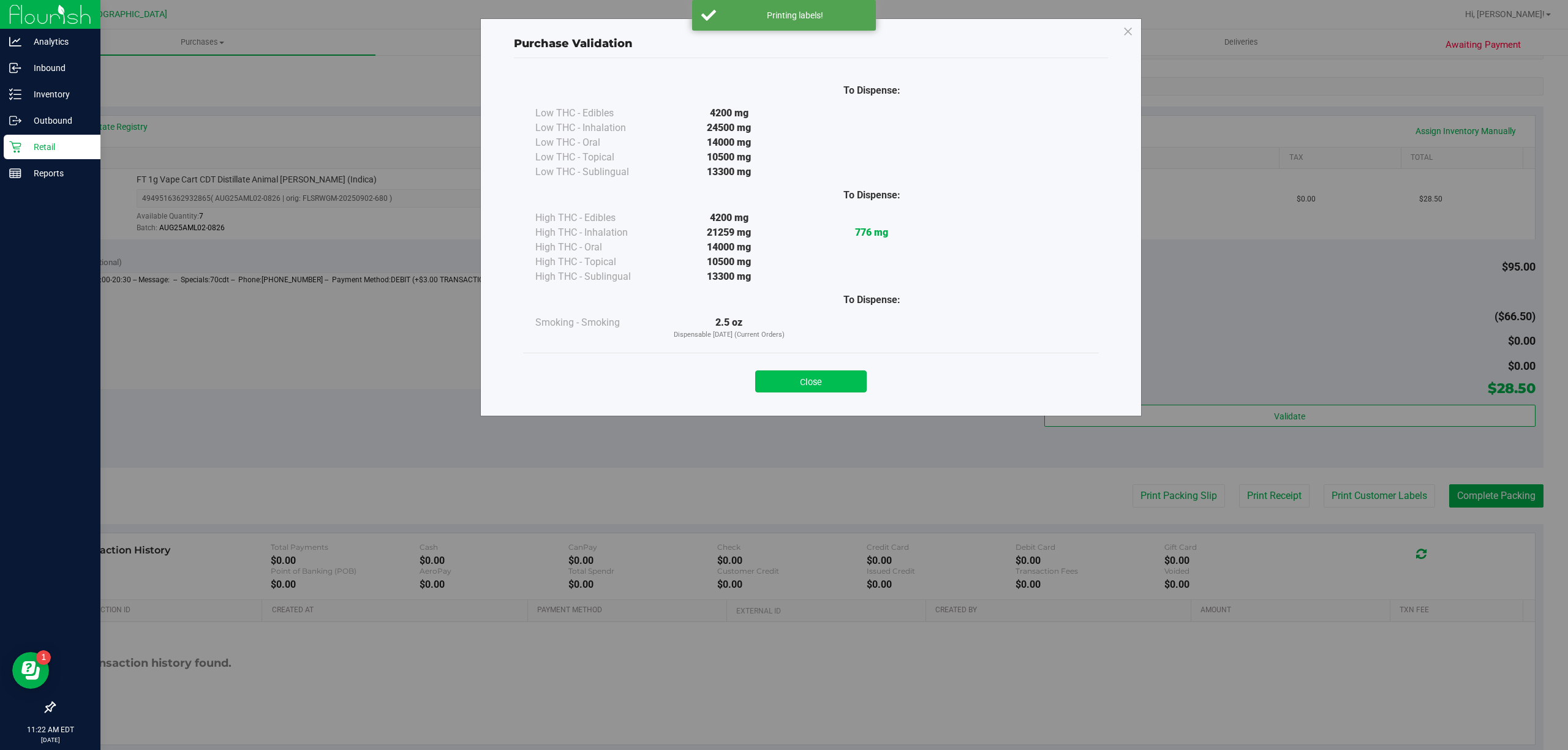
click at [807, 378] on button "Close" at bounding box center [810, 382] width 111 height 22
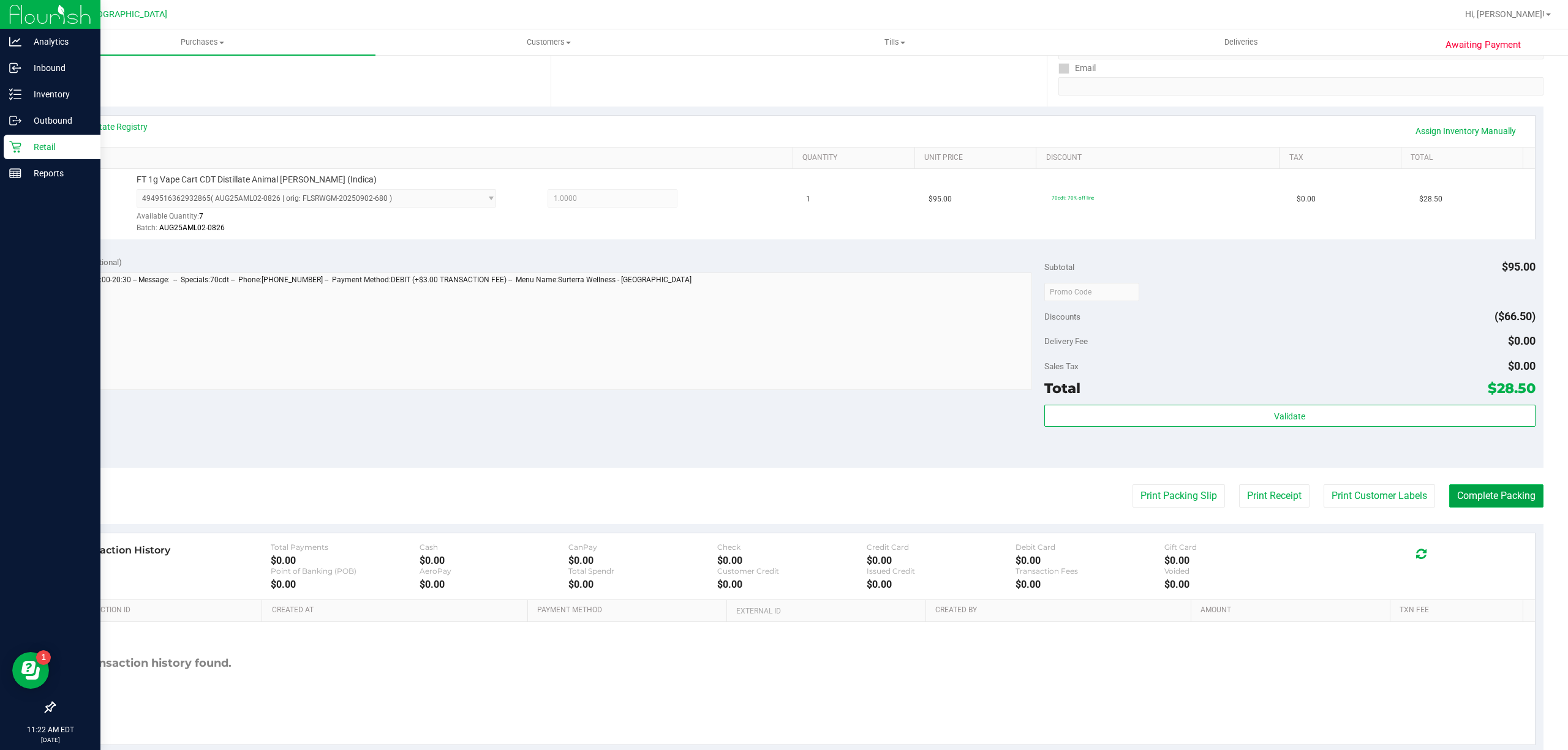
click at [1499, 491] on button "Complete Packing" at bounding box center [1496, 495] width 94 height 23
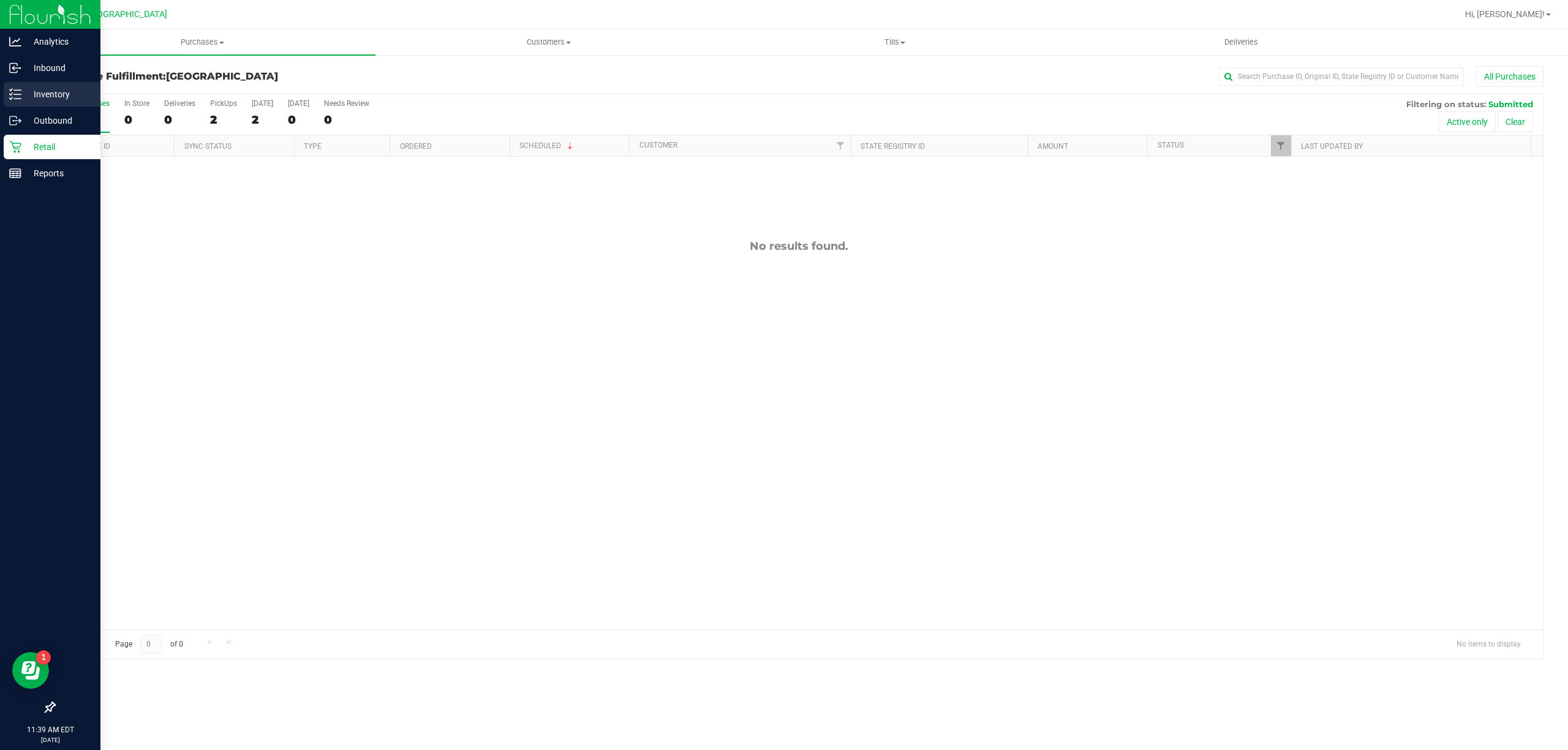
click at [48, 91] on p "Inventory" at bounding box center [58, 94] width 73 height 15
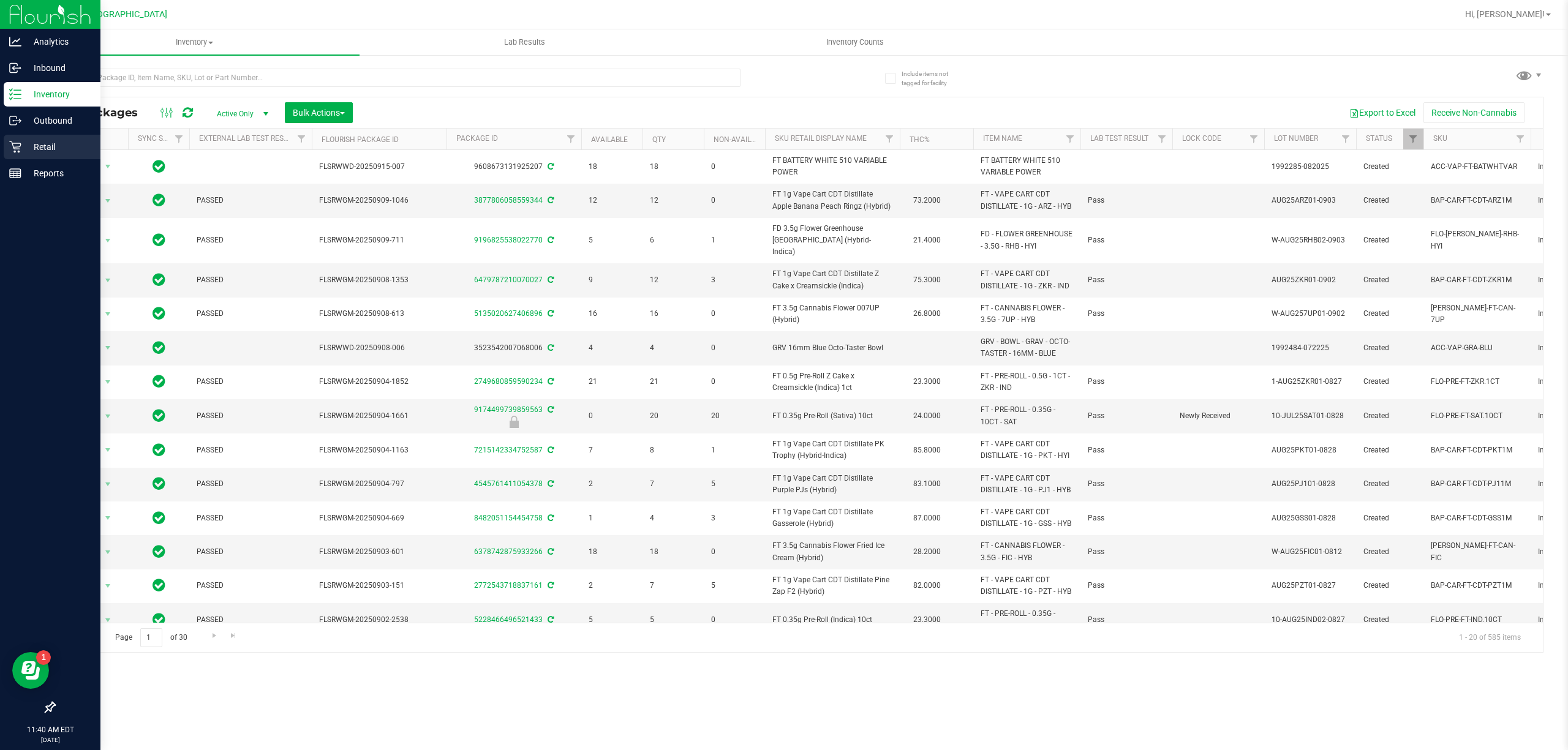
click at [47, 147] on p "Retail" at bounding box center [58, 147] width 73 height 15
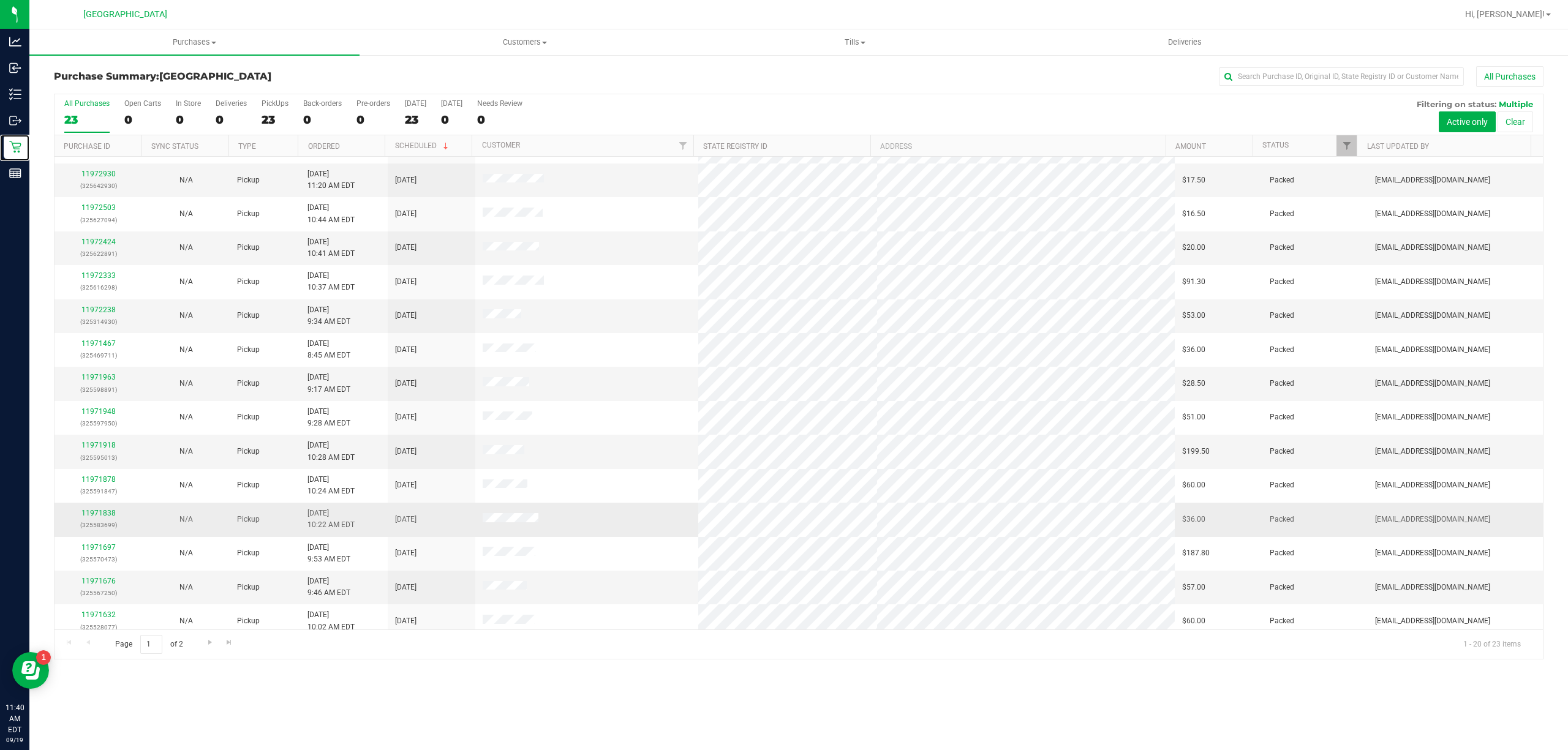
scroll to position [208, 0]
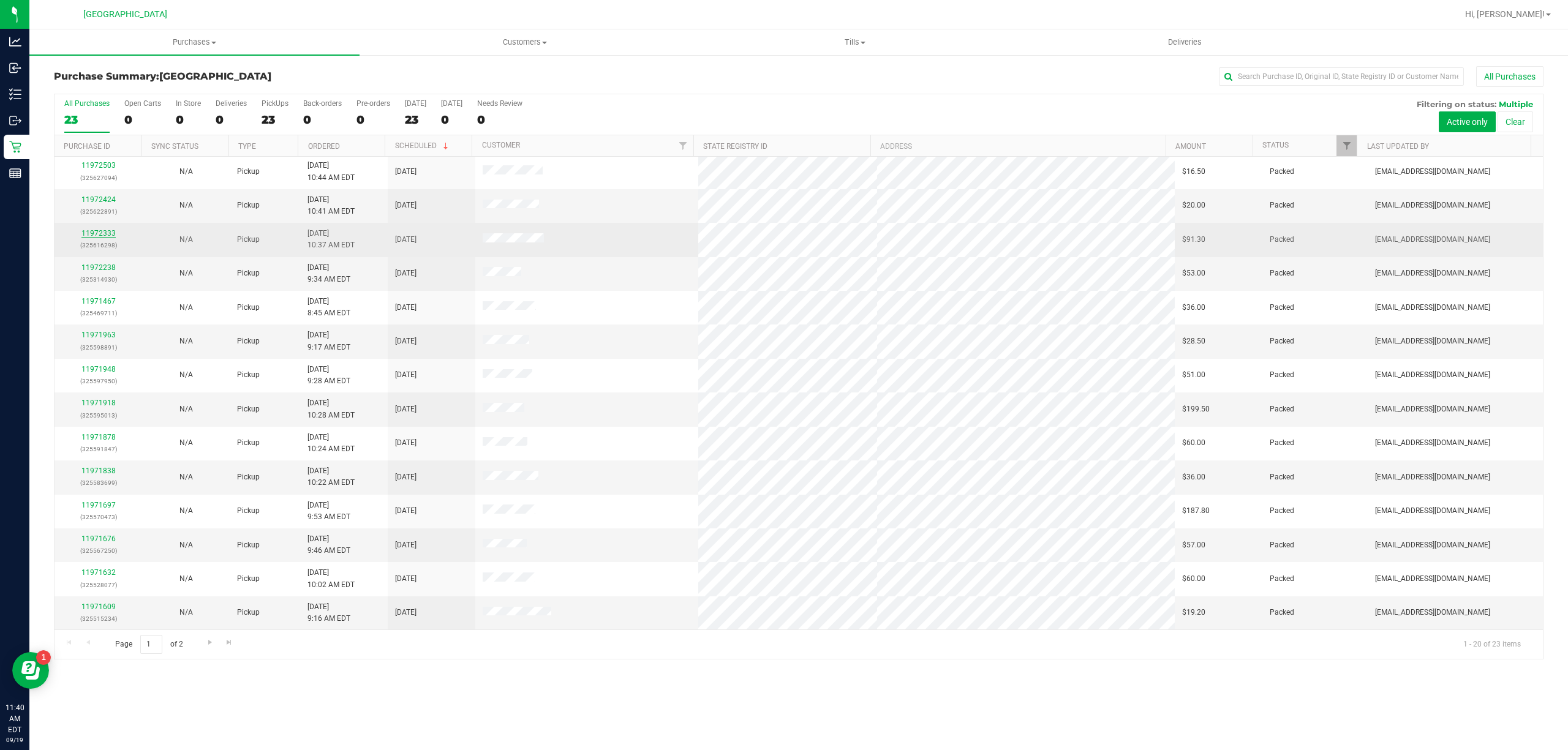
click at [104, 229] on link "11972333" at bounding box center [98, 233] width 34 height 8
